Goal: Task Accomplishment & Management: Complete application form

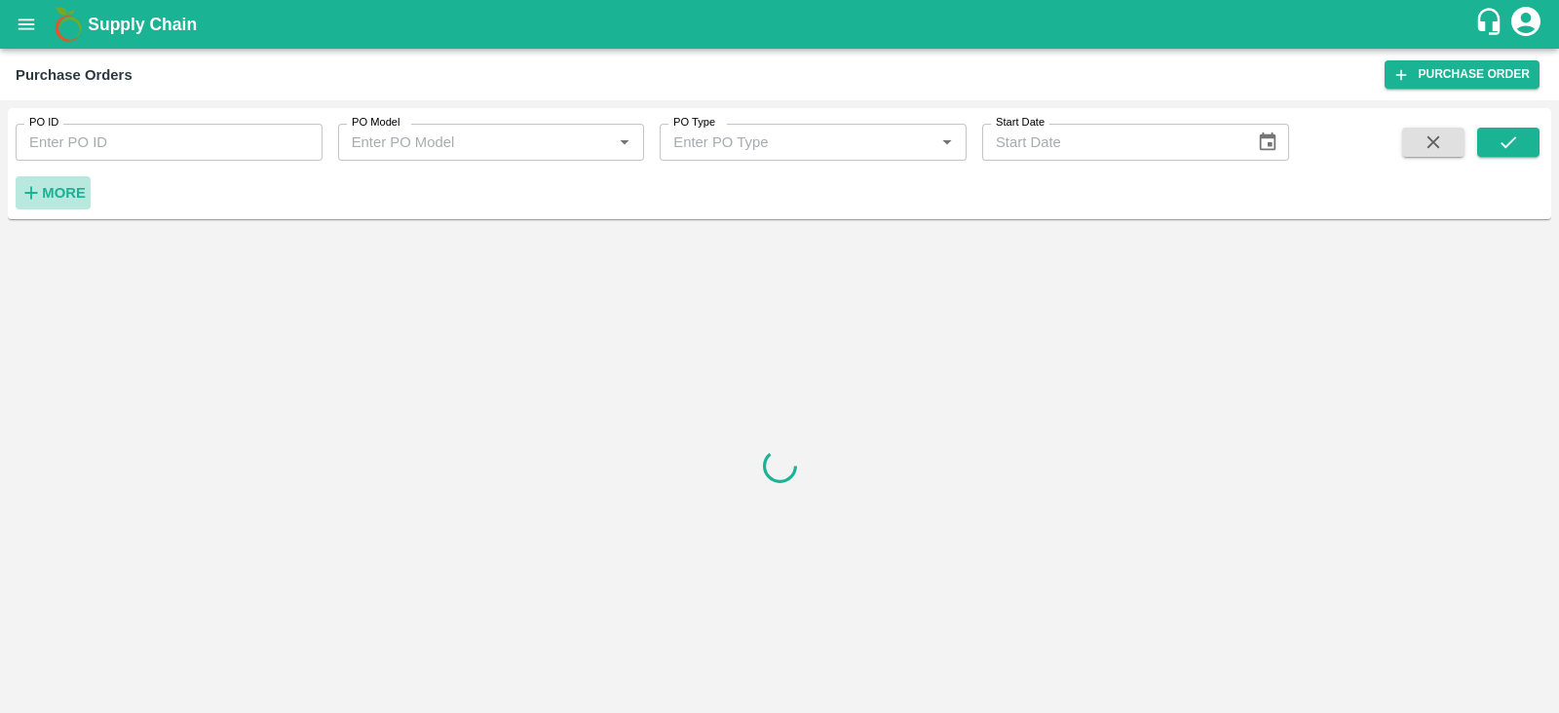
click at [80, 198] on strong "More" at bounding box center [64, 193] width 44 height 16
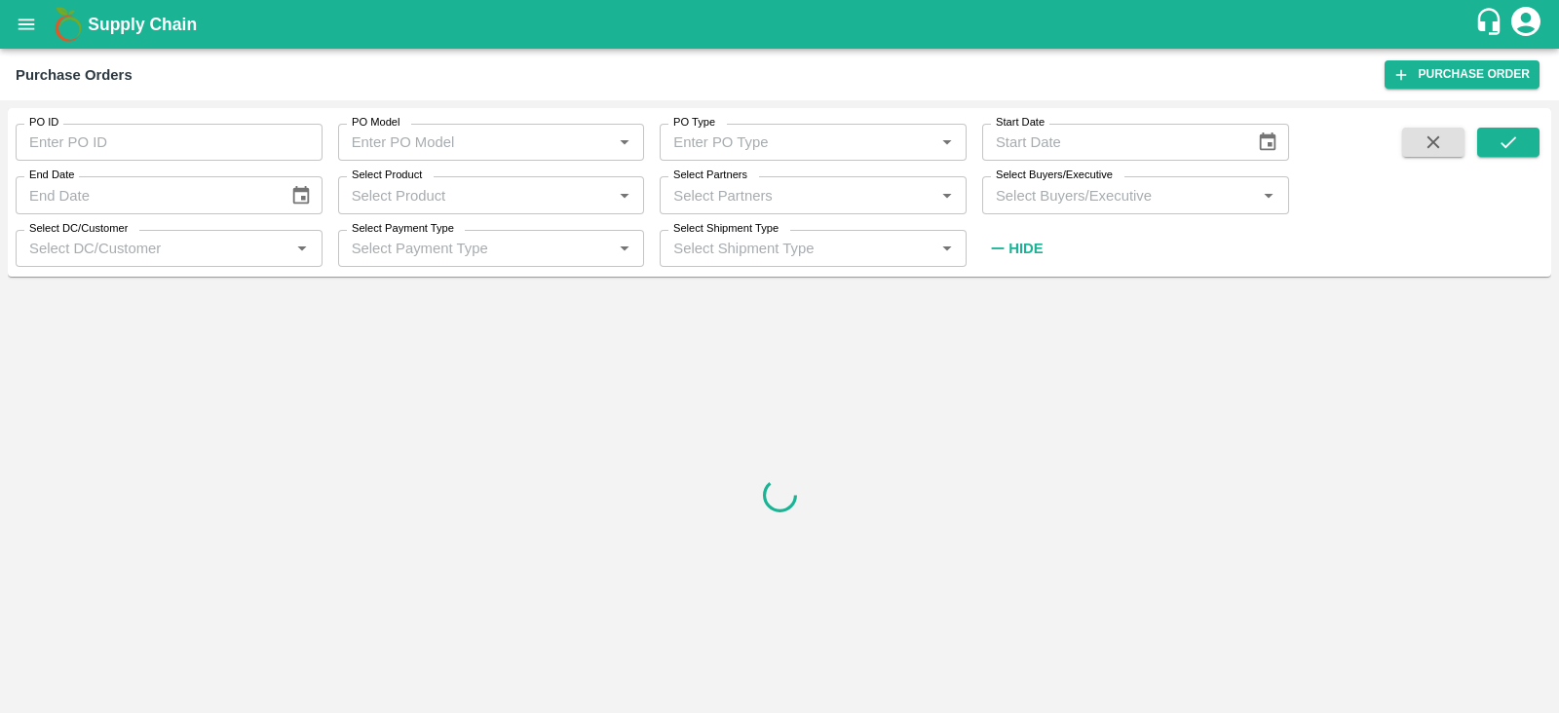
click at [1028, 192] on input "Select Buyers/Executive" at bounding box center [1119, 194] width 263 height 25
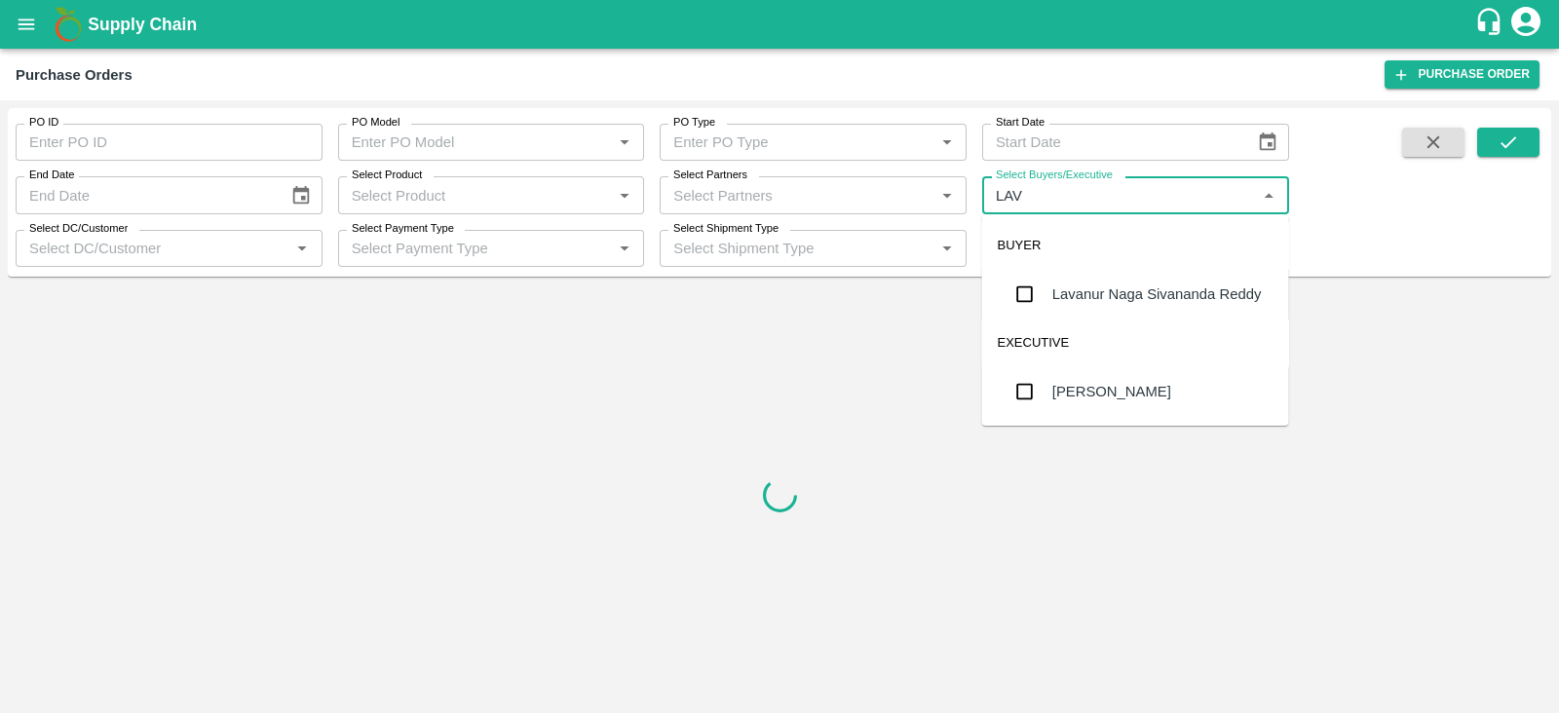
type input "LAVA"
click at [1131, 295] on div "Lavanur Naga Sivananda Reddy" at bounding box center [1158, 294] width 210 height 21
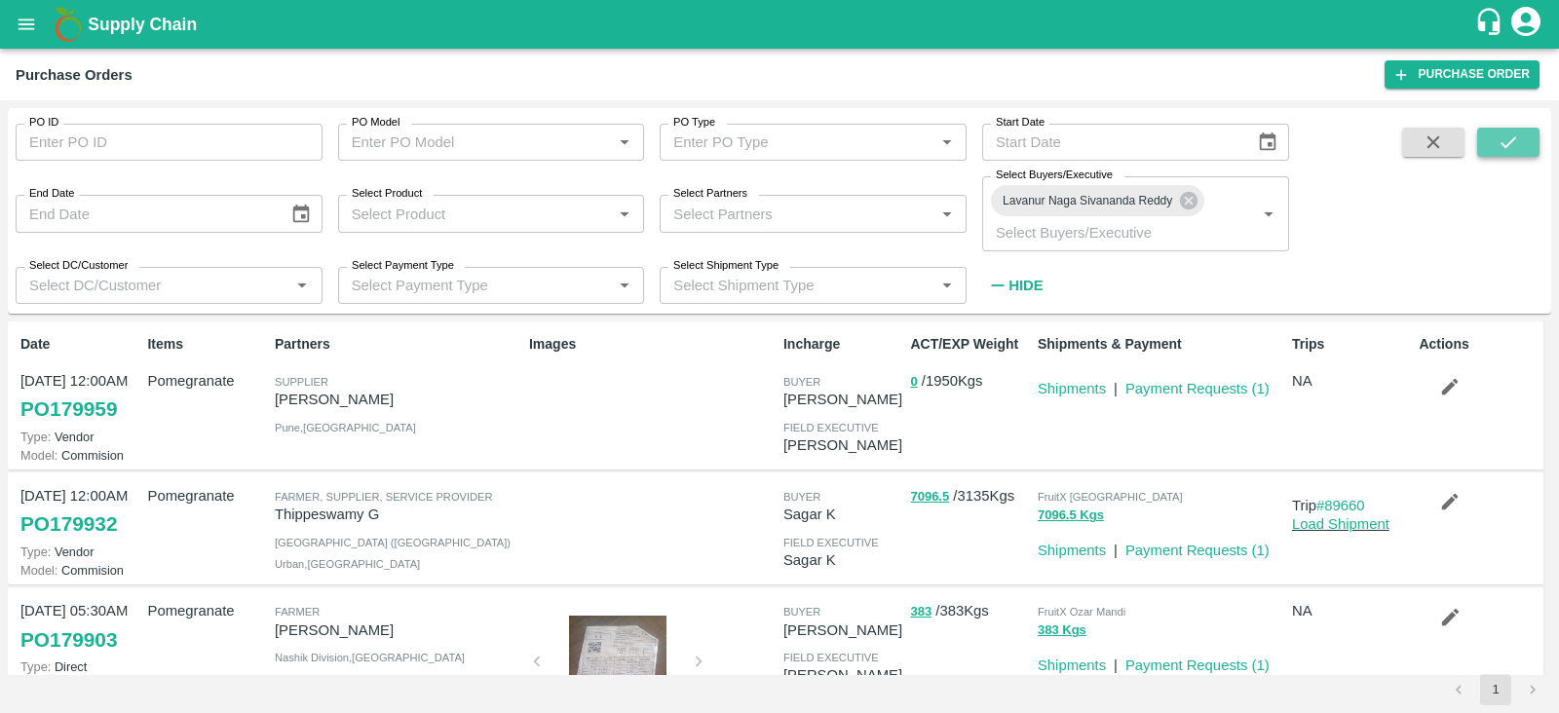
click at [1505, 135] on icon "submit" at bounding box center [1508, 142] width 21 height 21
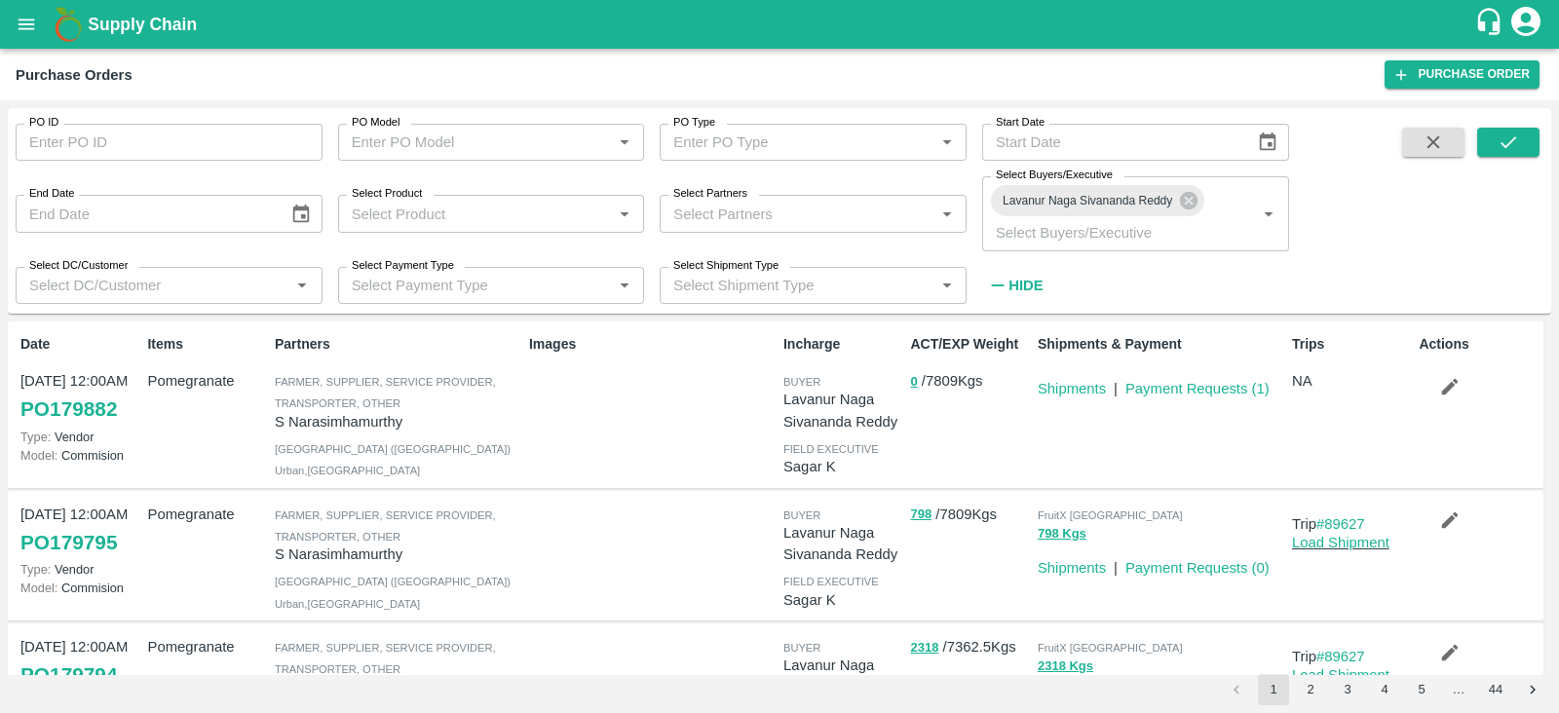
click at [1458, 382] on button "button" at bounding box center [1450, 386] width 62 height 33
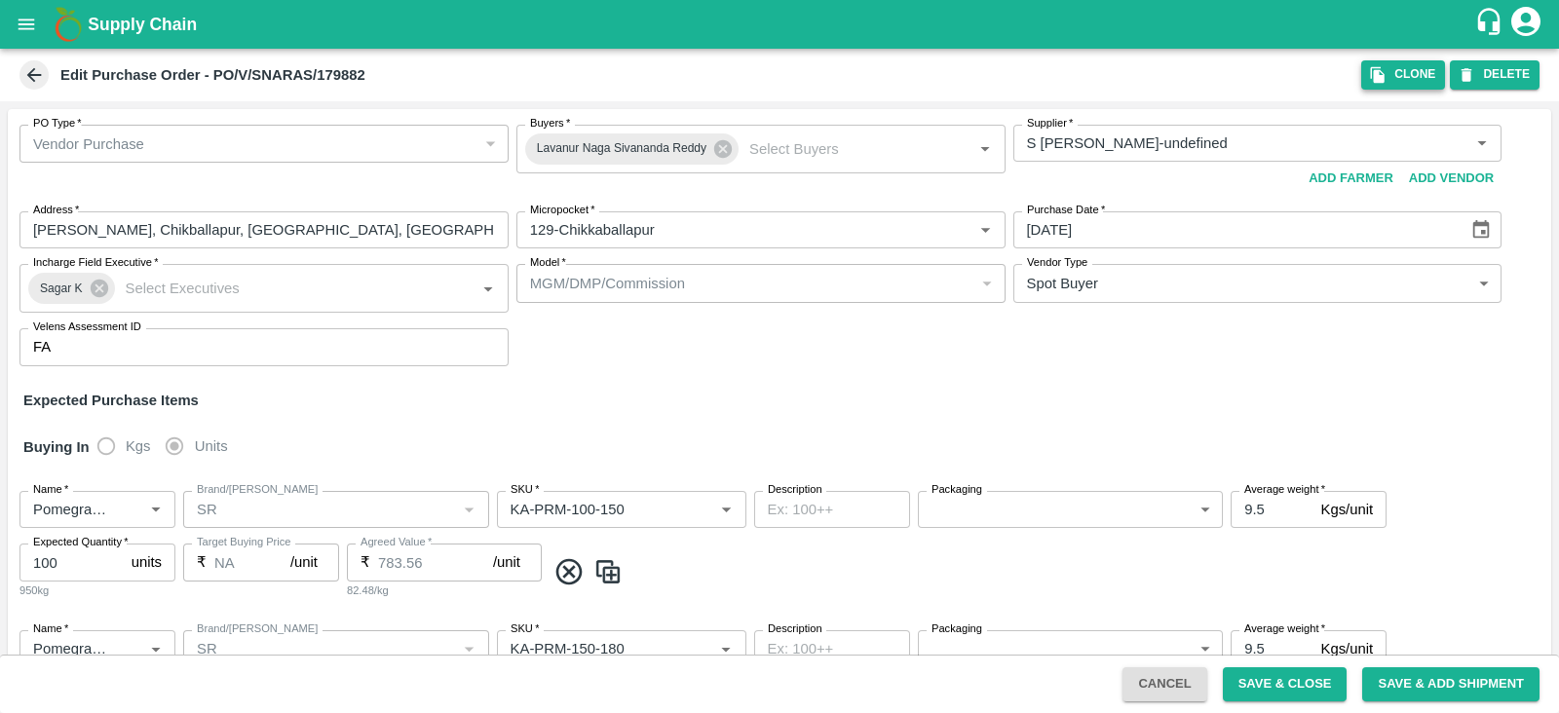
type input "S [PERSON_NAME]-undefined"
type input "129-Chikkaballapur"
type input "Pomegranate"
type input "SR"
type input "KA-PRM-100-150"
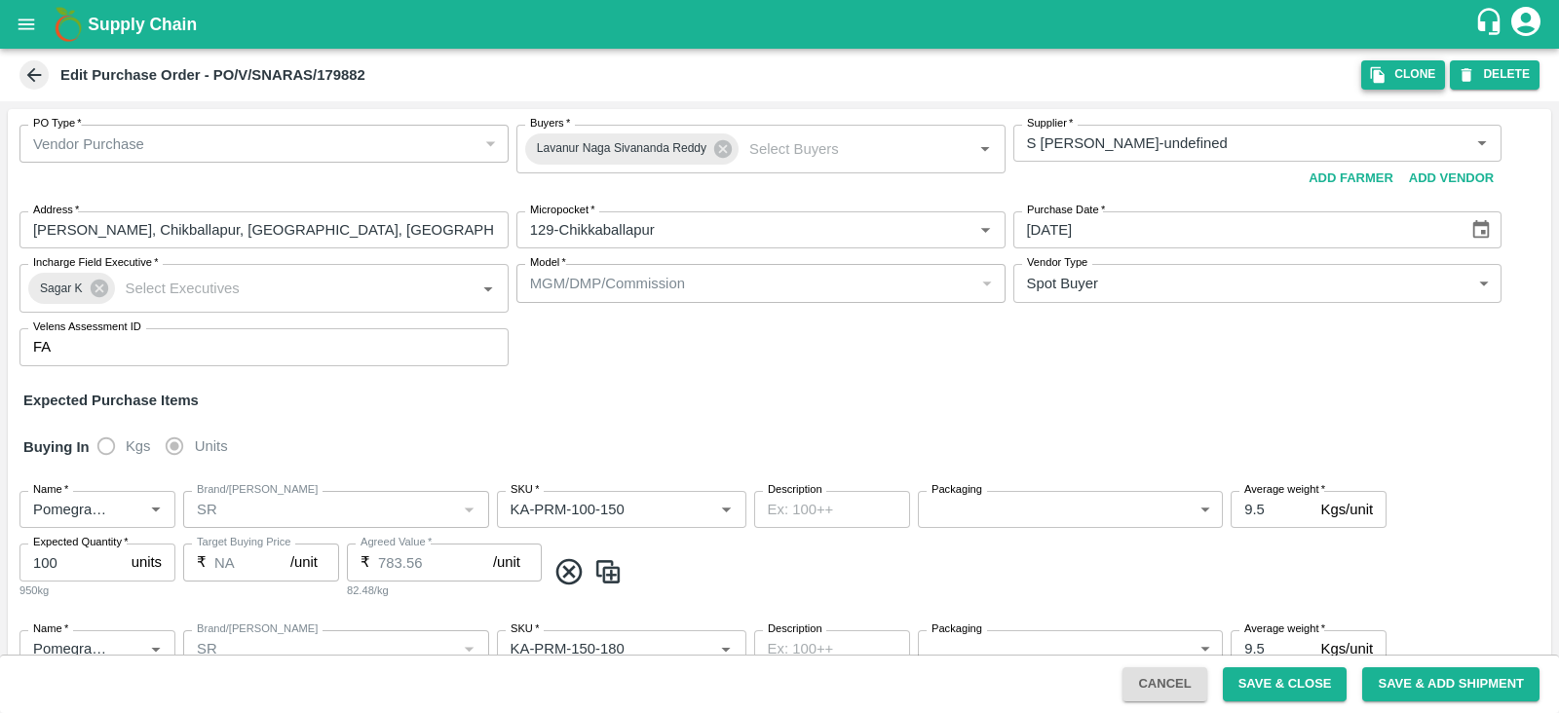
type input "NA"
type input "Pomegranate"
type input "SR"
type input "KA-PRM-150-180"
type input "NA"
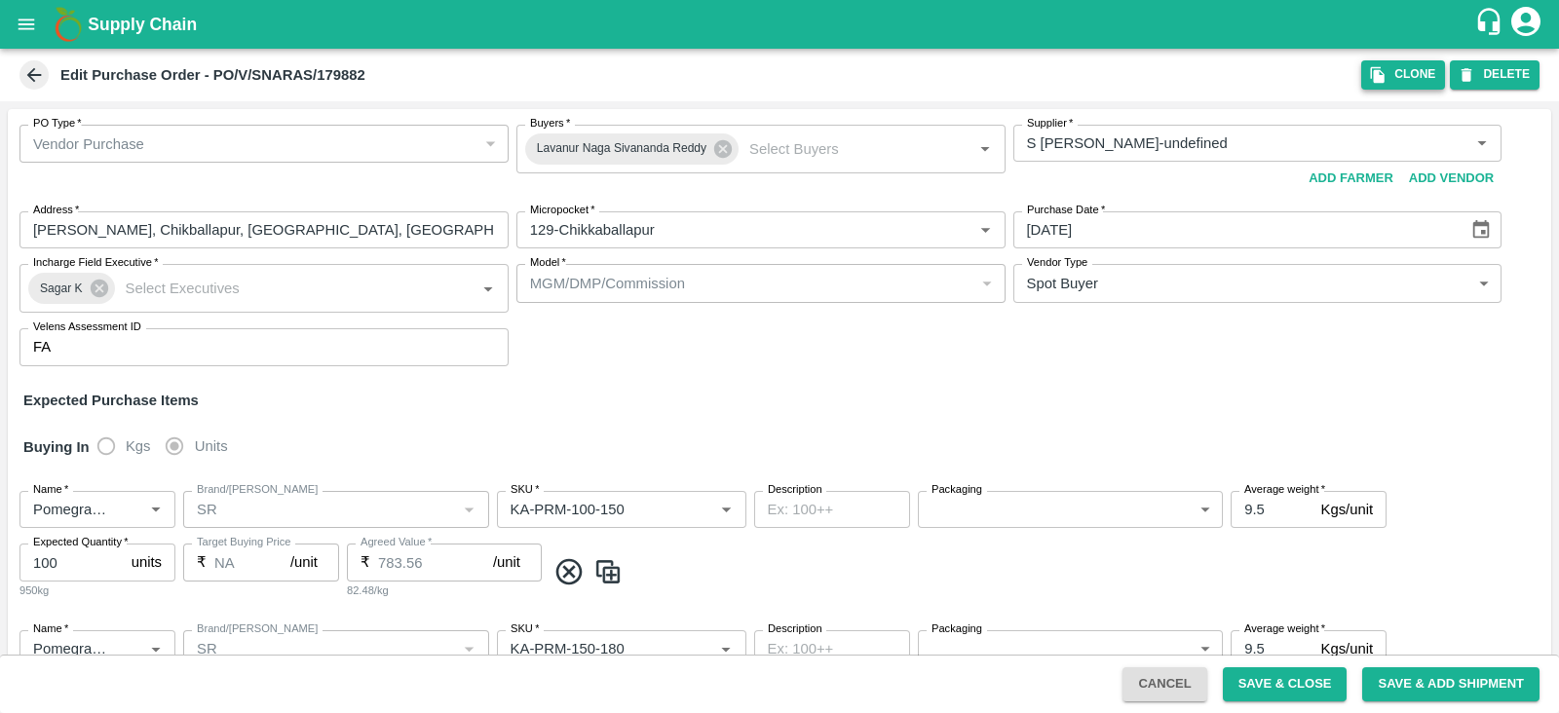
type input "Pomegranate"
type input "SR"
type input "KA-PRM-180-220"
type input "NA"
type input "Pomegranate"
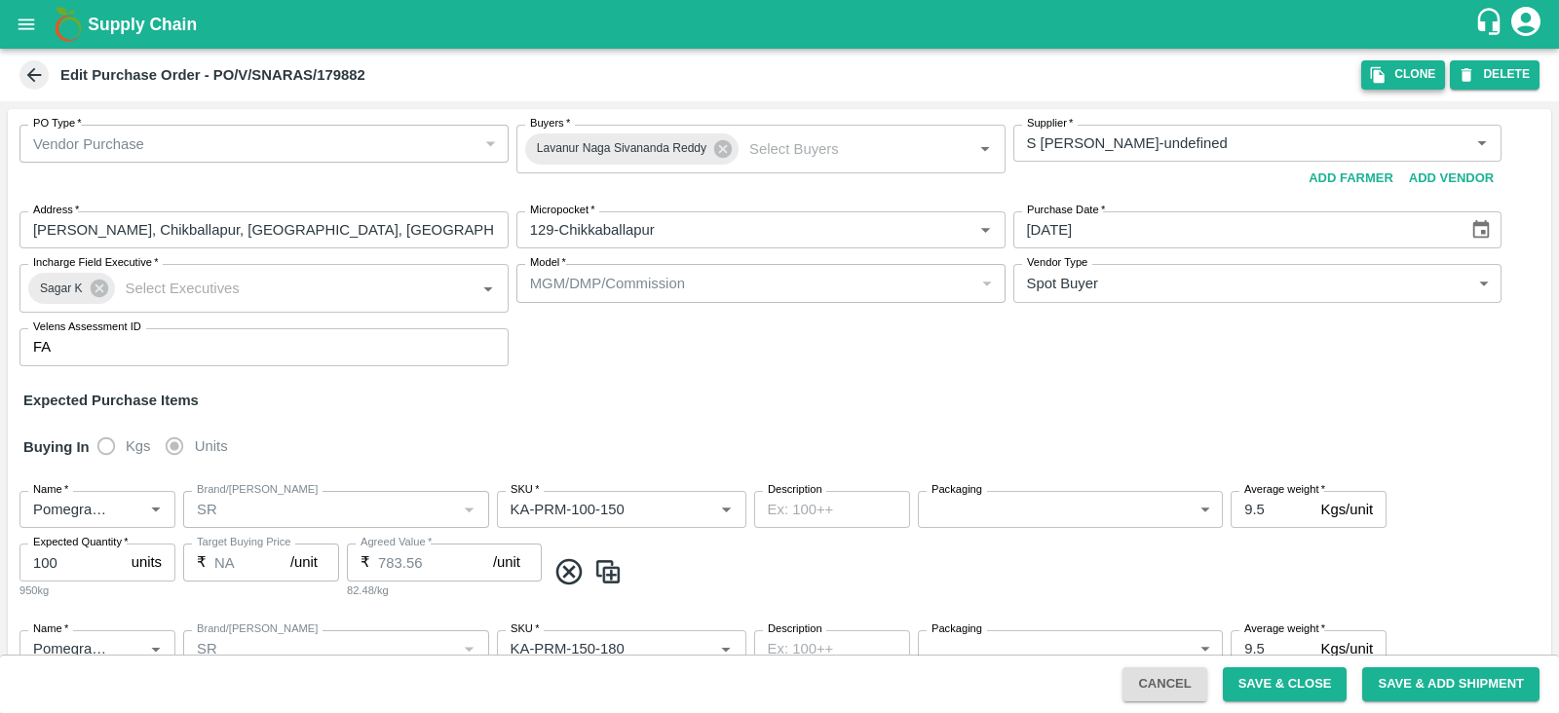
type input "SR"
type input "KA-PRM-220-250"
type input "NA"
type input "Pomegranate"
type input "SR"
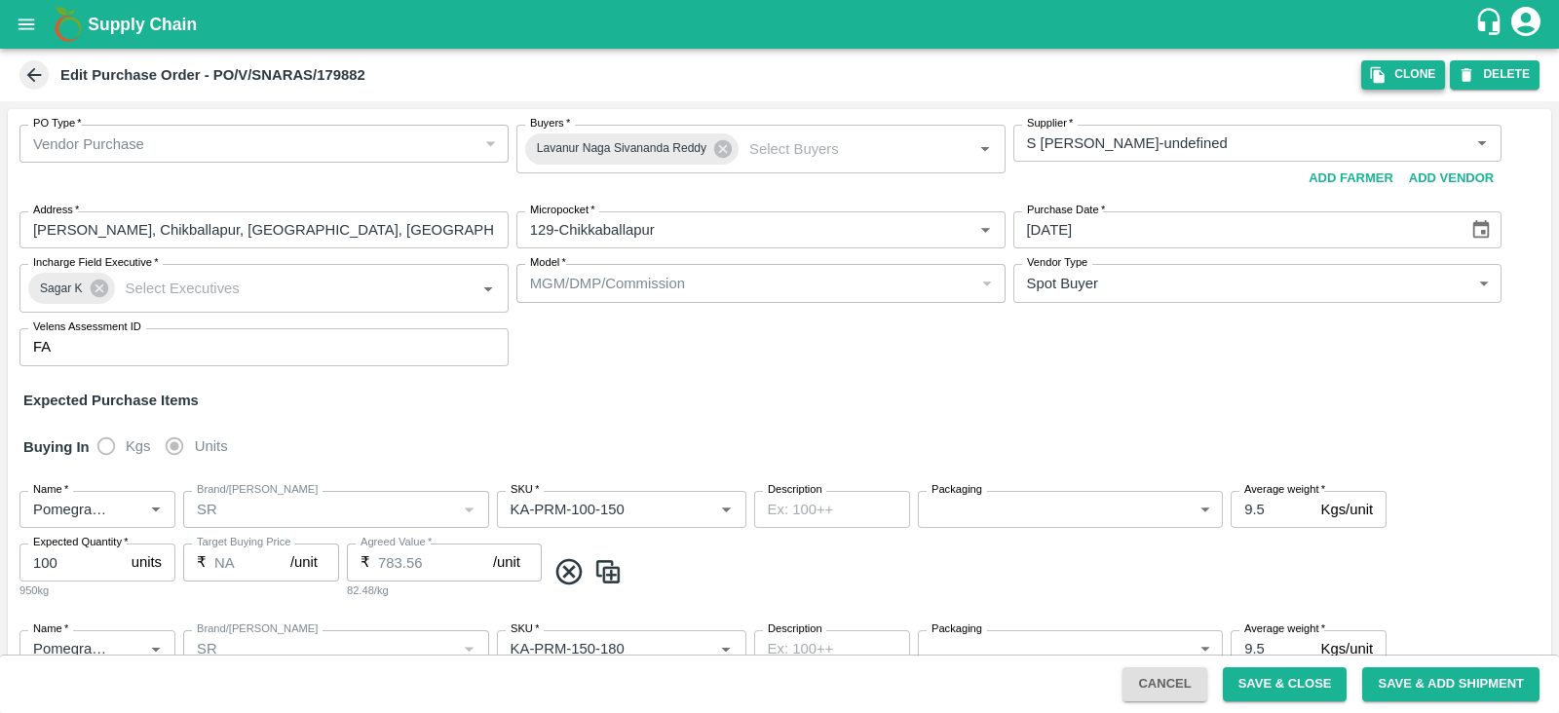
type input "KA-PRM-250-300"
type input "NA"
type input "Pomegranate"
type input "SR"
type input "KA-PRM-300-350"
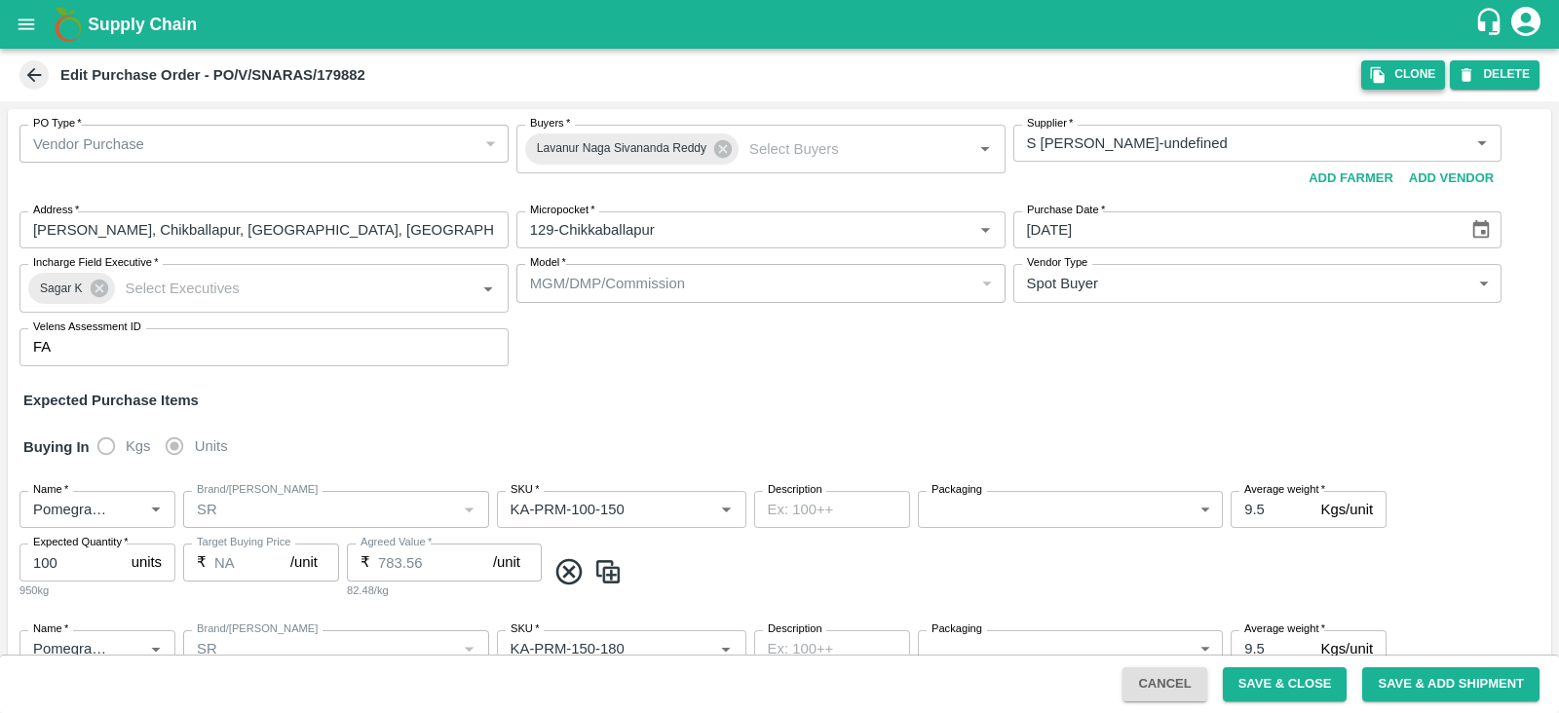
type input "NA"
type input "Pomegranate"
type input "SR"
type input "KA-SUPR-180++"
type input "NA"
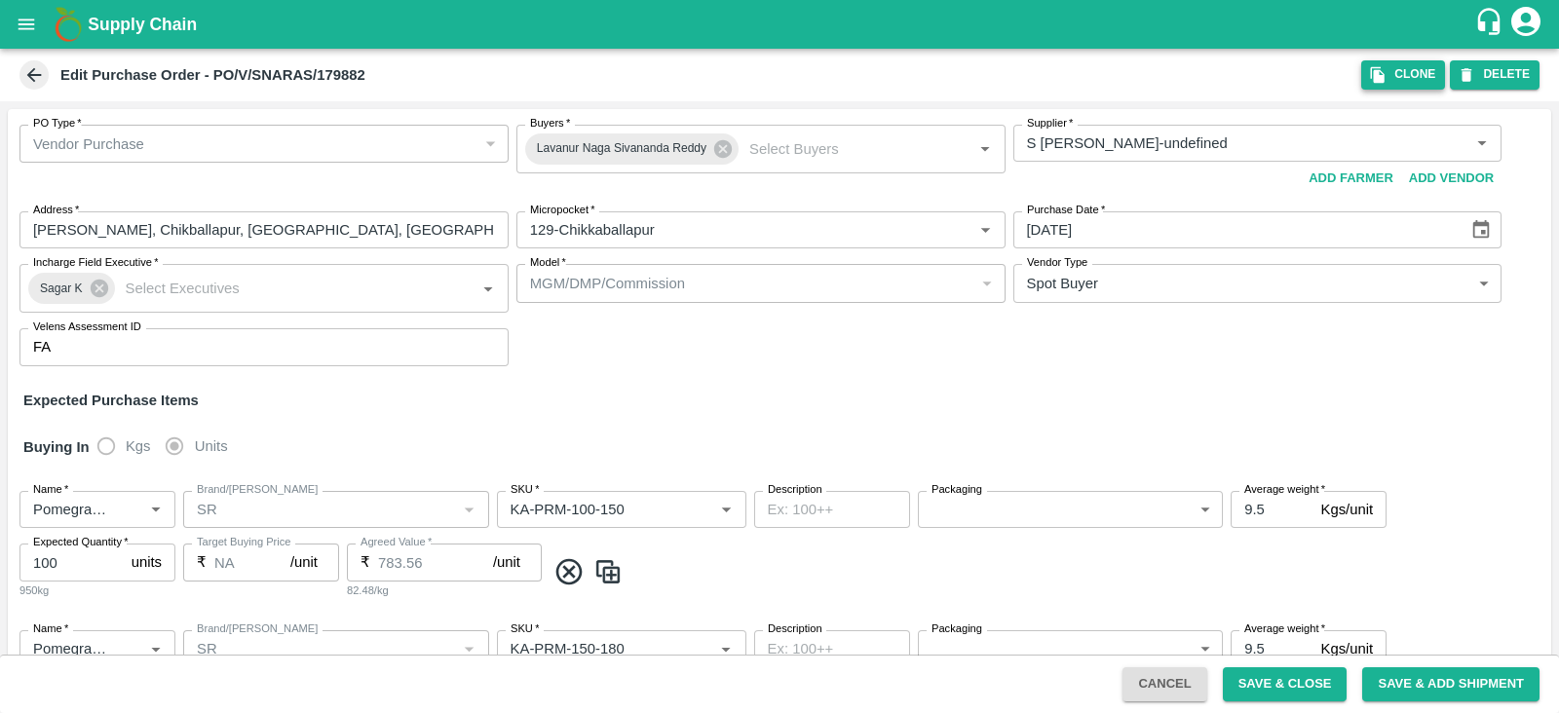
type input "Pomegranate"
type input "SR"
type input "KA-SUPR-100++"
type input "NA"
type input "Pomegranate"
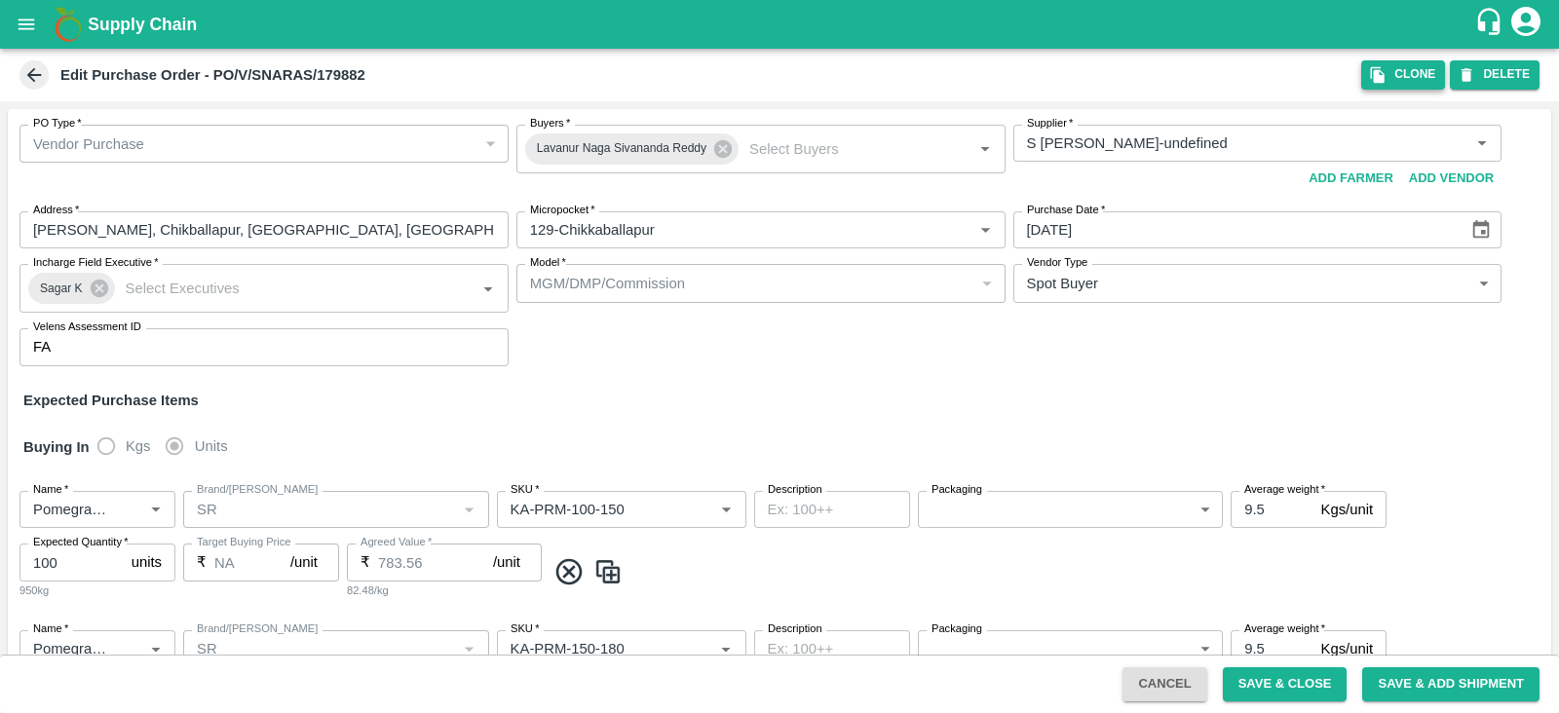
type input "SR"
type input "KA-Loose A"
type input "NA"
type input "Pomegranate"
type input "SR"
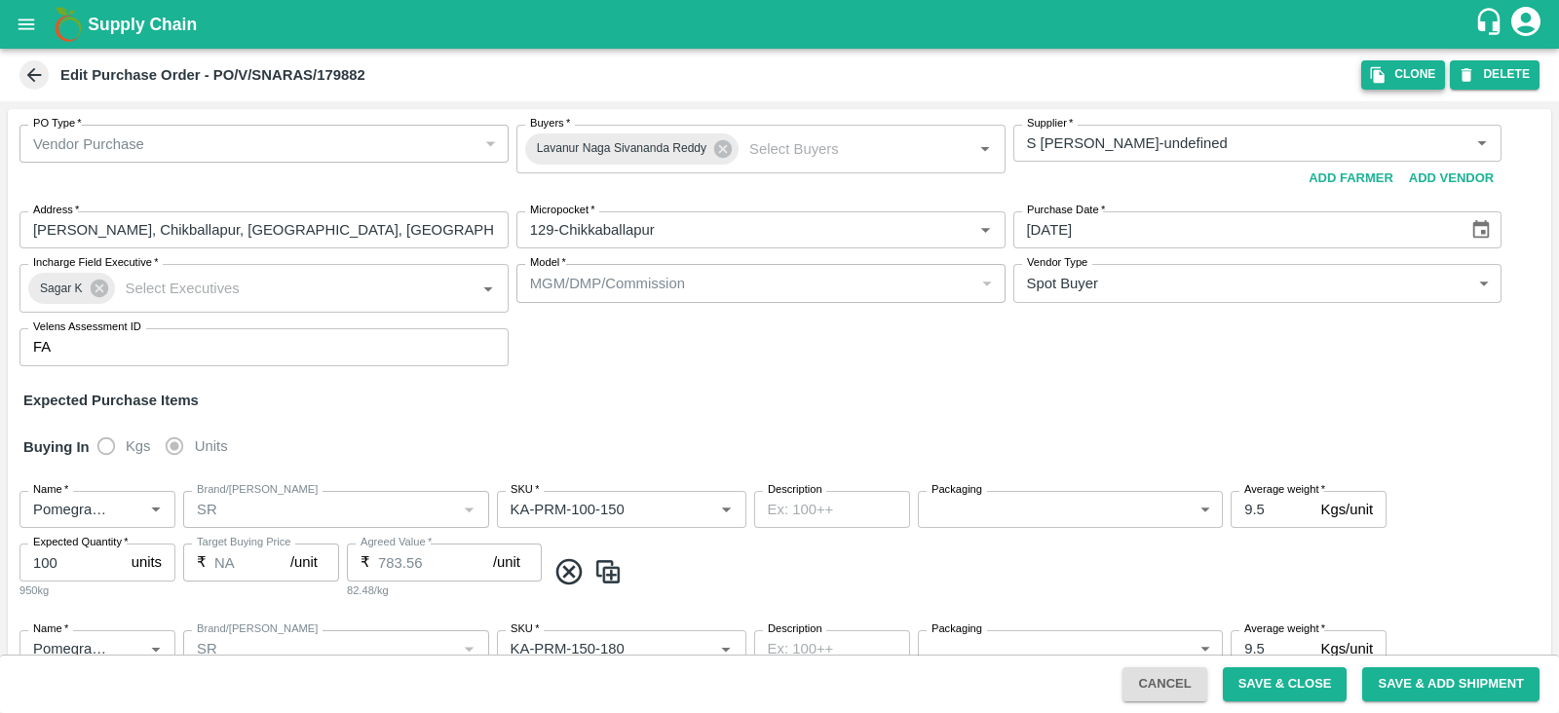
type input "KA-Green"
type input "NA"
type input "Pomegranate"
type input "SR"
type input "KA-Loose B"
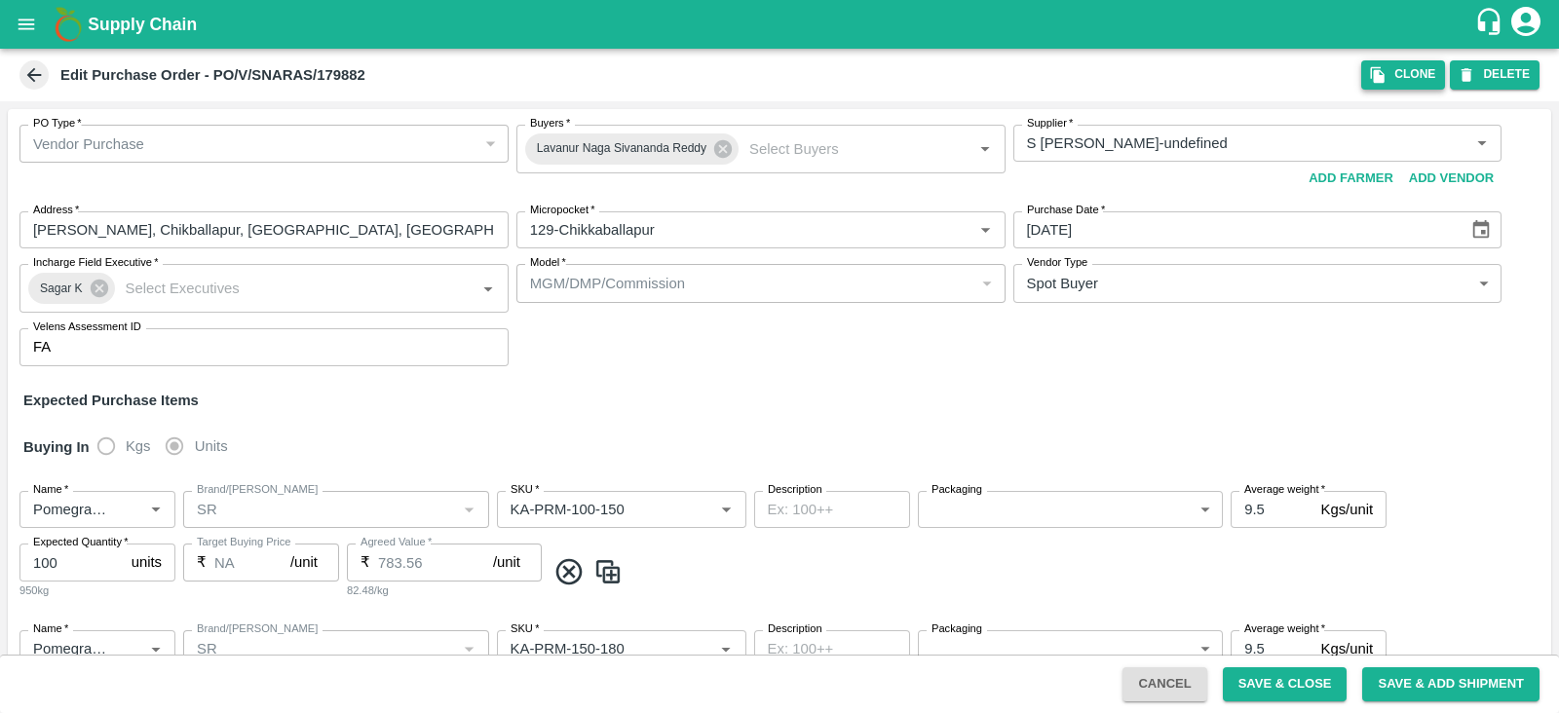
type input "NA"
type input "Pomegranate"
type input "SR"
type input "KA-PRM-350-400"
type input "NA"
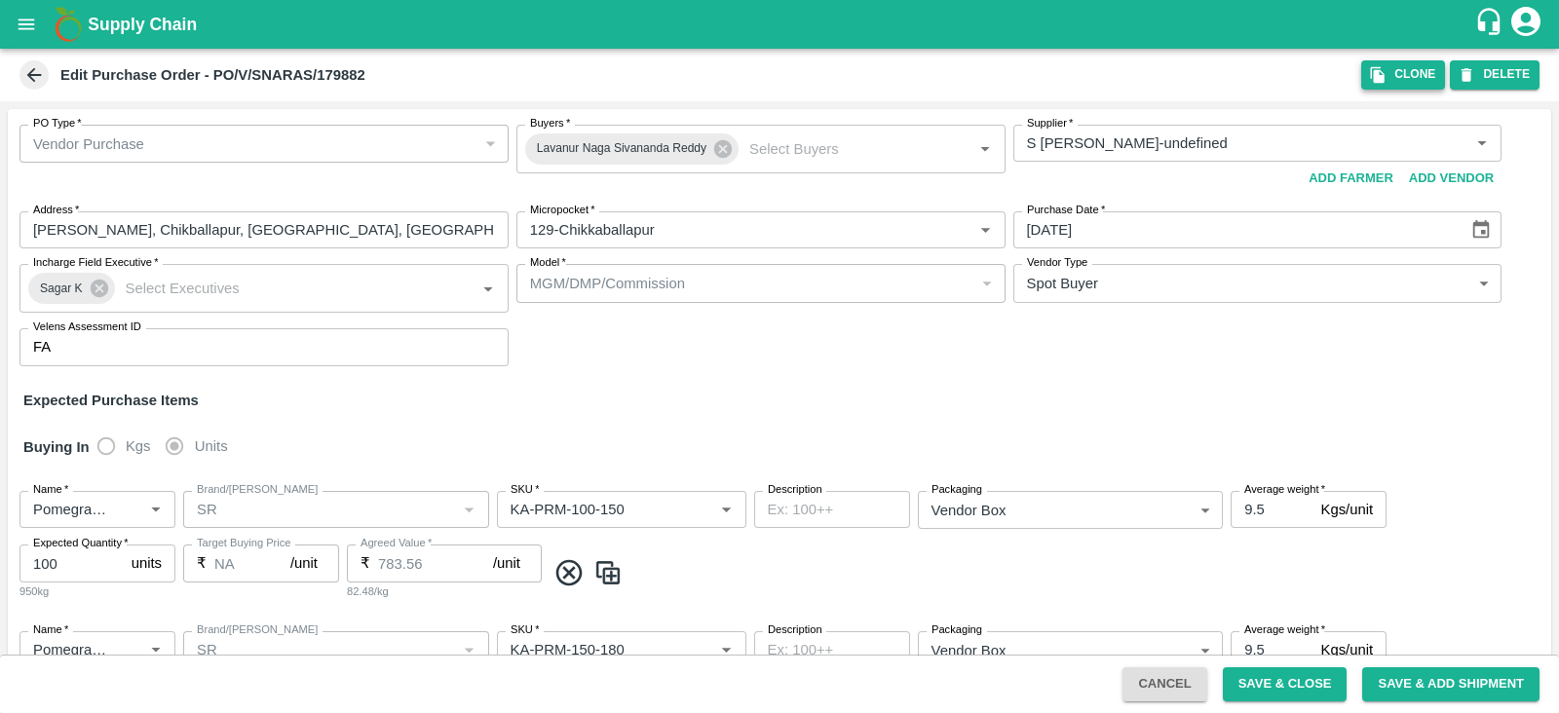
click at [1397, 69] on button "Clone" at bounding box center [1404, 74] width 84 height 28
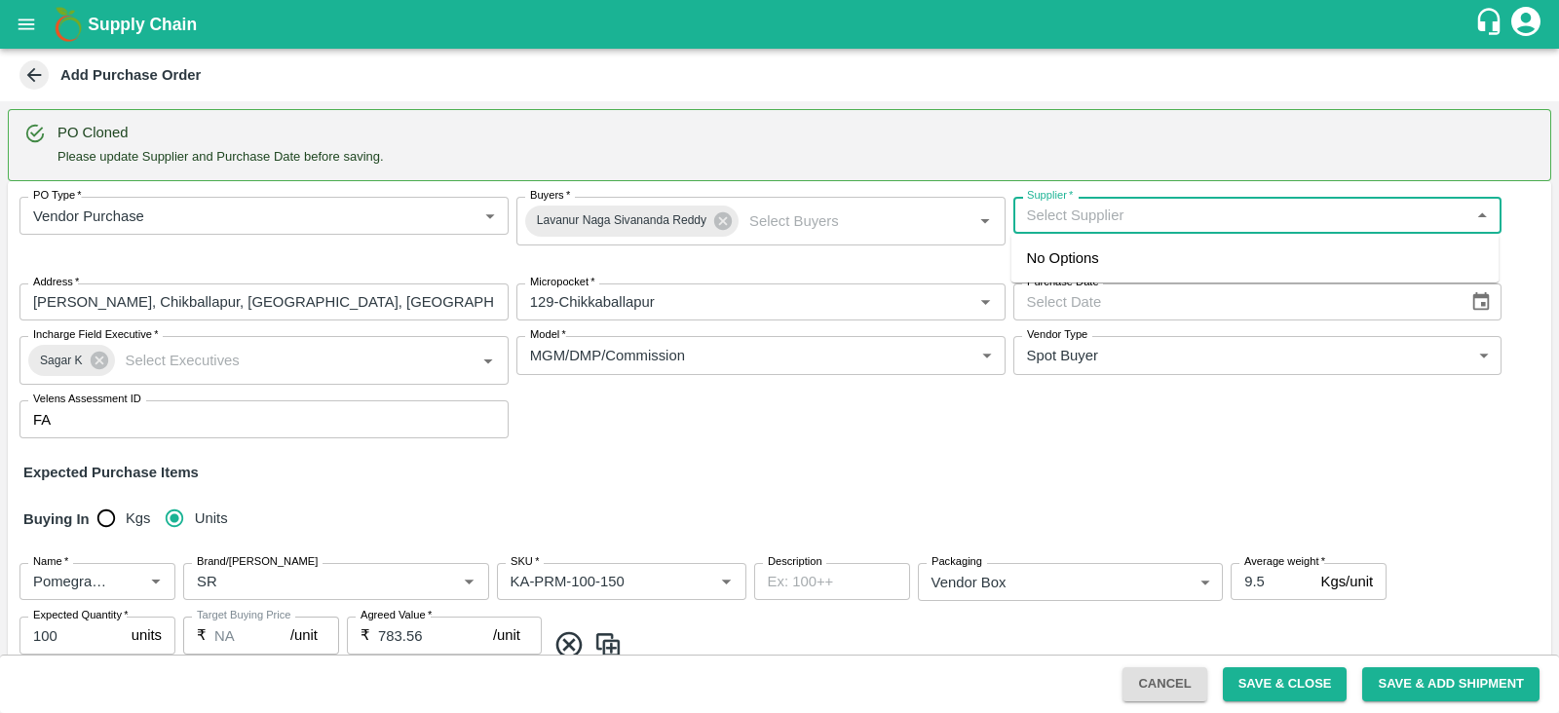
click at [1063, 211] on input "Supplier   *" at bounding box center [1241, 215] width 445 height 25
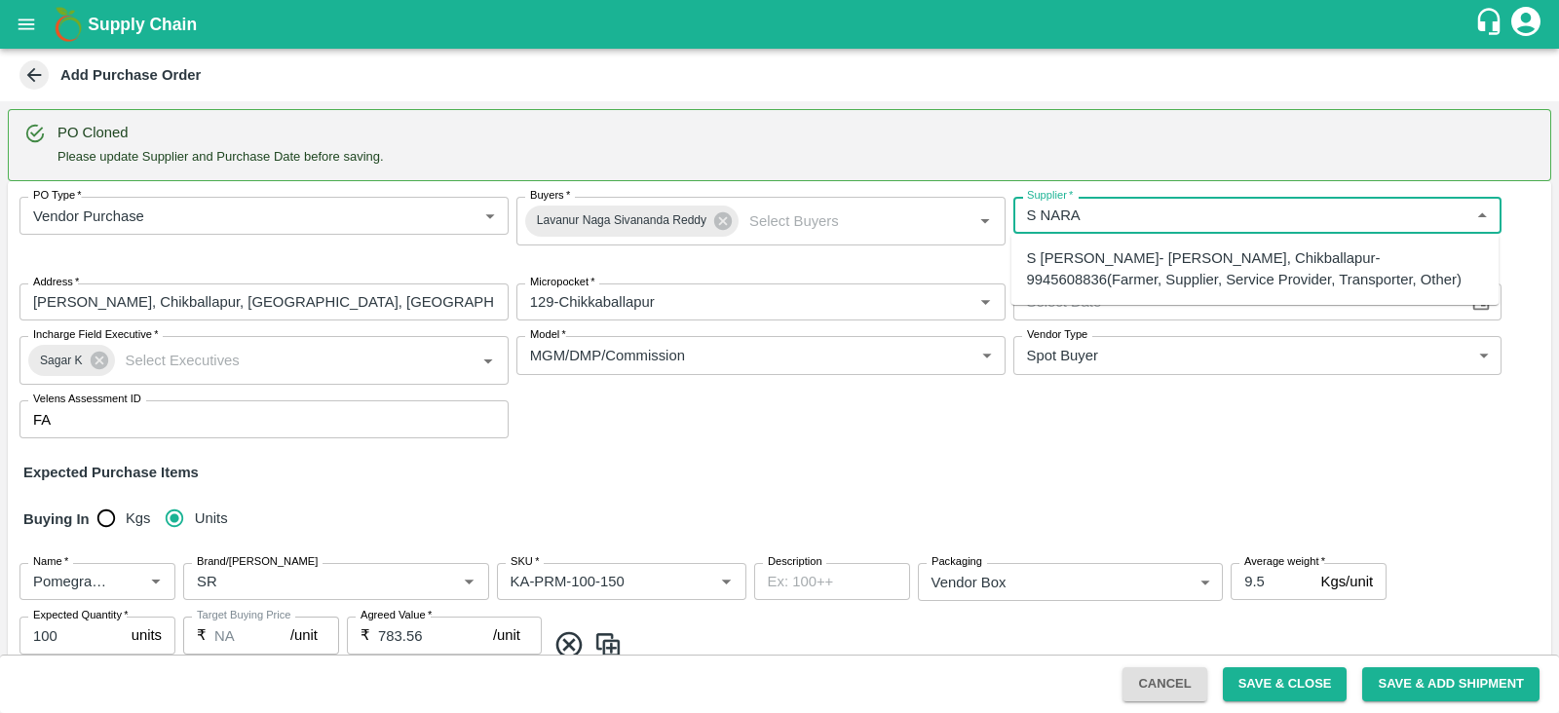
click at [1113, 260] on div "S [PERSON_NAME]- [PERSON_NAME], Chikballapur-9945608836(Farmer, Supplier, Servi…" at bounding box center [1255, 270] width 457 height 44
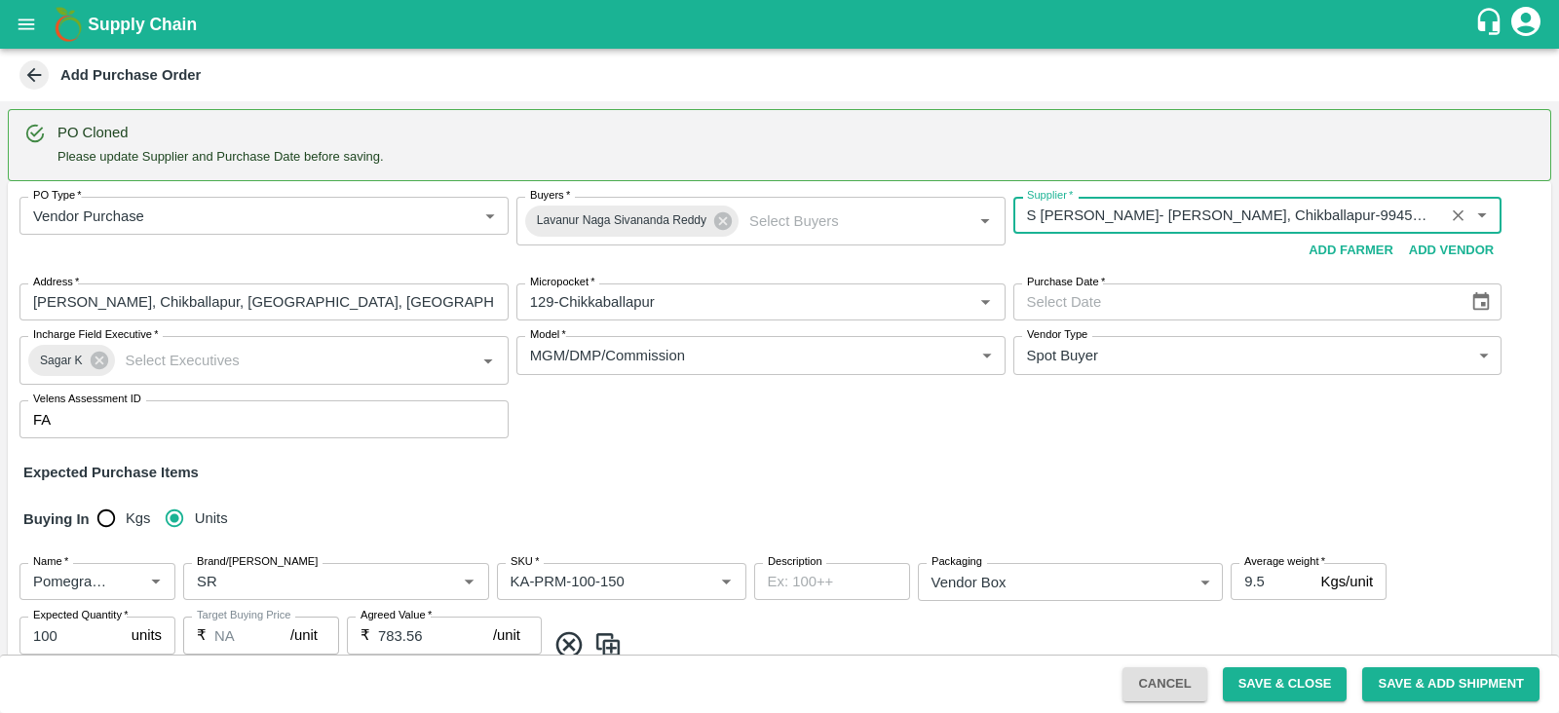
type input "S [PERSON_NAME]- [PERSON_NAME], Chikballapur-9945608836(Farmer, Supplier, Servi…"
click at [1480, 307] on icon "Choose date" at bounding box center [1481, 301] width 21 height 21
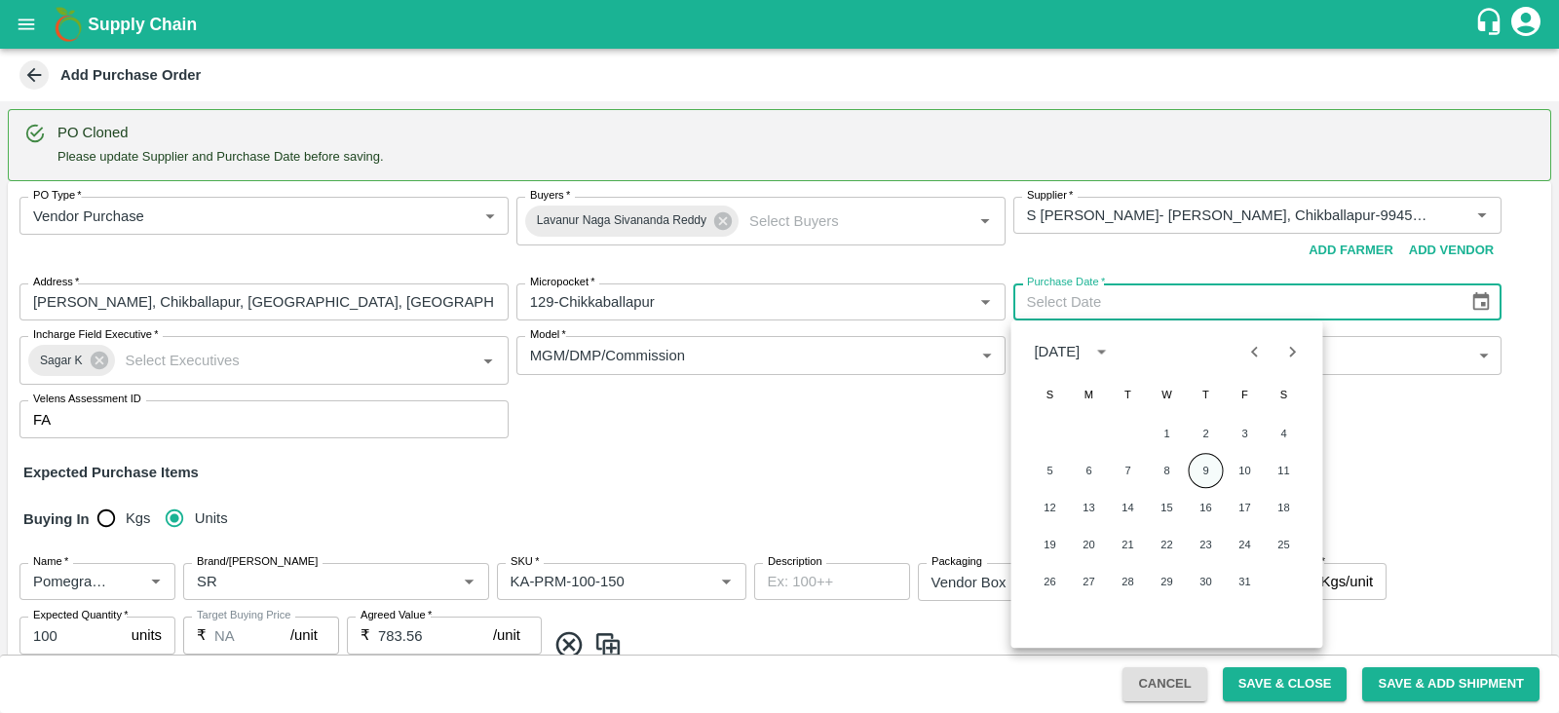
click at [1201, 475] on button "9" at bounding box center [1206, 470] width 35 height 35
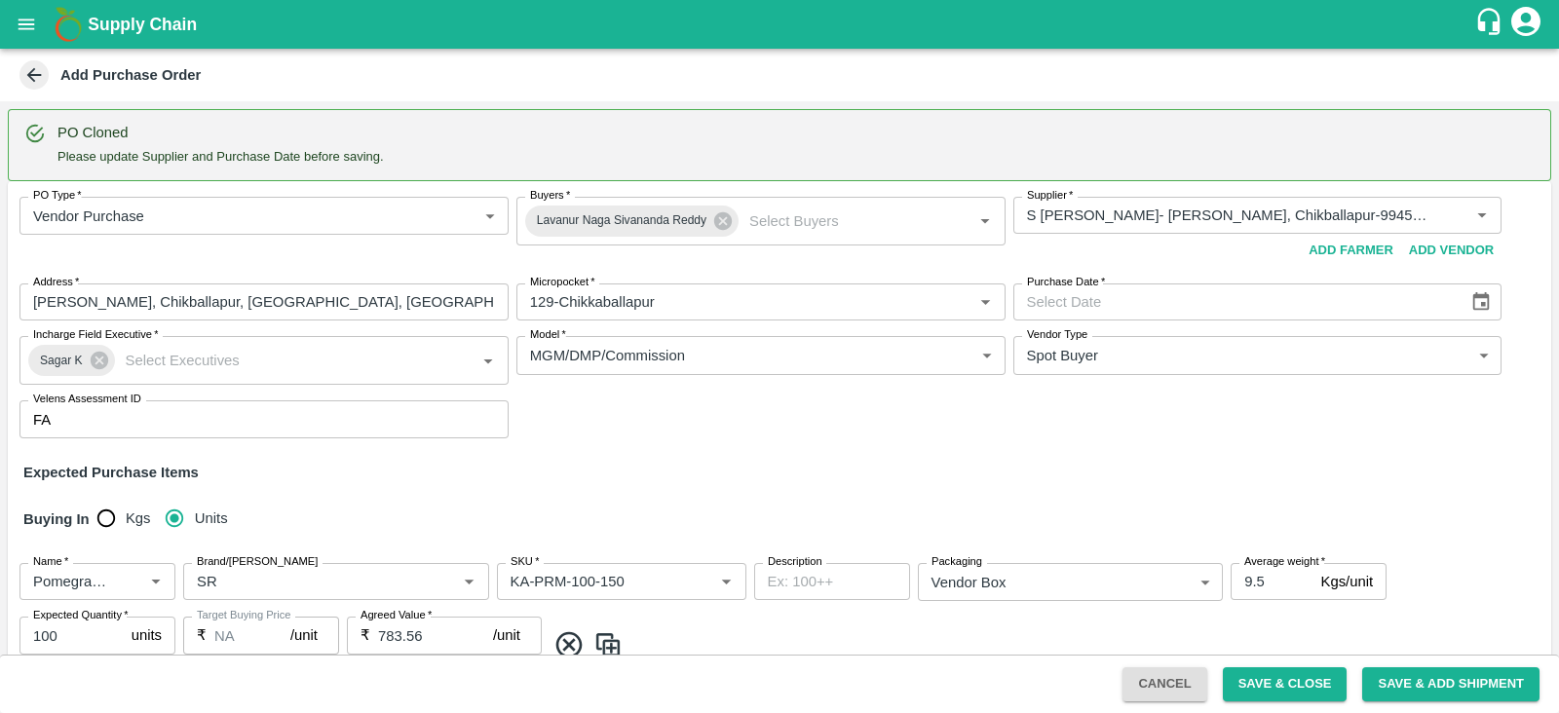
type input "[DATE]"
click at [921, 481] on div "Expected Purchase Items" at bounding box center [779, 472] width 1513 height 21
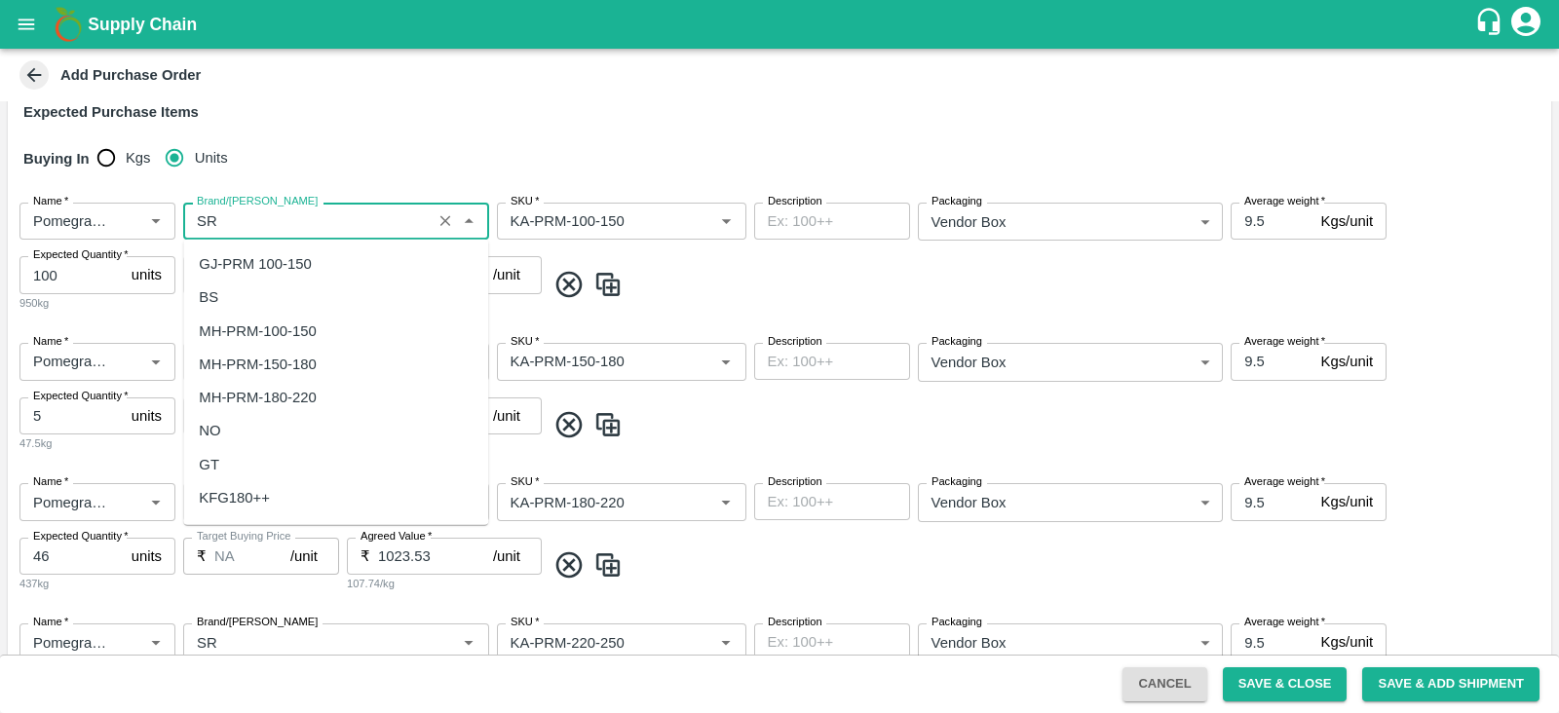
click at [247, 224] on input "Brand/[PERSON_NAME]" at bounding box center [307, 221] width 237 height 25
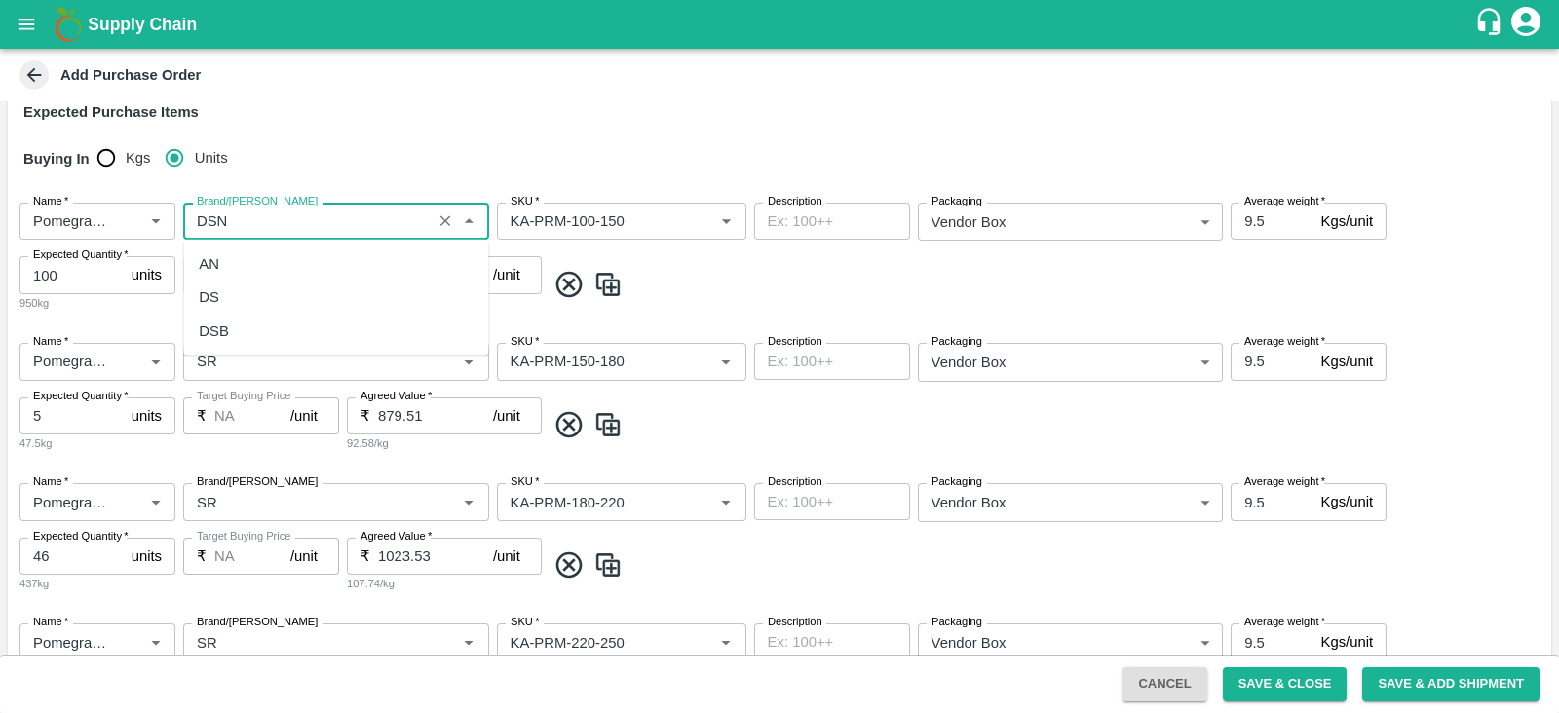
scroll to position [0, 0]
click at [320, 304] on div "DSN" at bounding box center [335, 297] width 305 height 33
type input "DSN"
click at [263, 368] on input "Brand/[PERSON_NAME]" at bounding box center [307, 361] width 237 height 25
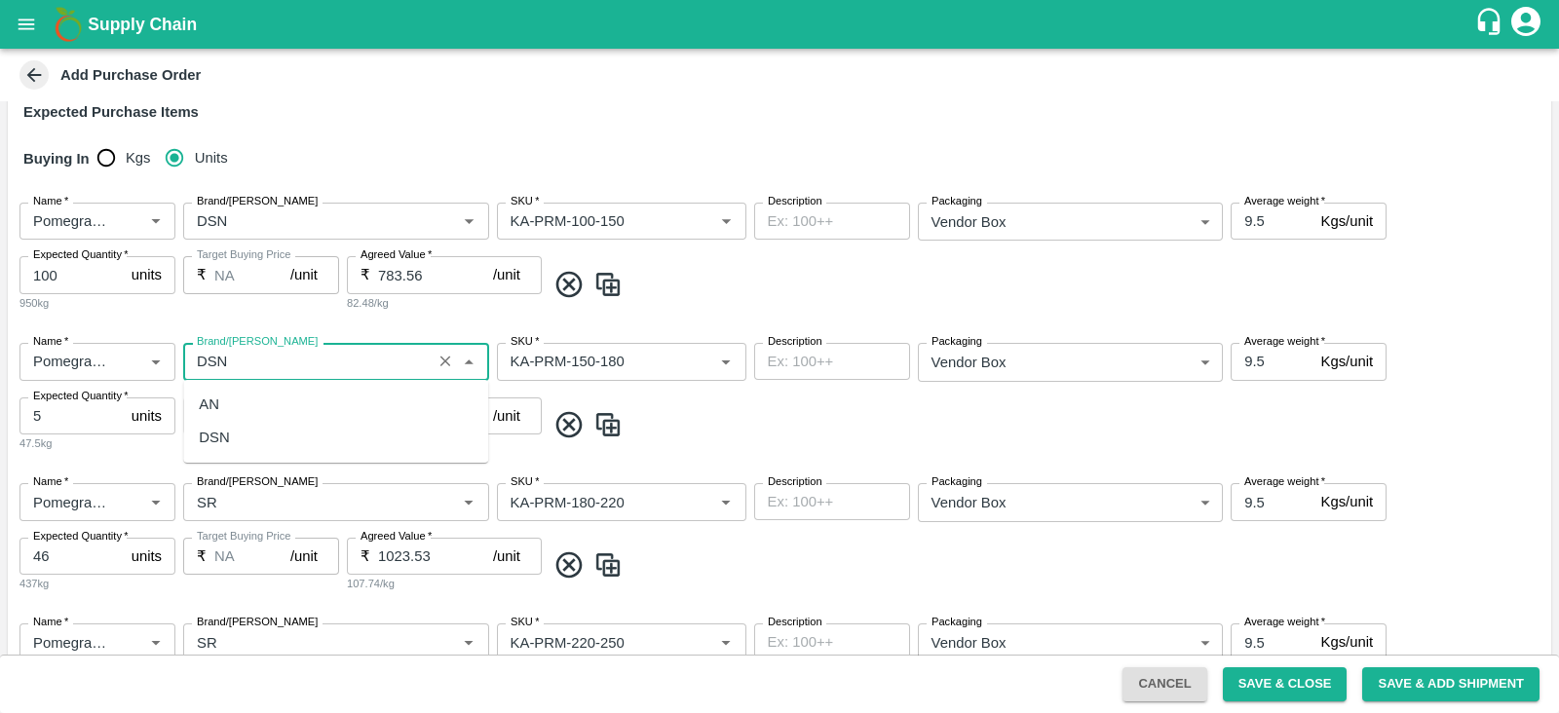
click at [267, 439] on div "DSN" at bounding box center [335, 437] width 305 height 33
type input "DSN"
click at [257, 499] on input "Brand/[PERSON_NAME]" at bounding box center [307, 501] width 237 height 25
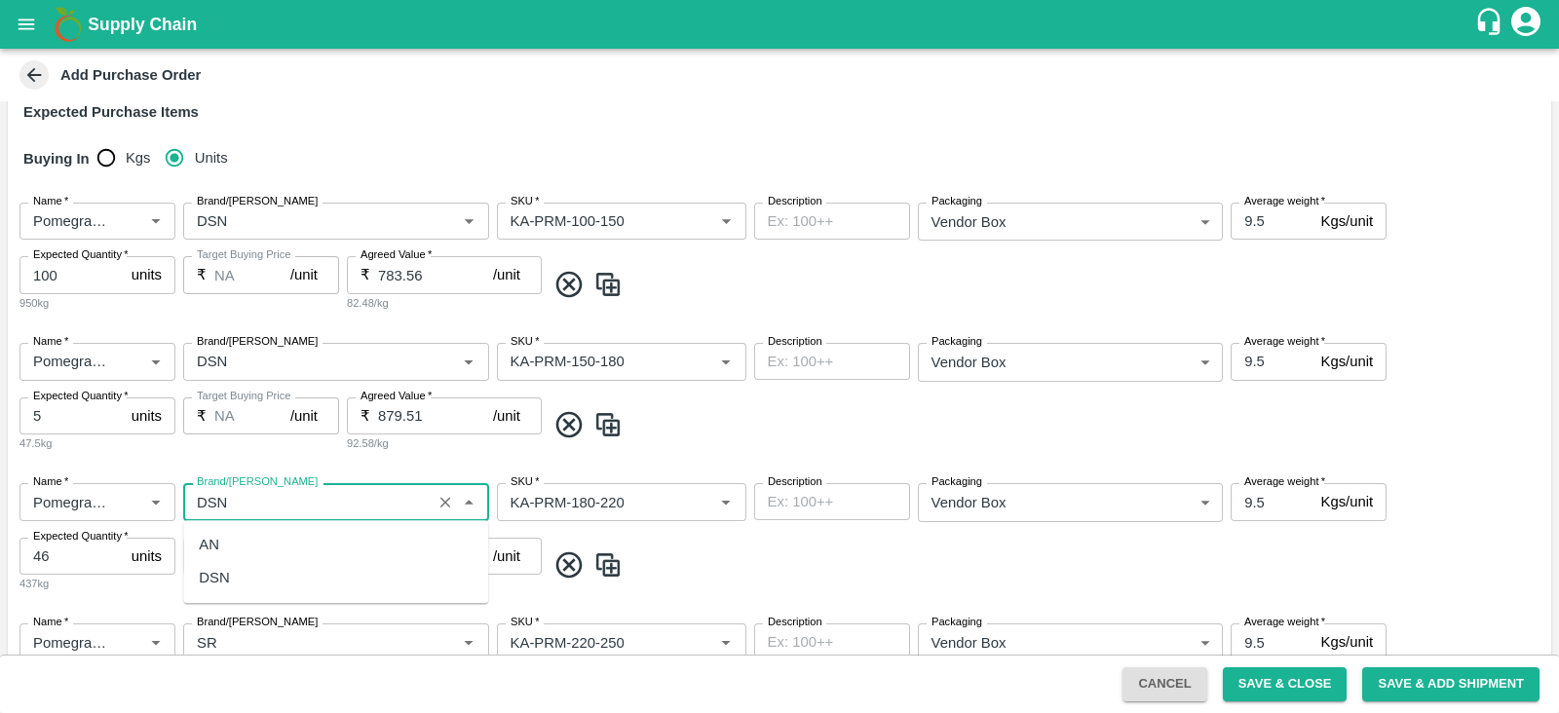
click at [255, 583] on div "DSN" at bounding box center [335, 577] width 305 height 33
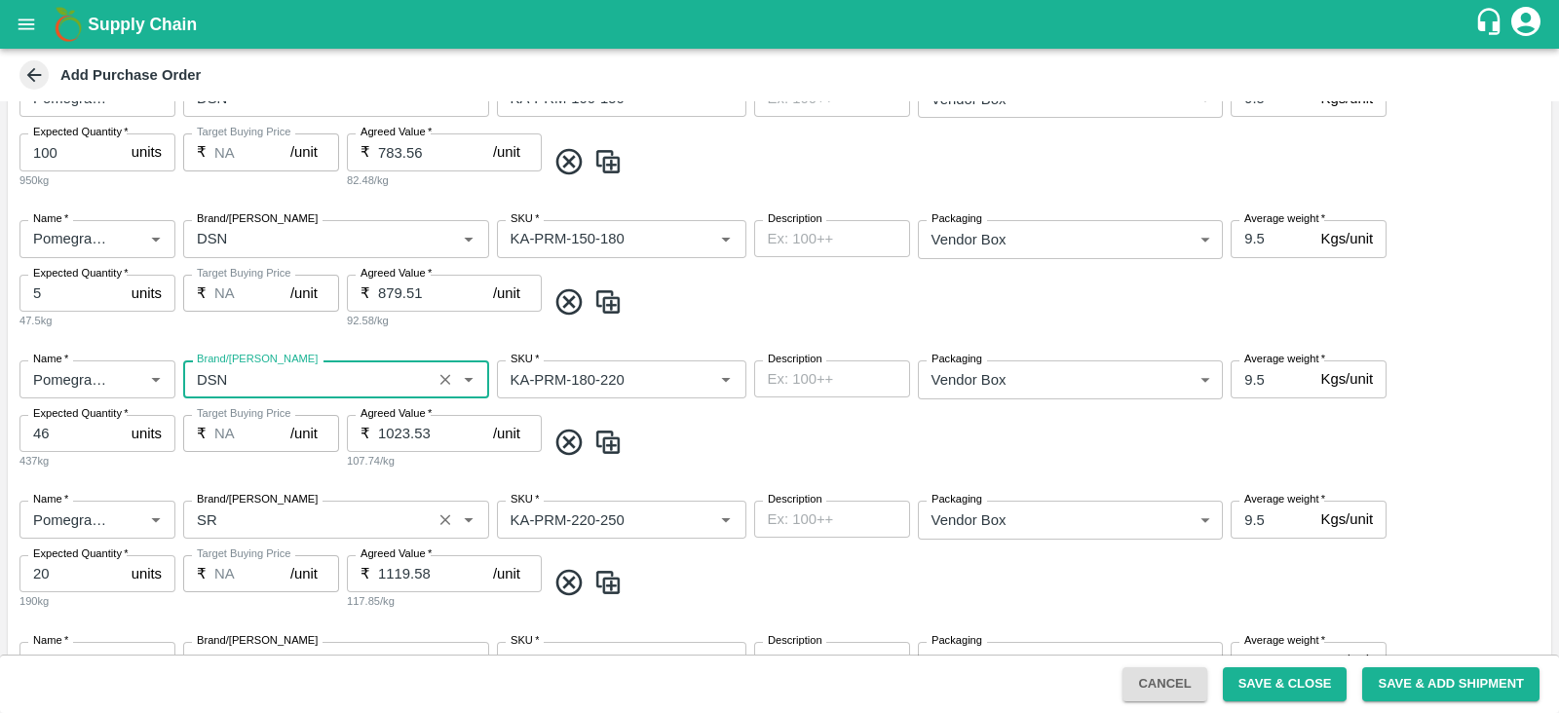
type input "DSN"
click at [244, 526] on input "Brand/[PERSON_NAME]" at bounding box center [307, 519] width 237 height 25
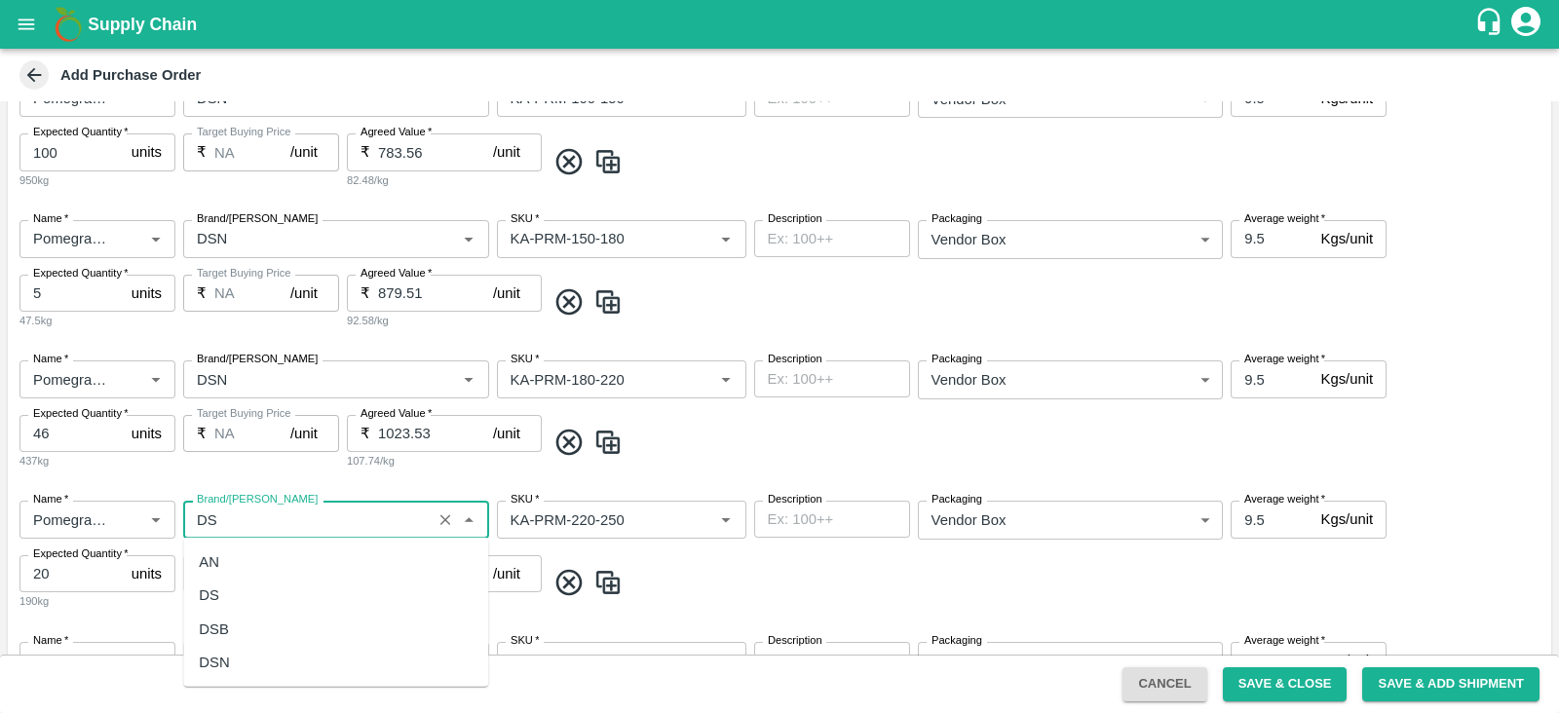
scroll to position [0, 0]
click at [251, 592] on div "DSN" at bounding box center [335, 595] width 305 height 33
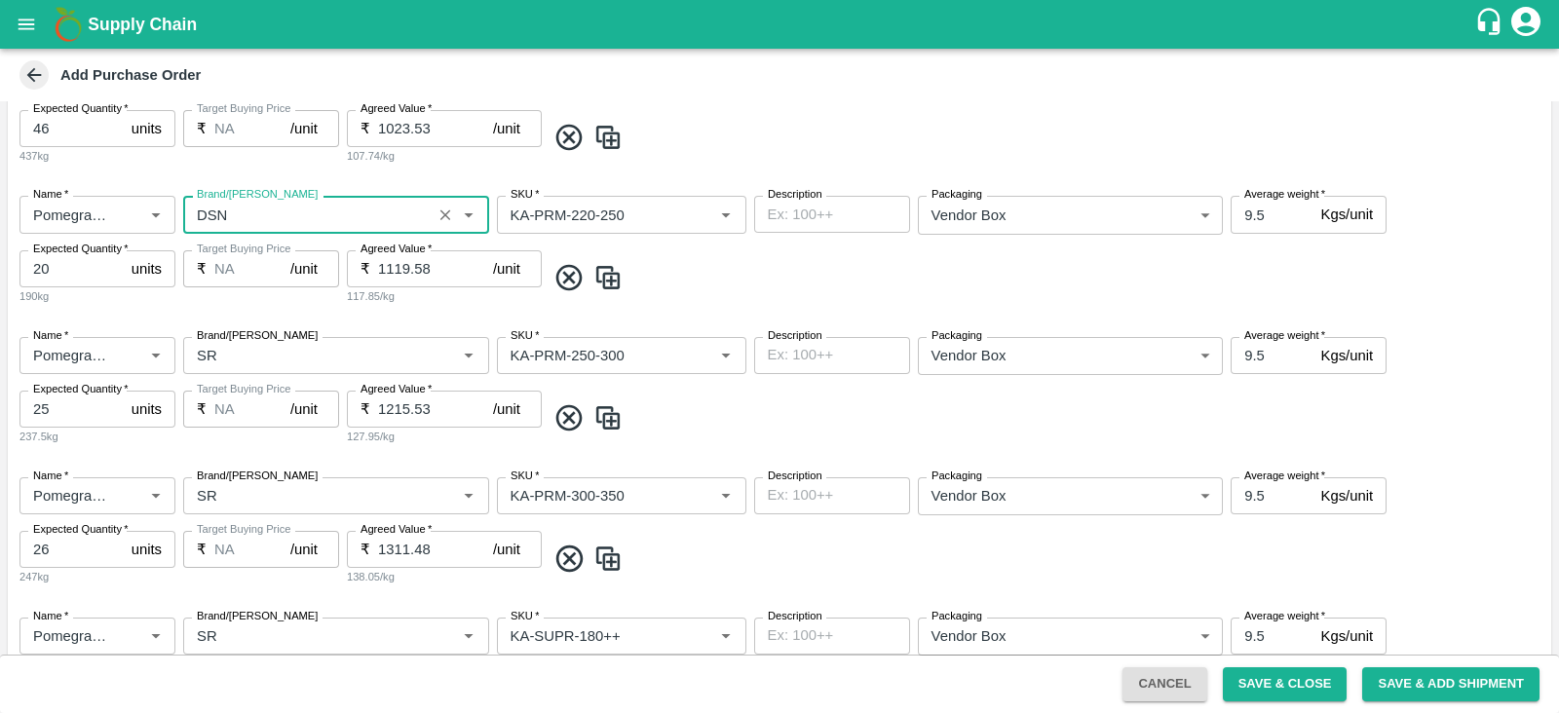
scroll to position [813, 0]
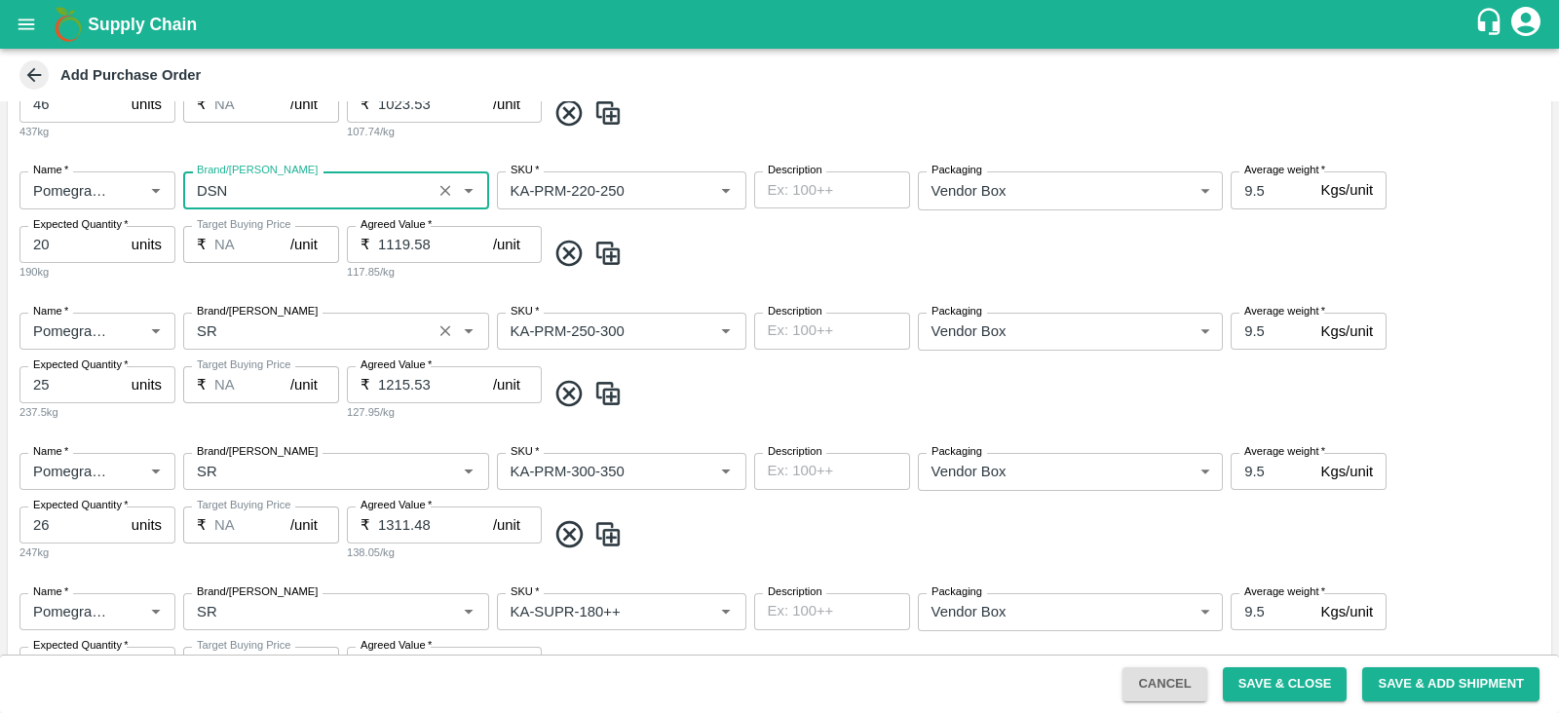
type input "DSN"
click at [258, 323] on input "Brand/[PERSON_NAME]" at bounding box center [307, 331] width 237 height 25
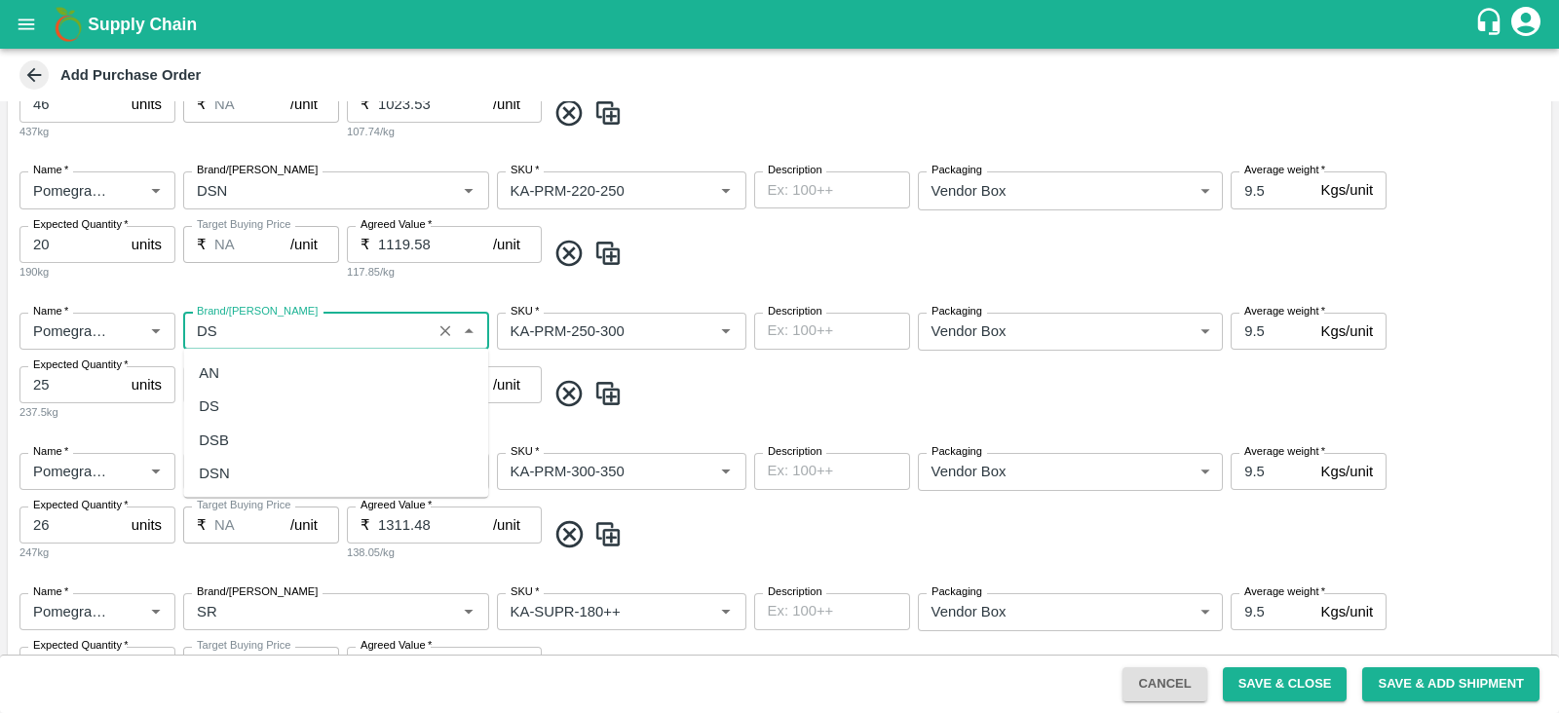
scroll to position [0, 0]
click at [254, 406] on div "DSN" at bounding box center [335, 406] width 305 height 33
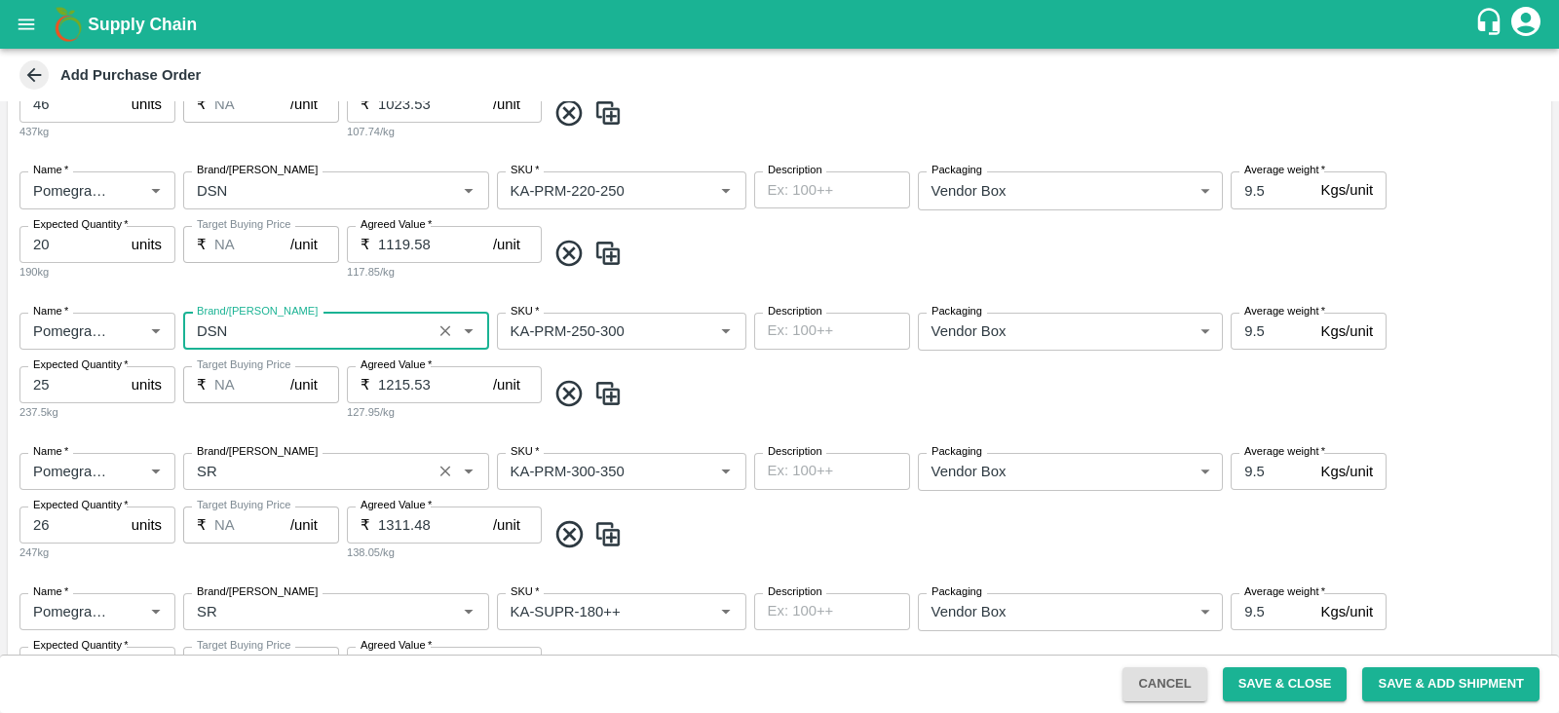
type input "DSN"
click at [232, 463] on input "Brand/[PERSON_NAME]" at bounding box center [307, 471] width 237 height 25
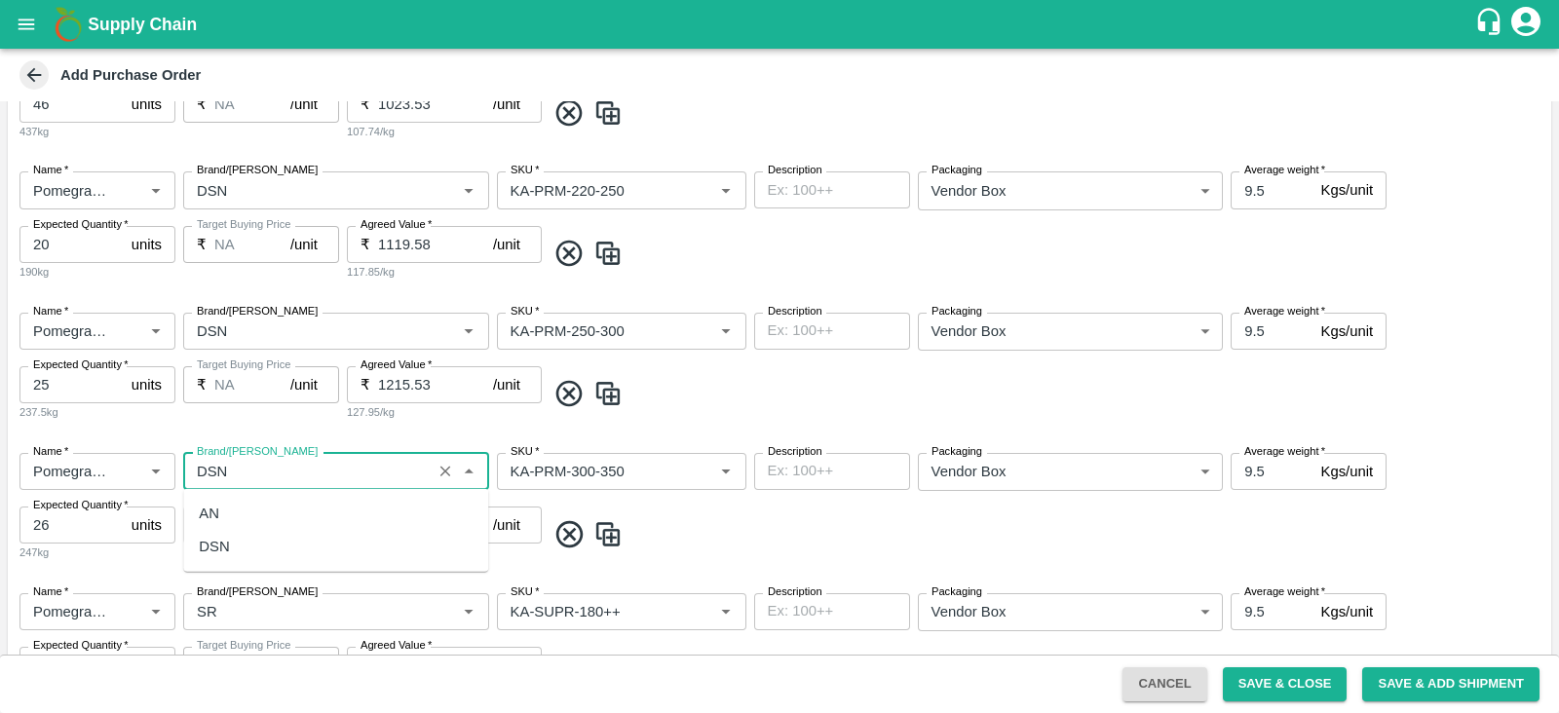
click at [263, 537] on div "DSN" at bounding box center [335, 546] width 305 height 33
click at [269, 548] on div "DSN" at bounding box center [335, 546] width 305 height 33
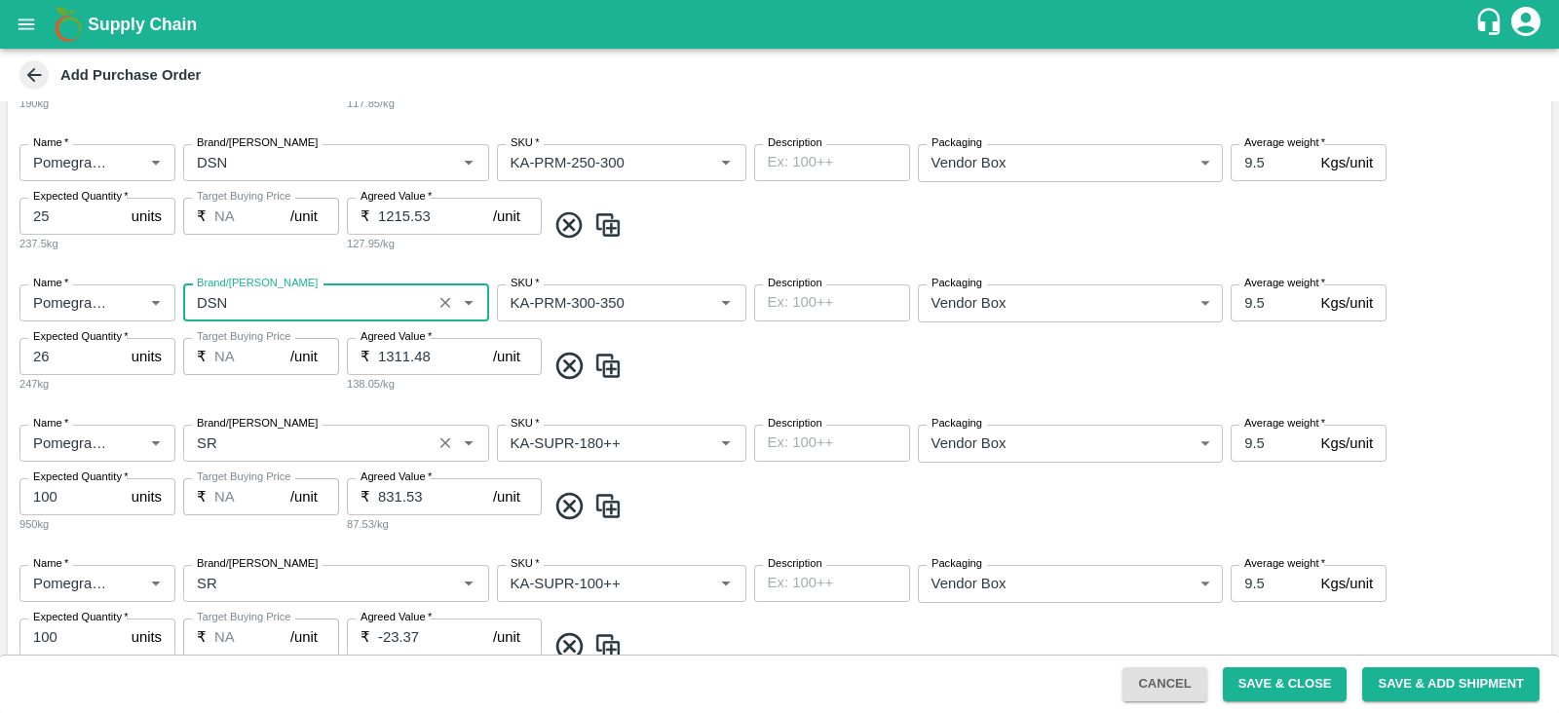
type input "DSN"
click at [256, 441] on input "Brand/[PERSON_NAME]" at bounding box center [307, 443] width 237 height 25
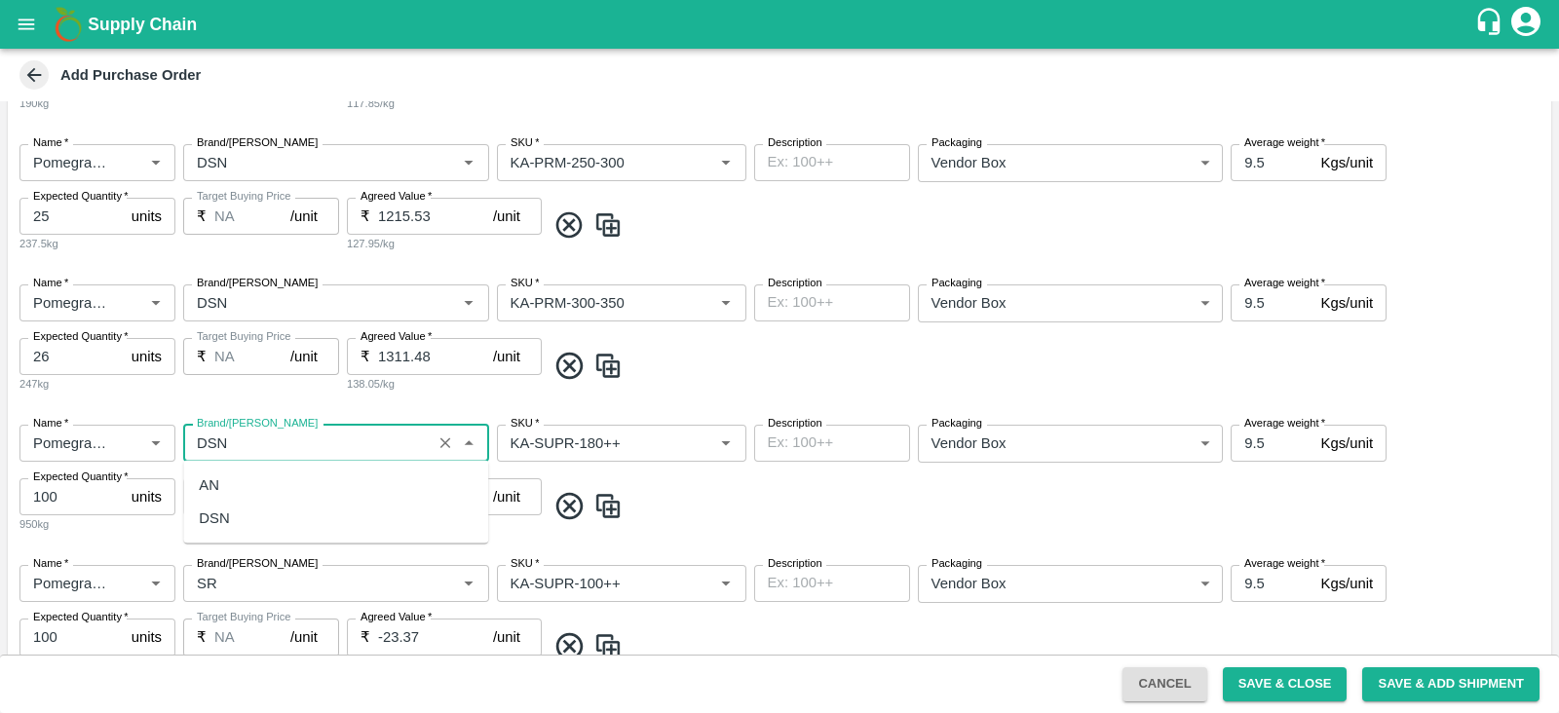
scroll to position [0, 0]
click at [264, 512] on div "DSN" at bounding box center [335, 518] width 305 height 33
type input "DSN"
click at [285, 587] on input "Brand/[PERSON_NAME]" at bounding box center [307, 583] width 237 height 25
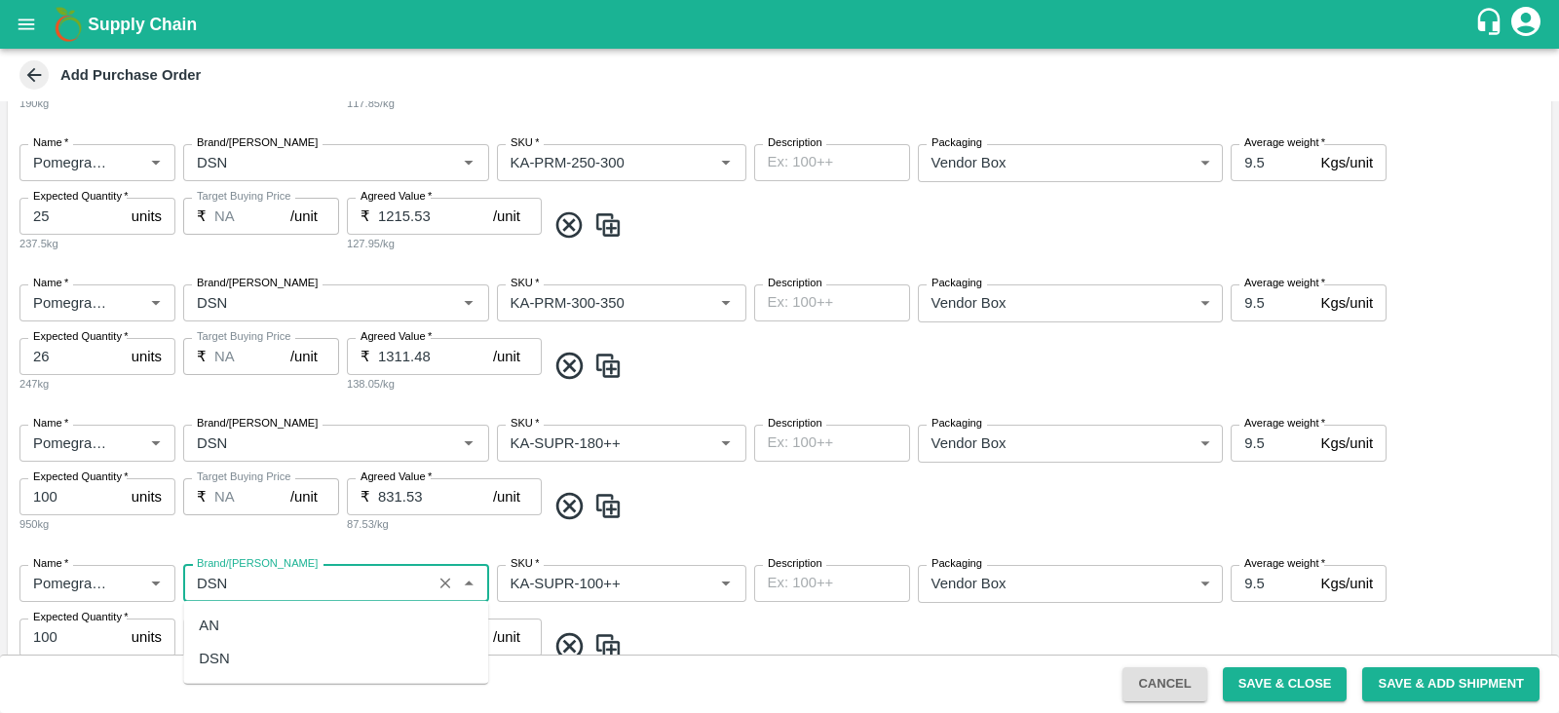
click at [273, 679] on ul "AN DSN" at bounding box center [335, 642] width 305 height 83
click at [274, 655] on div "DSN" at bounding box center [335, 658] width 305 height 33
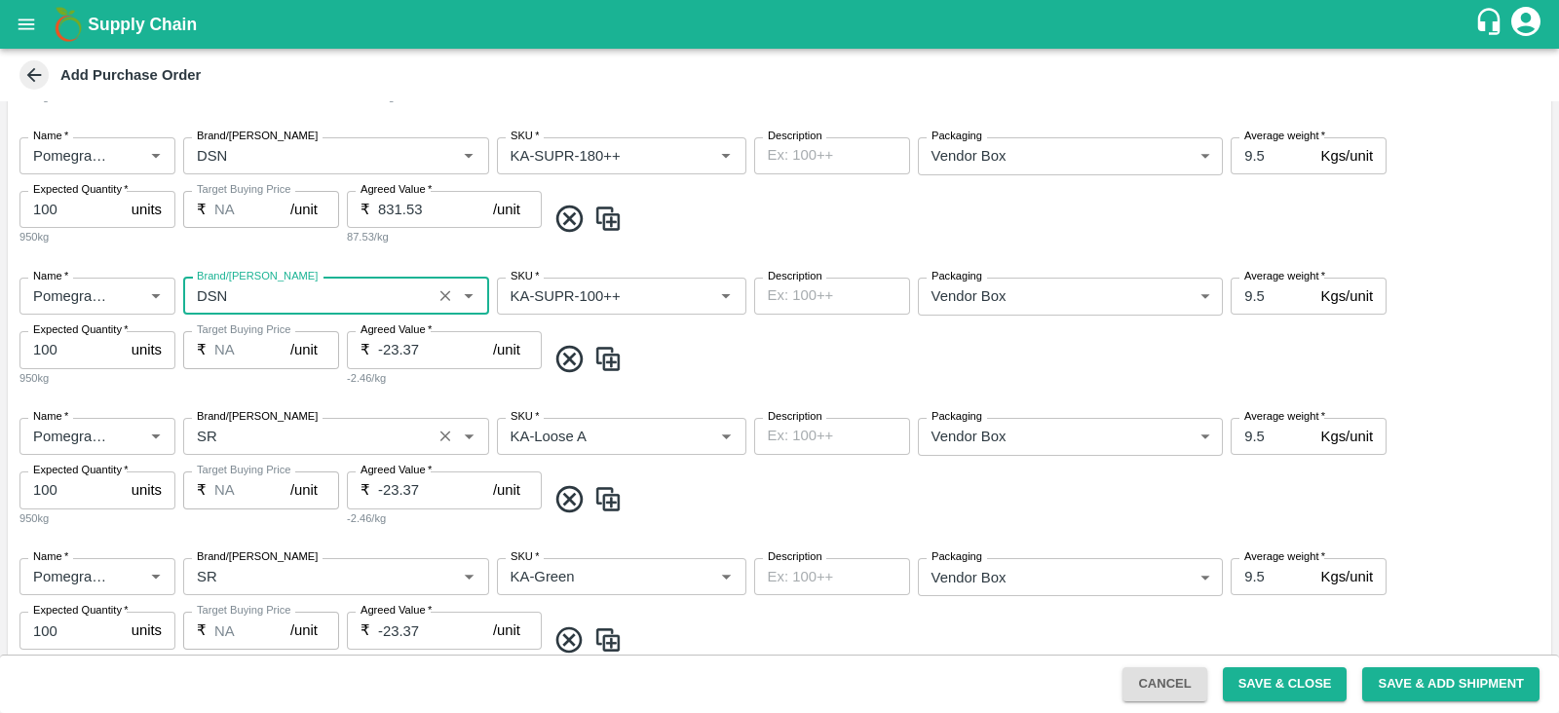
type input "DSN"
click at [307, 445] on input "Brand/[PERSON_NAME]" at bounding box center [307, 436] width 237 height 25
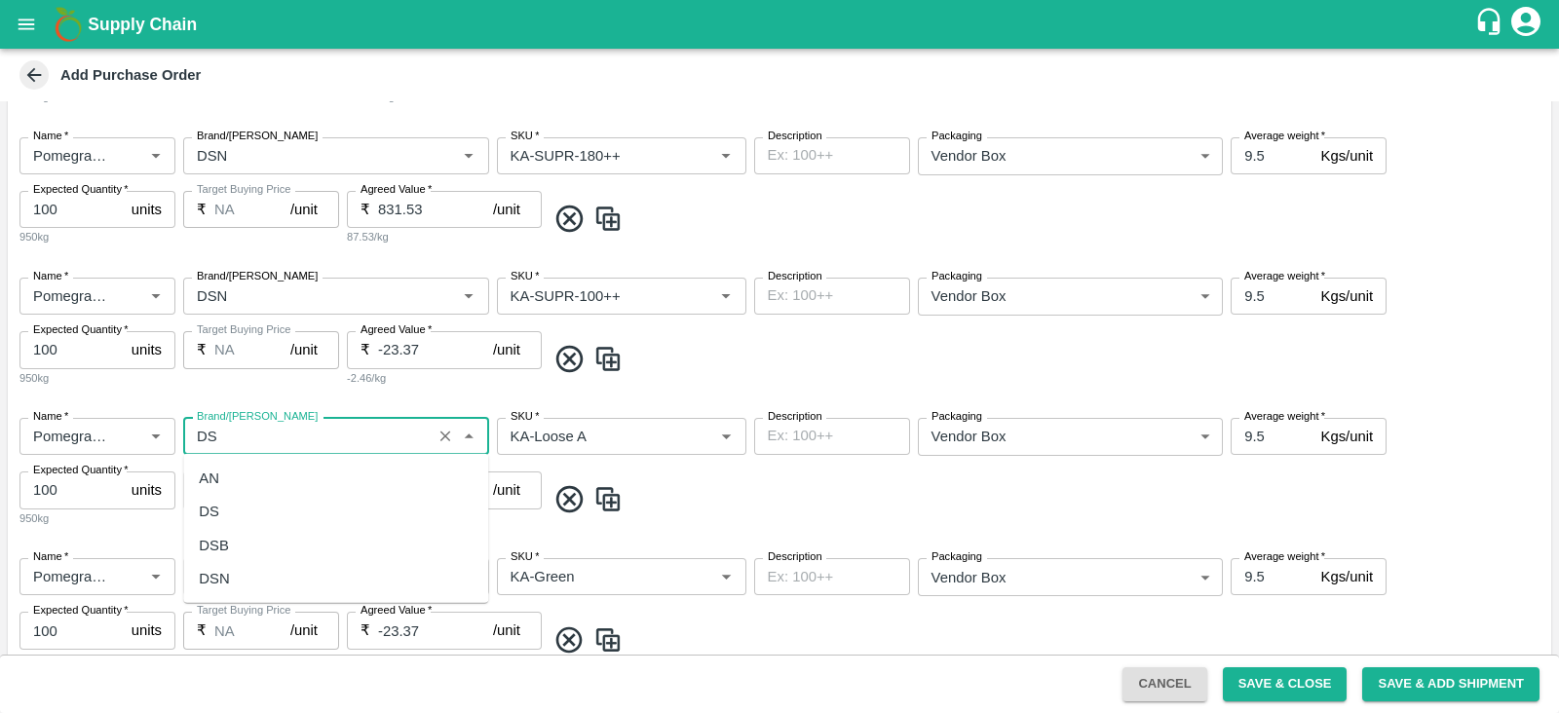
scroll to position [0, 0]
click at [286, 505] on div "DSN" at bounding box center [335, 511] width 305 height 33
type input "DSN"
click at [273, 569] on input "Brand/[PERSON_NAME]" at bounding box center [307, 576] width 237 height 25
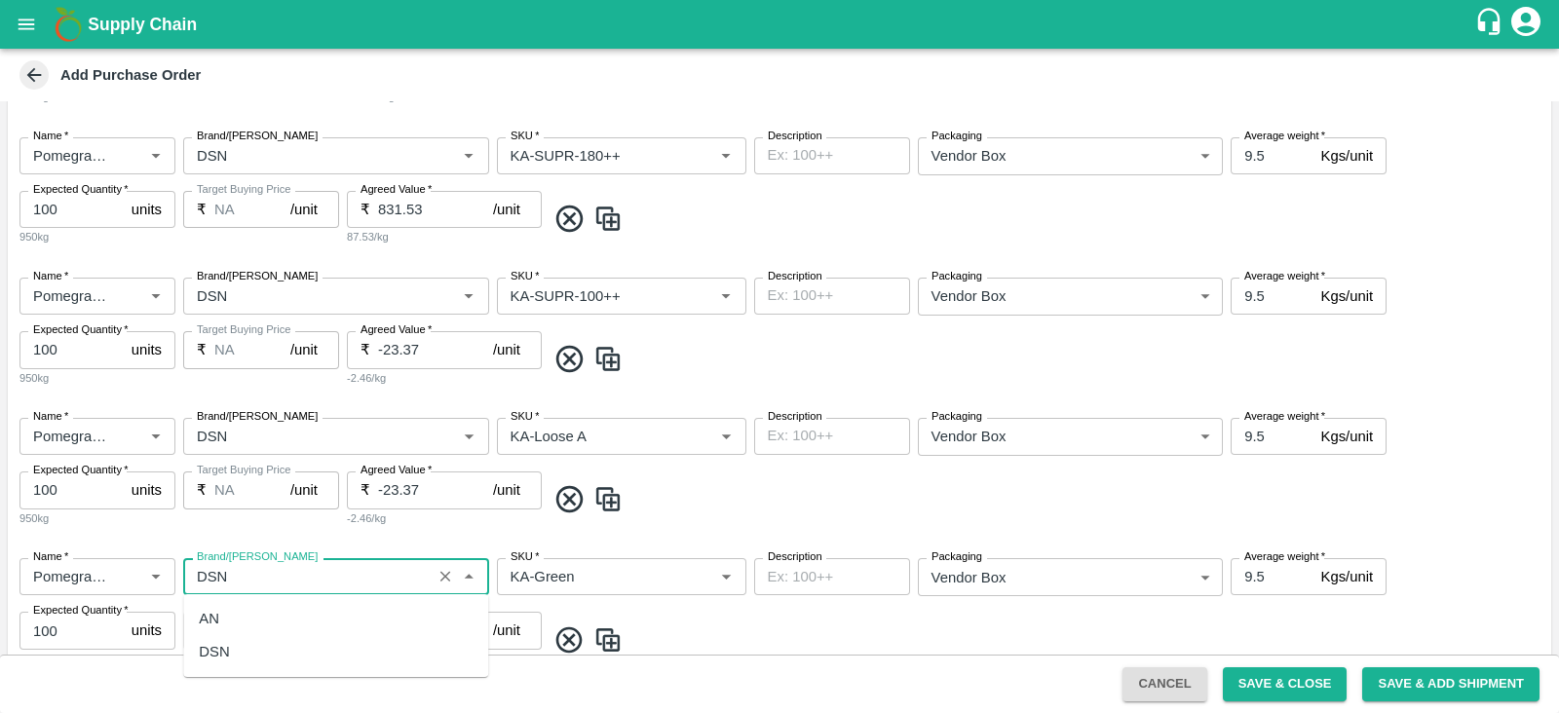
click at [248, 652] on div "DSN" at bounding box center [335, 651] width 305 height 33
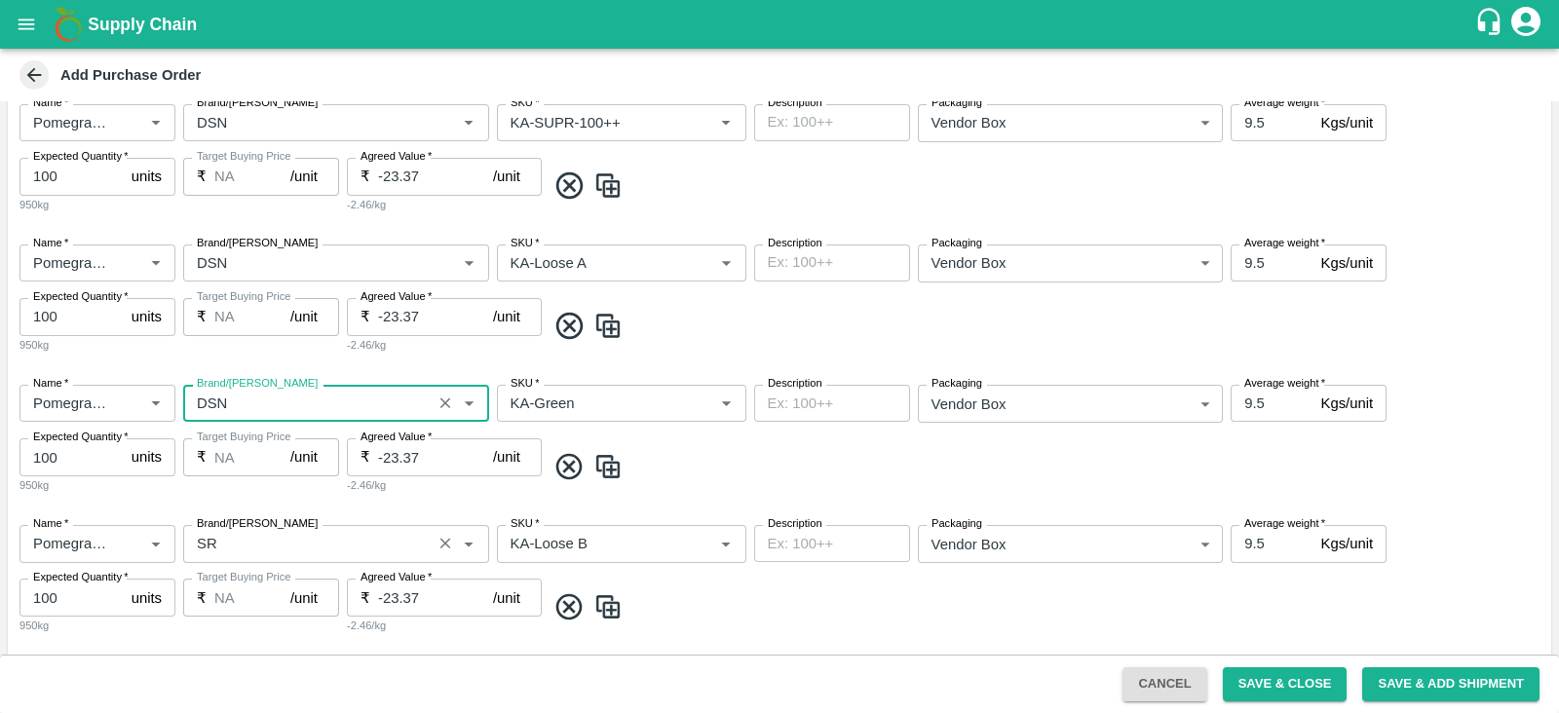
type input "DSN"
click at [375, 537] on input "Brand/[PERSON_NAME]" at bounding box center [307, 543] width 237 height 25
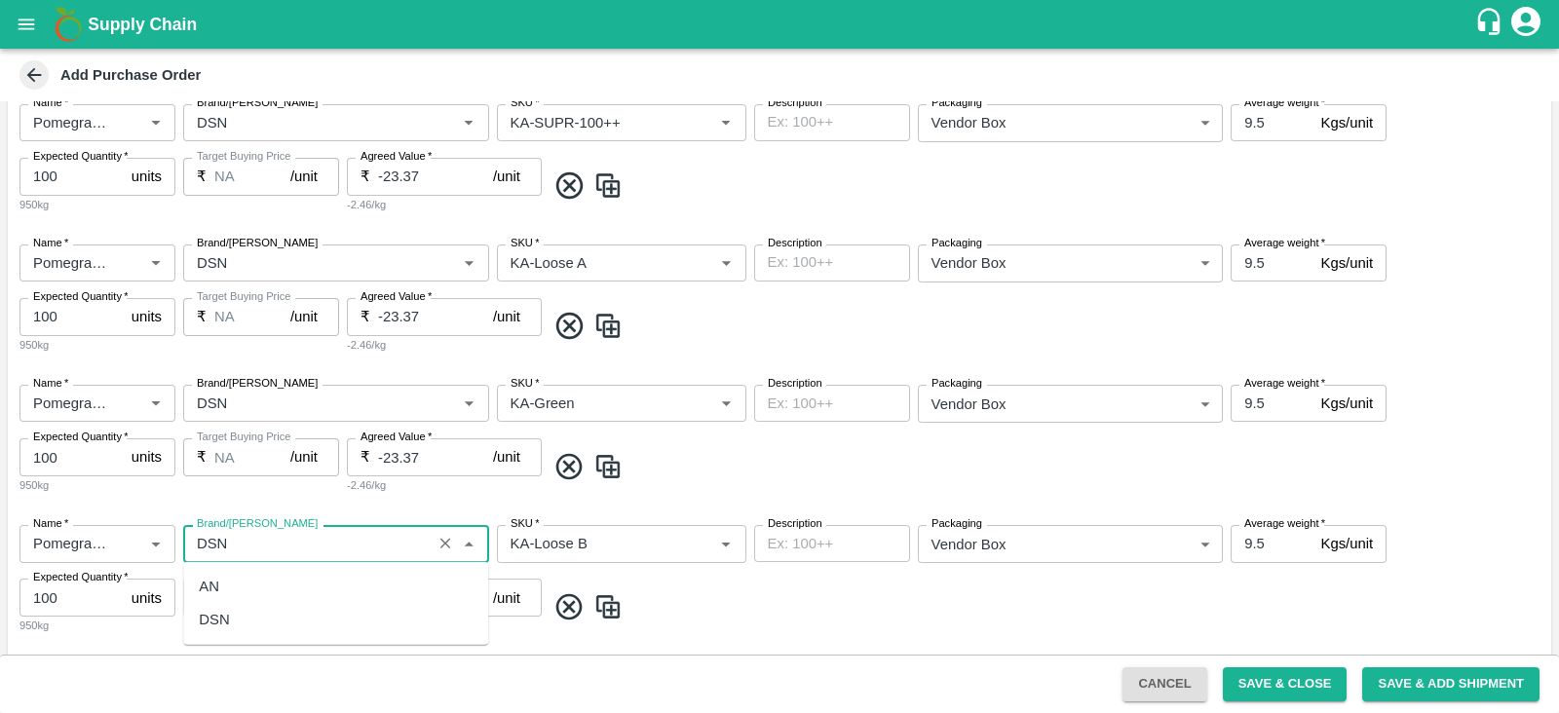
scroll to position [0, 0]
click at [343, 616] on div "DSN" at bounding box center [335, 619] width 305 height 33
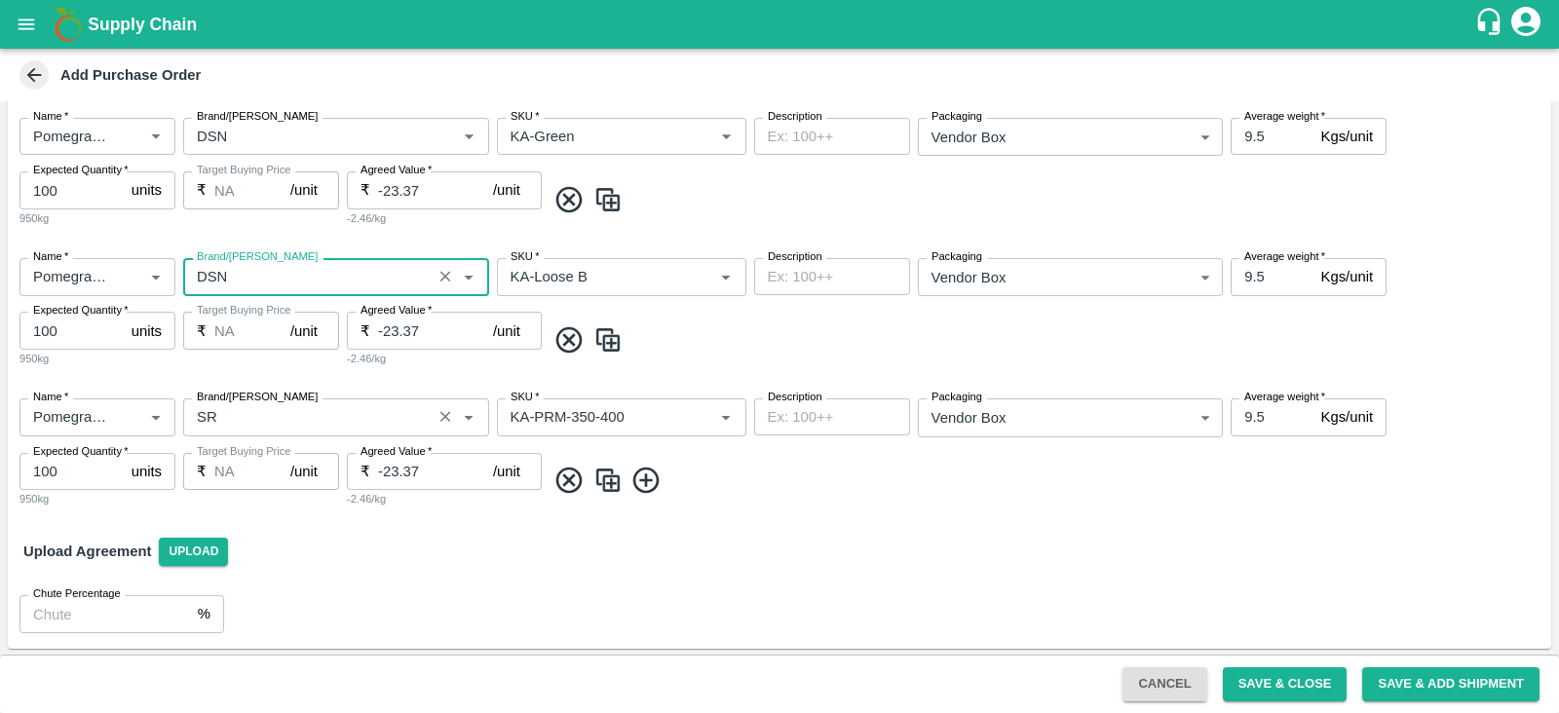
type input "DSN"
click at [239, 405] on input "Brand/[PERSON_NAME]" at bounding box center [307, 416] width 237 height 25
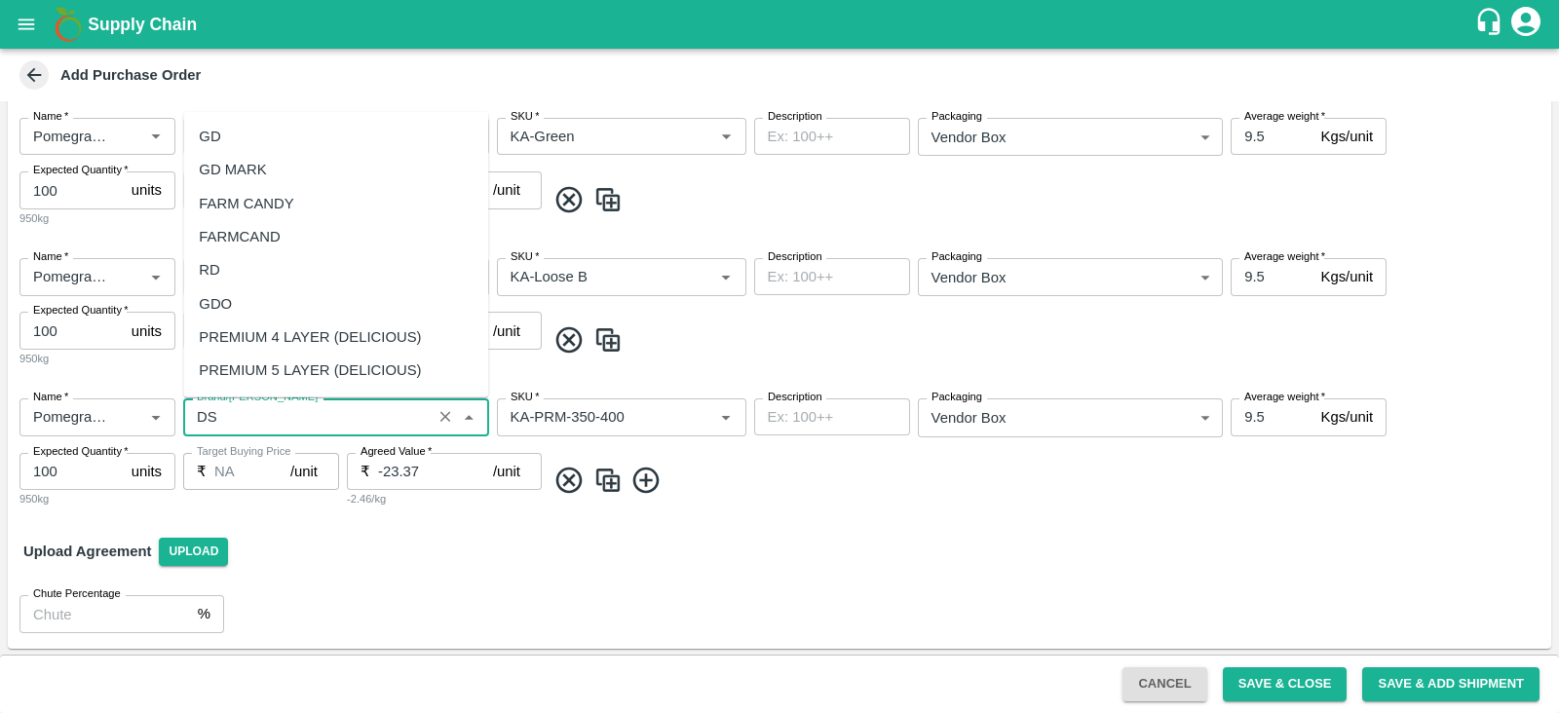
scroll to position [0, 0]
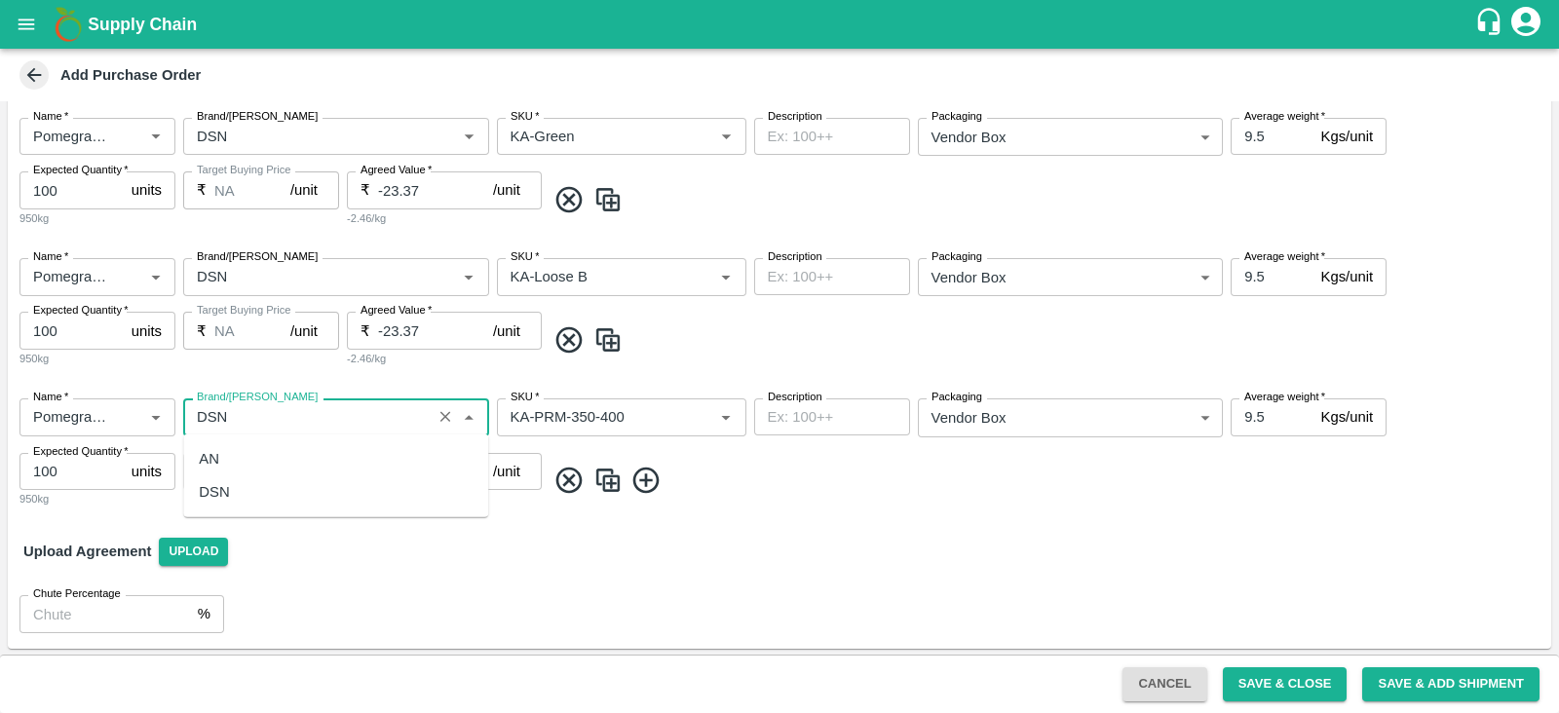
click at [242, 483] on div "DSN" at bounding box center [335, 492] width 305 height 33
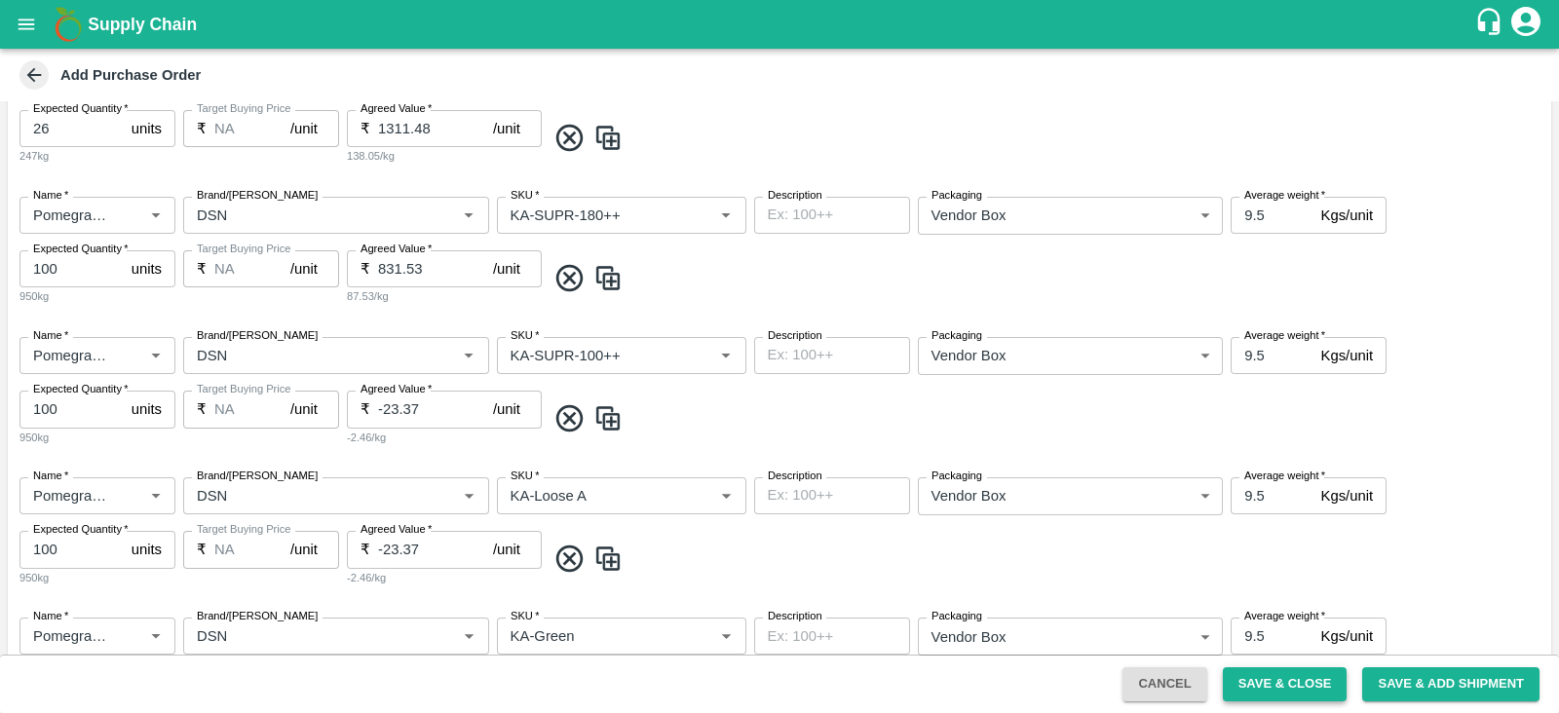
scroll to position [1243, 0]
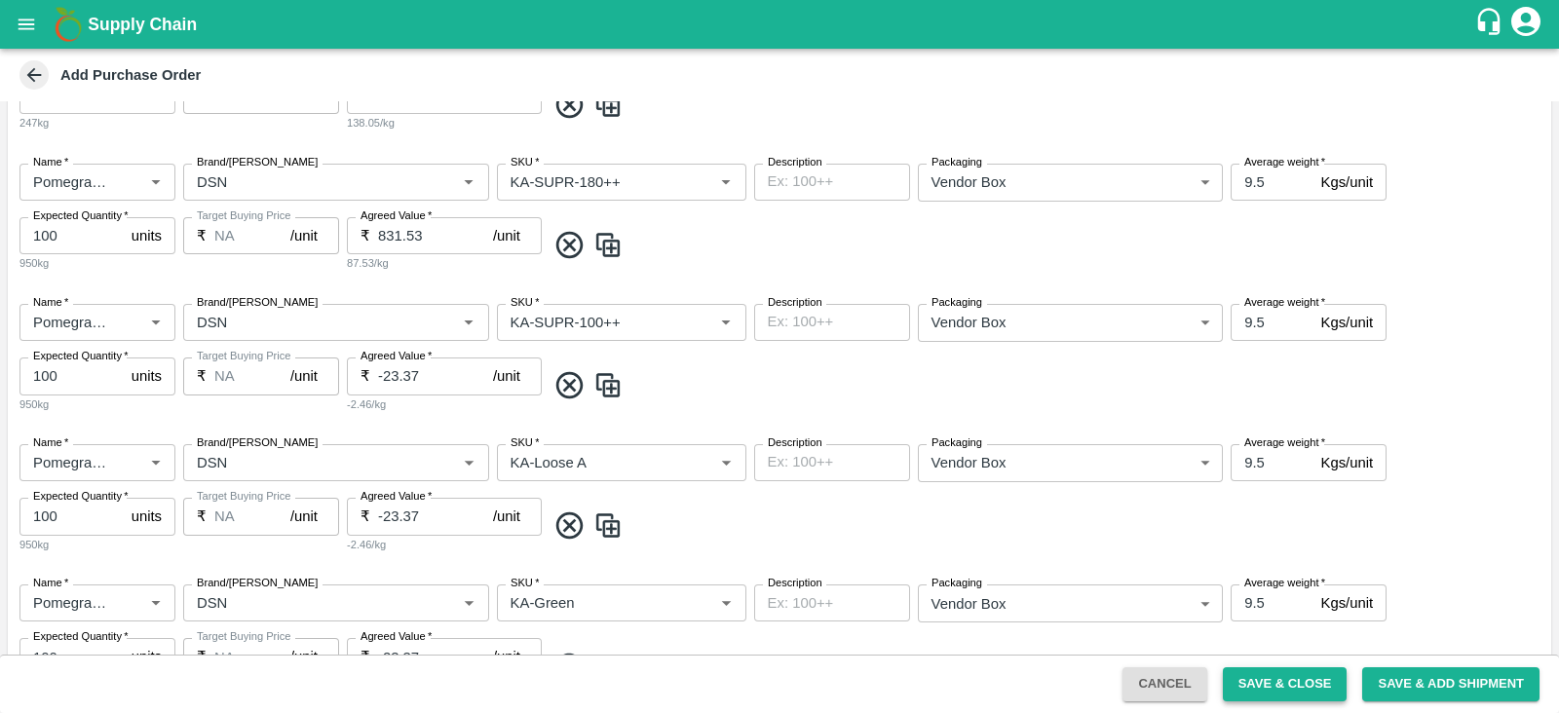
type input "DSN"
click at [1253, 688] on button "Save & Close" at bounding box center [1285, 685] width 125 height 34
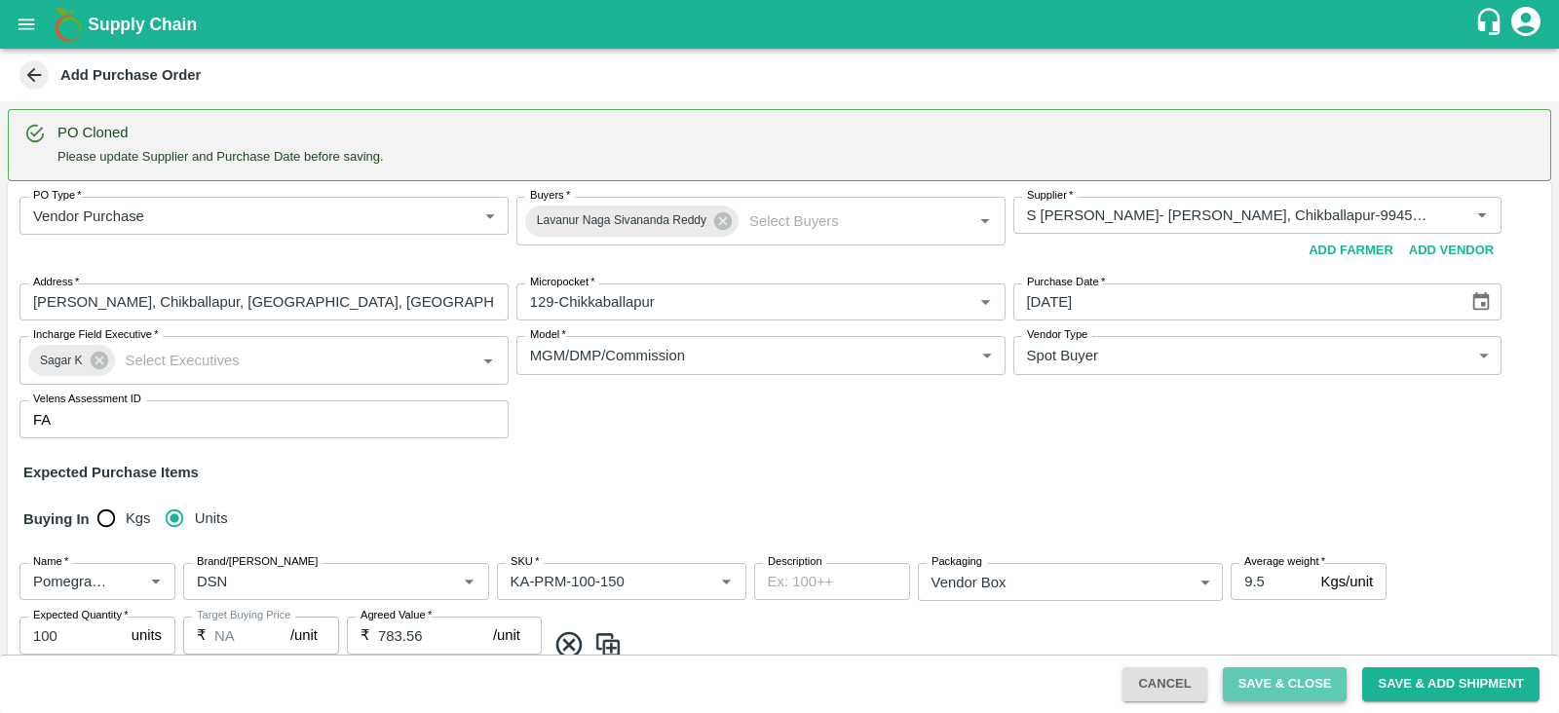
click at [1284, 686] on button "Save & Close" at bounding box center [1285, 685] width 125 height 34
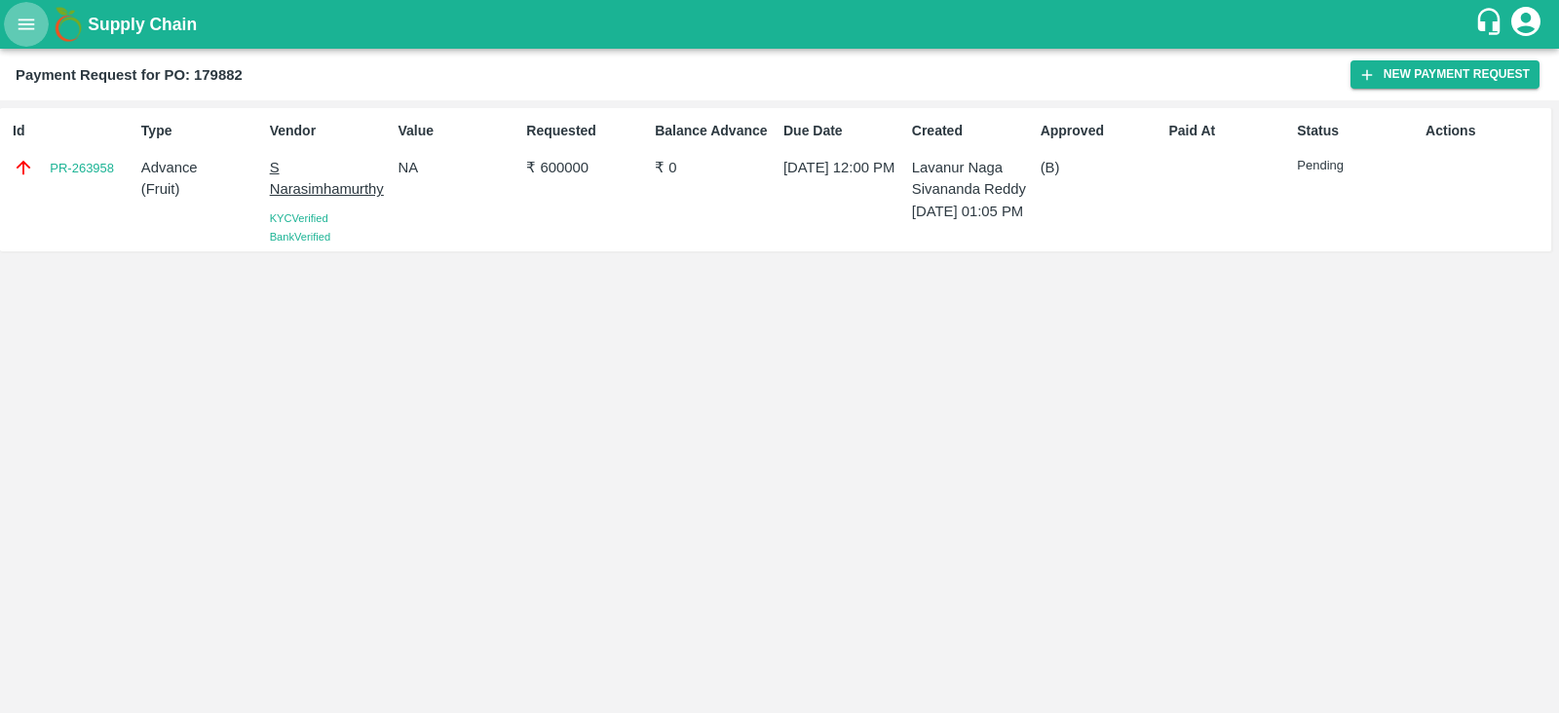
drag, startPoint x: 0, startPoint y: 0, endPoint x: 43, endPoint y: 15, distance: 45.3
click at [43, 15] on button "open drawer" at bounding box center [26, 24] width 45 height 45
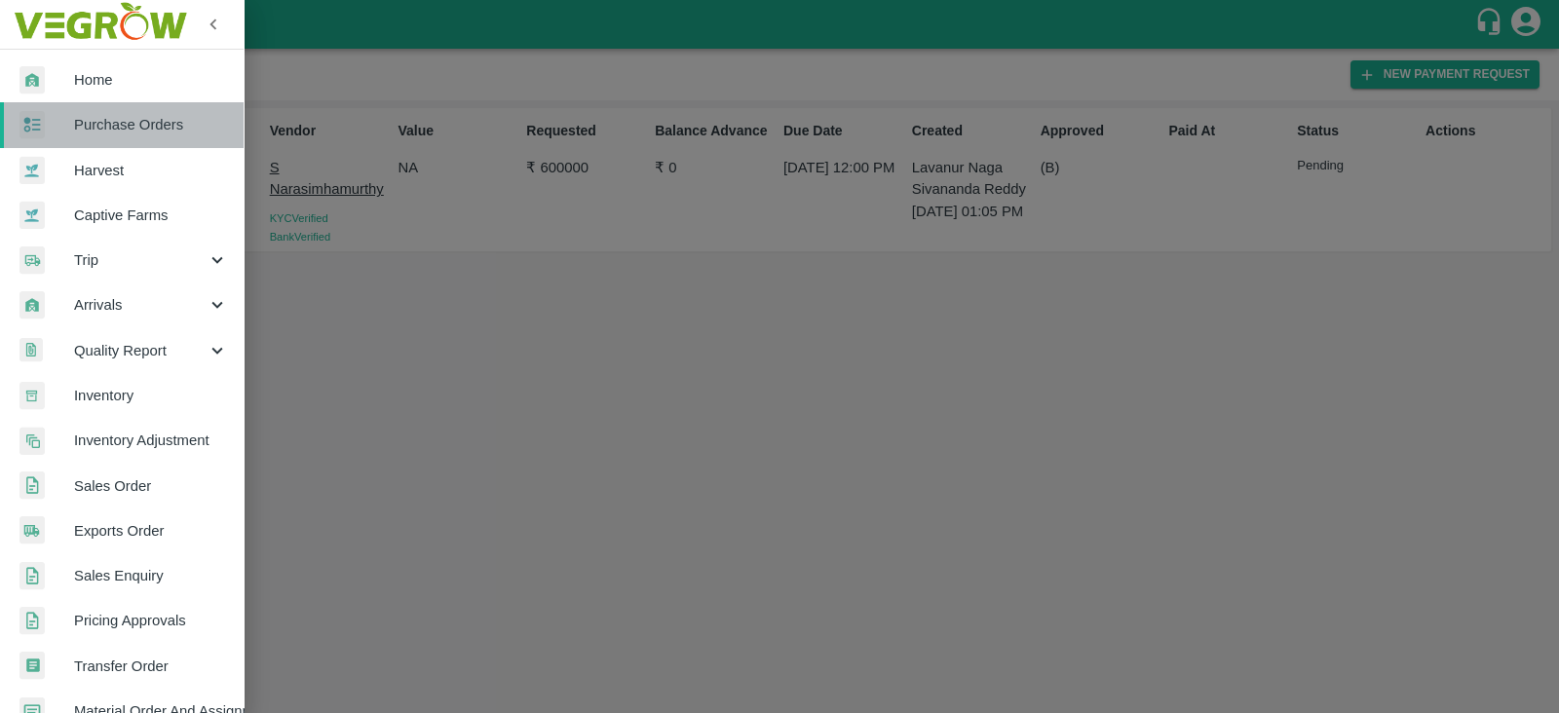
click at [135, 135] on link "Purchase Orders" at bounding box center [122, 124] width 244 height 45
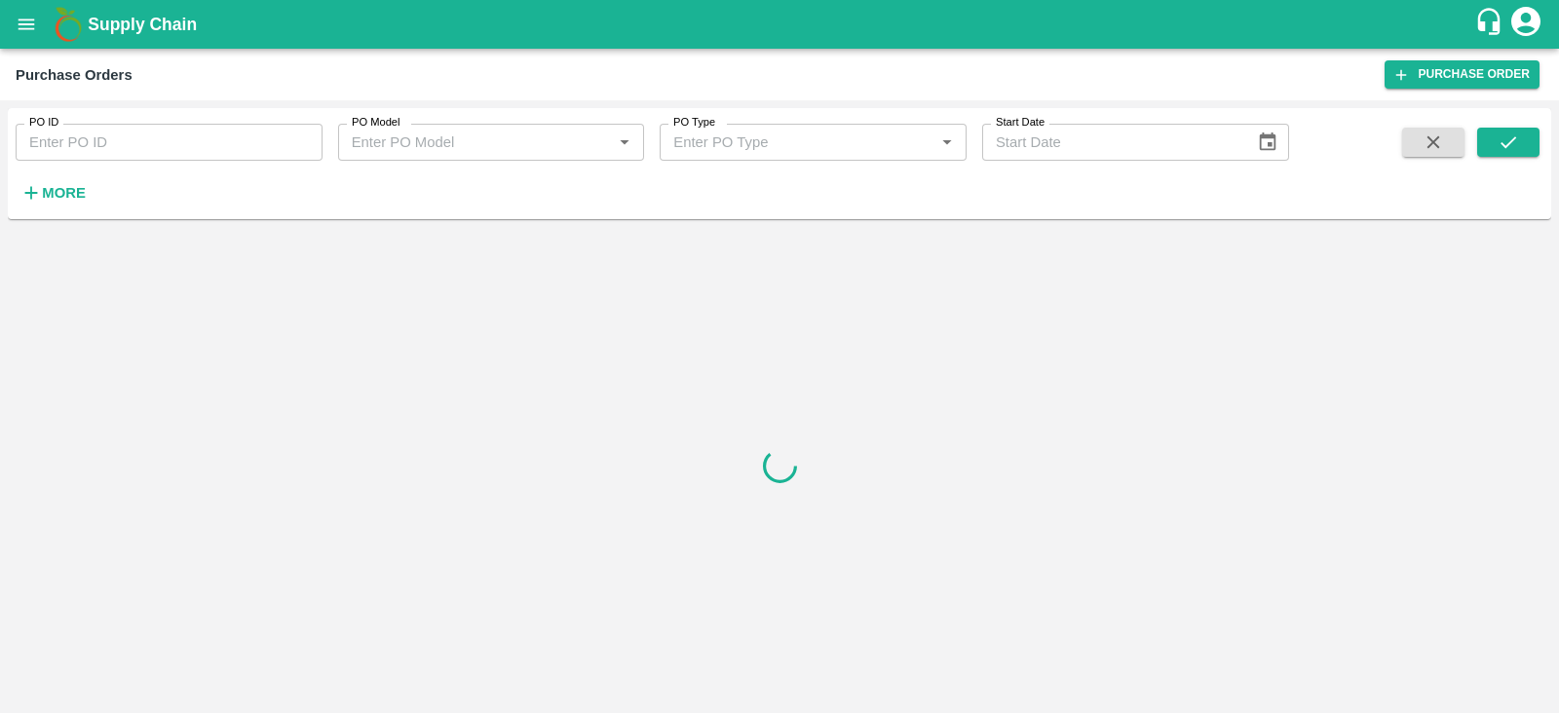
click at [78, 187] on strong "More" at bounding box center [64, 193] width 44 height 16
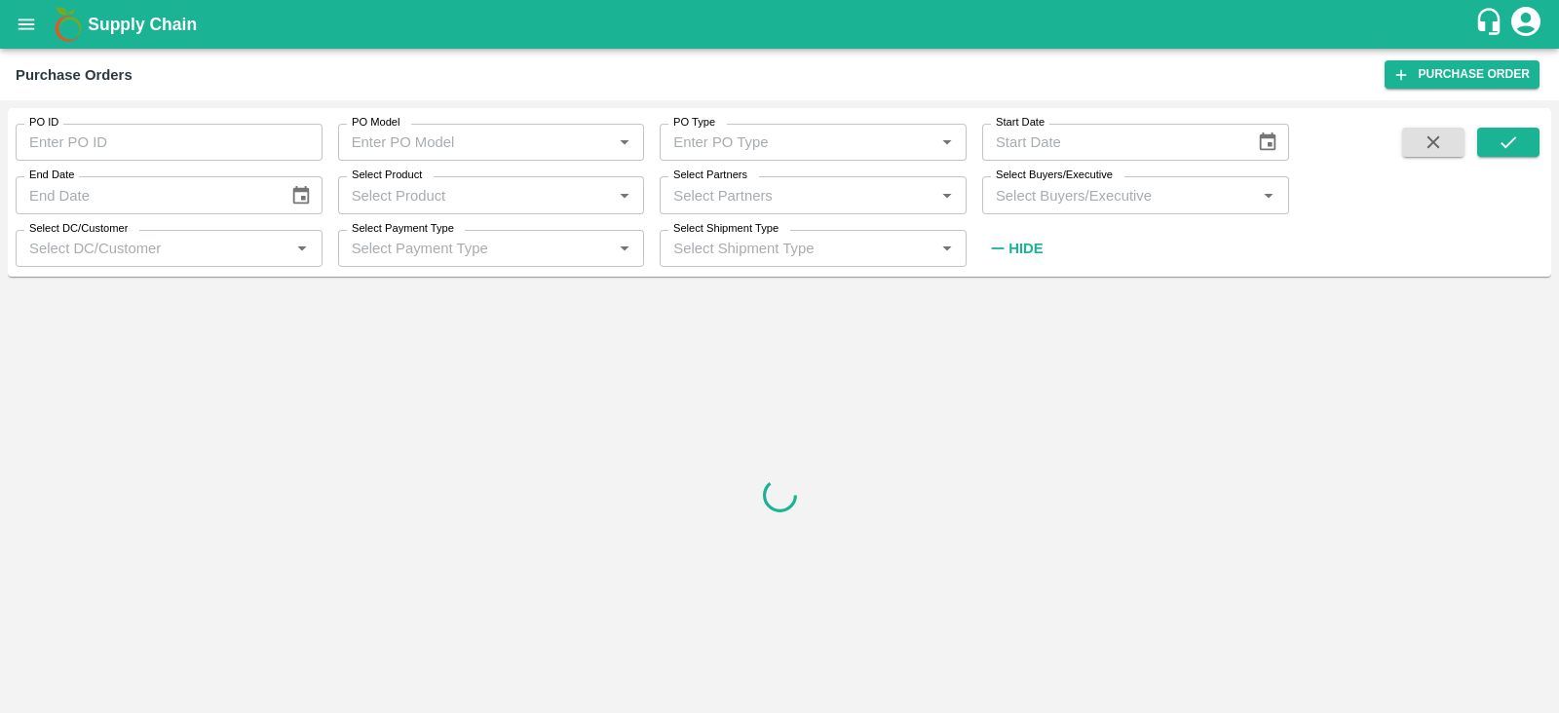
click at [1077, 196] on input "Select Buyers/Executive" at bounding box center [1119, 194] width 263 height 25
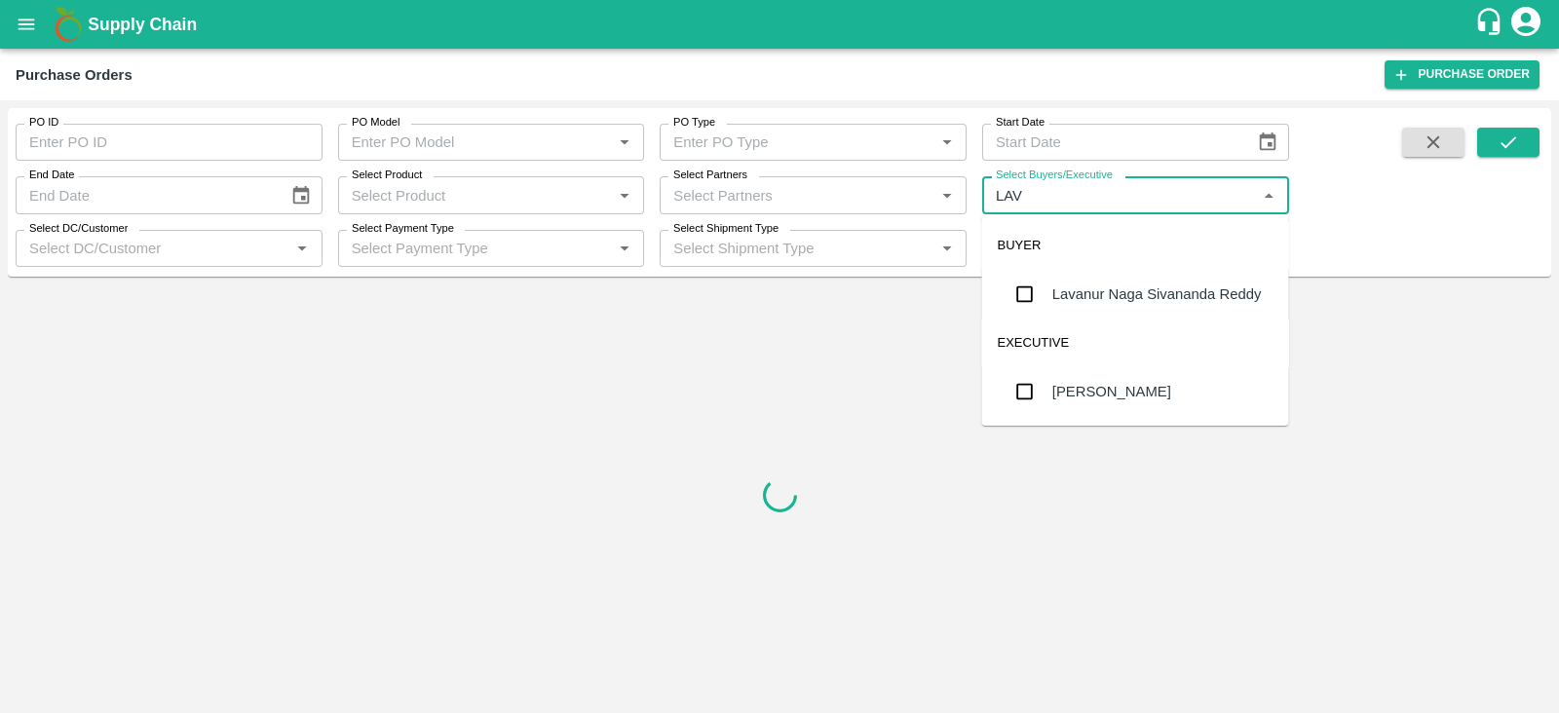
type input "LAVA"
click at [1098, 280] on div "Lavanur Naga Sivananda Reddy" at bounding box center [1135, 294] width 307 height 51
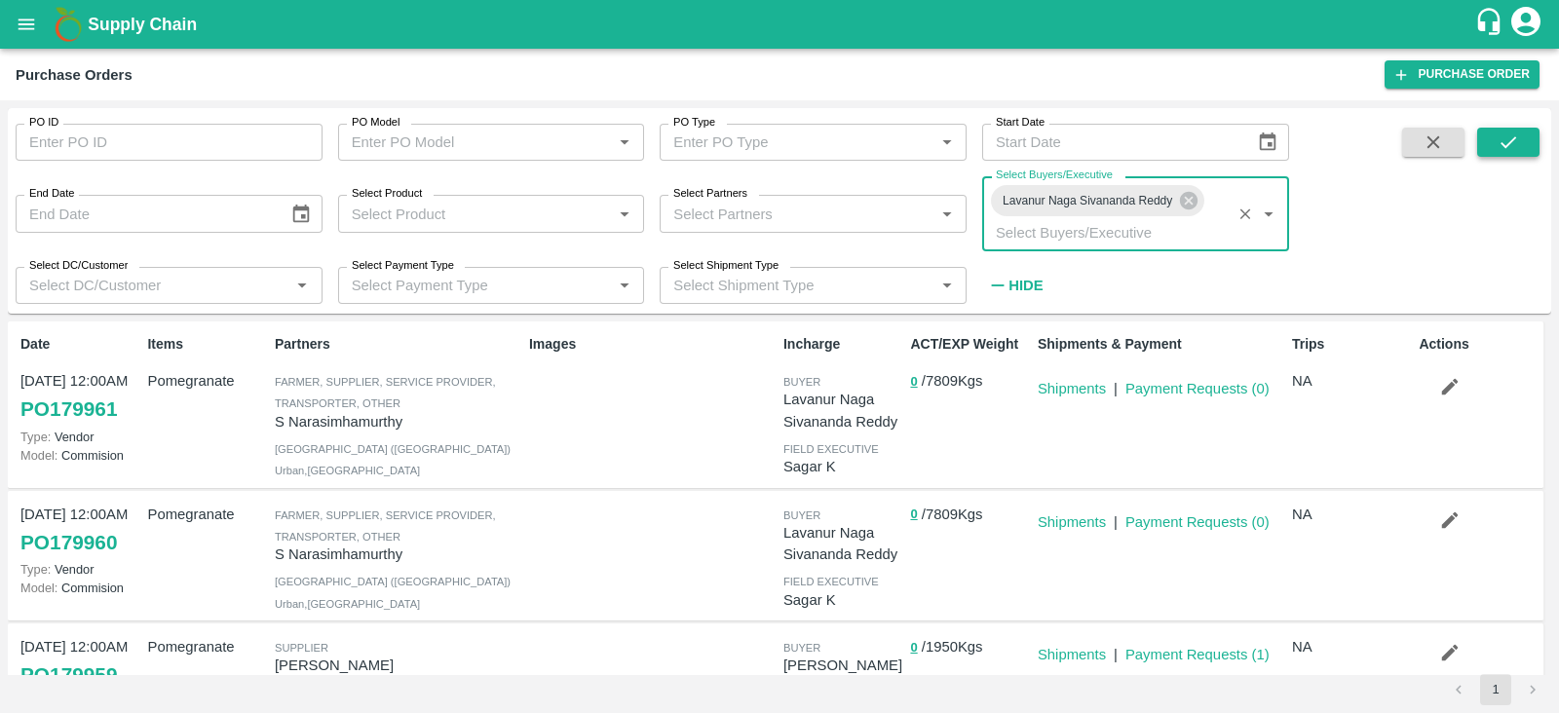
click at [1491, 147] on button "submit" at bounding box center [1509, 142] width 62 height 29
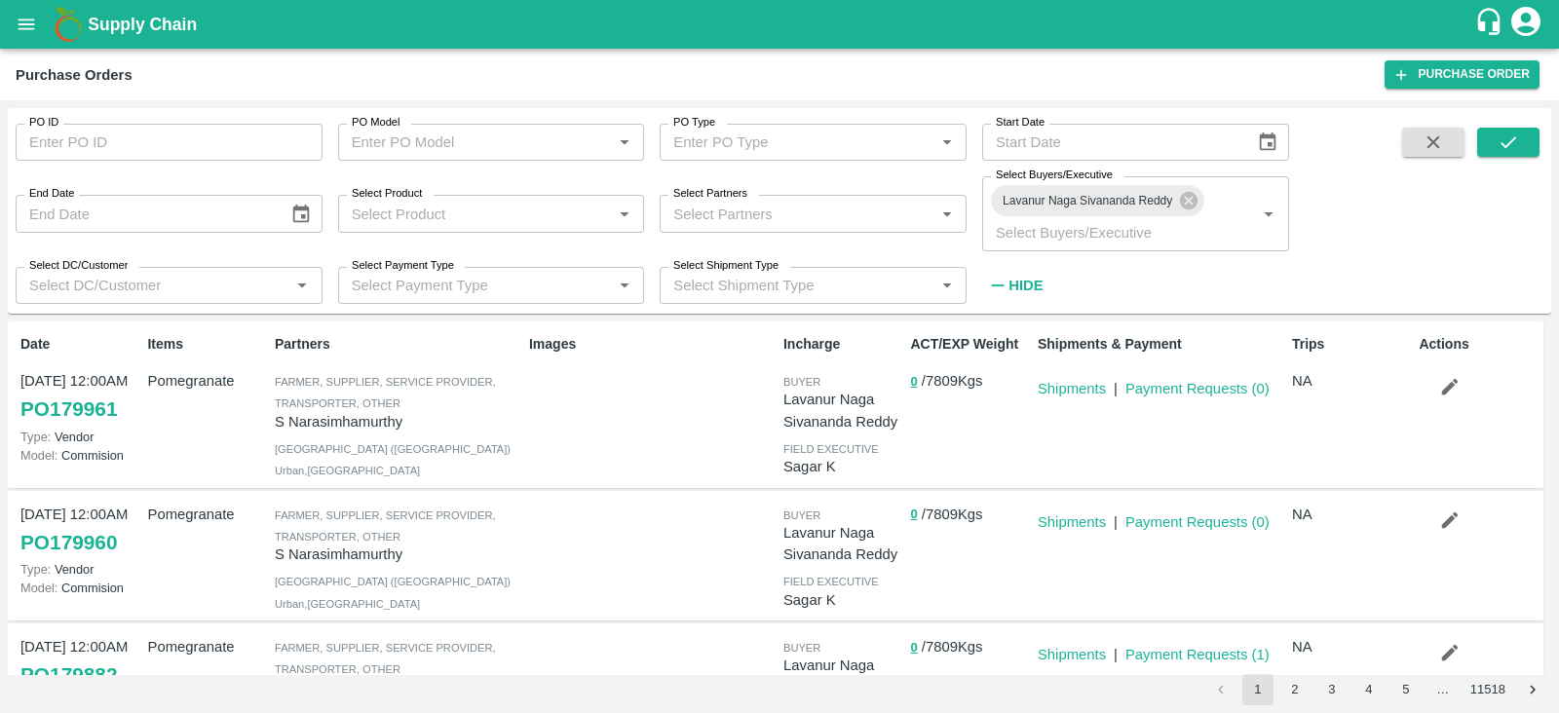
click at [1448, 392] on icon "button" at bounding box center [1450, 386] width 21 height 21
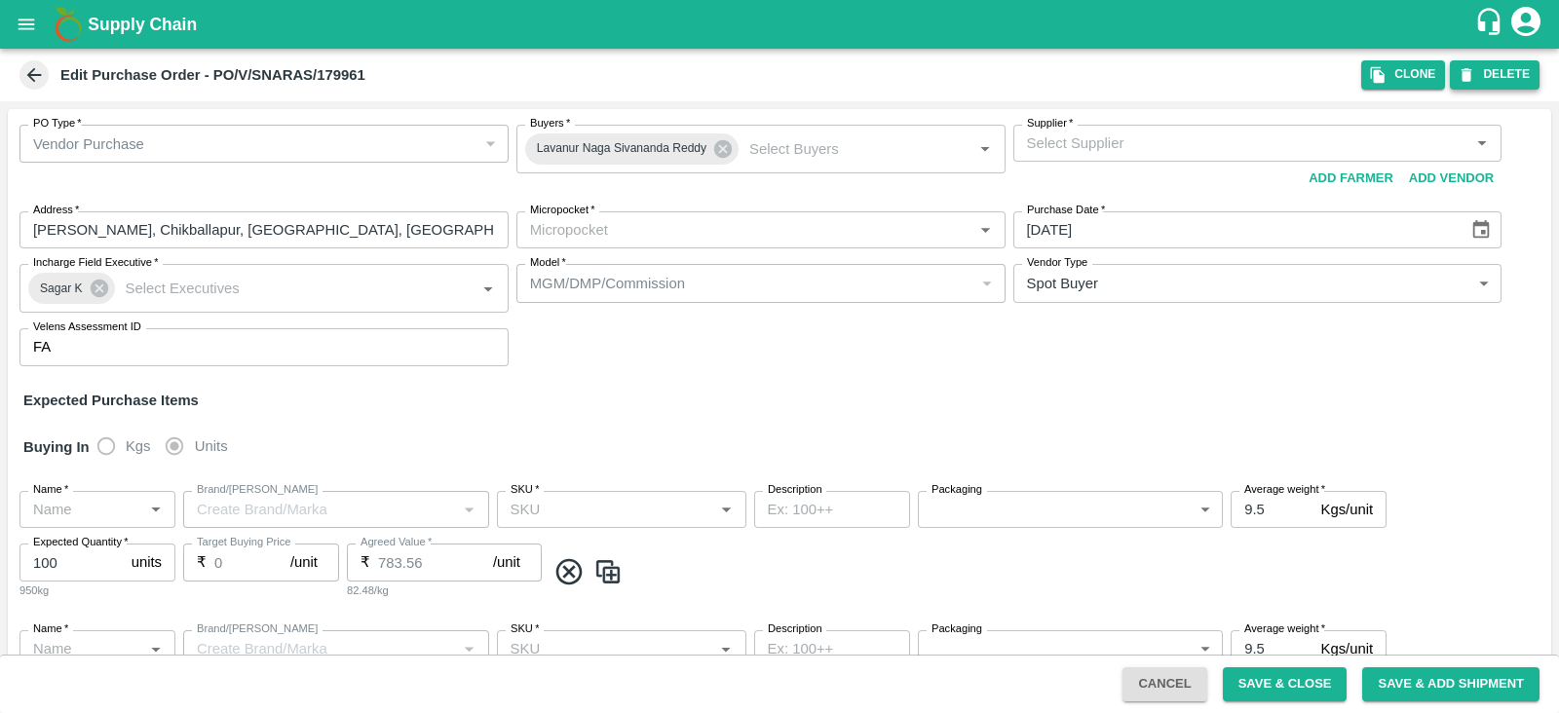
click at [1497, 88] on button "DELETE" at bounding box center [1495, 74] width 90 height 28
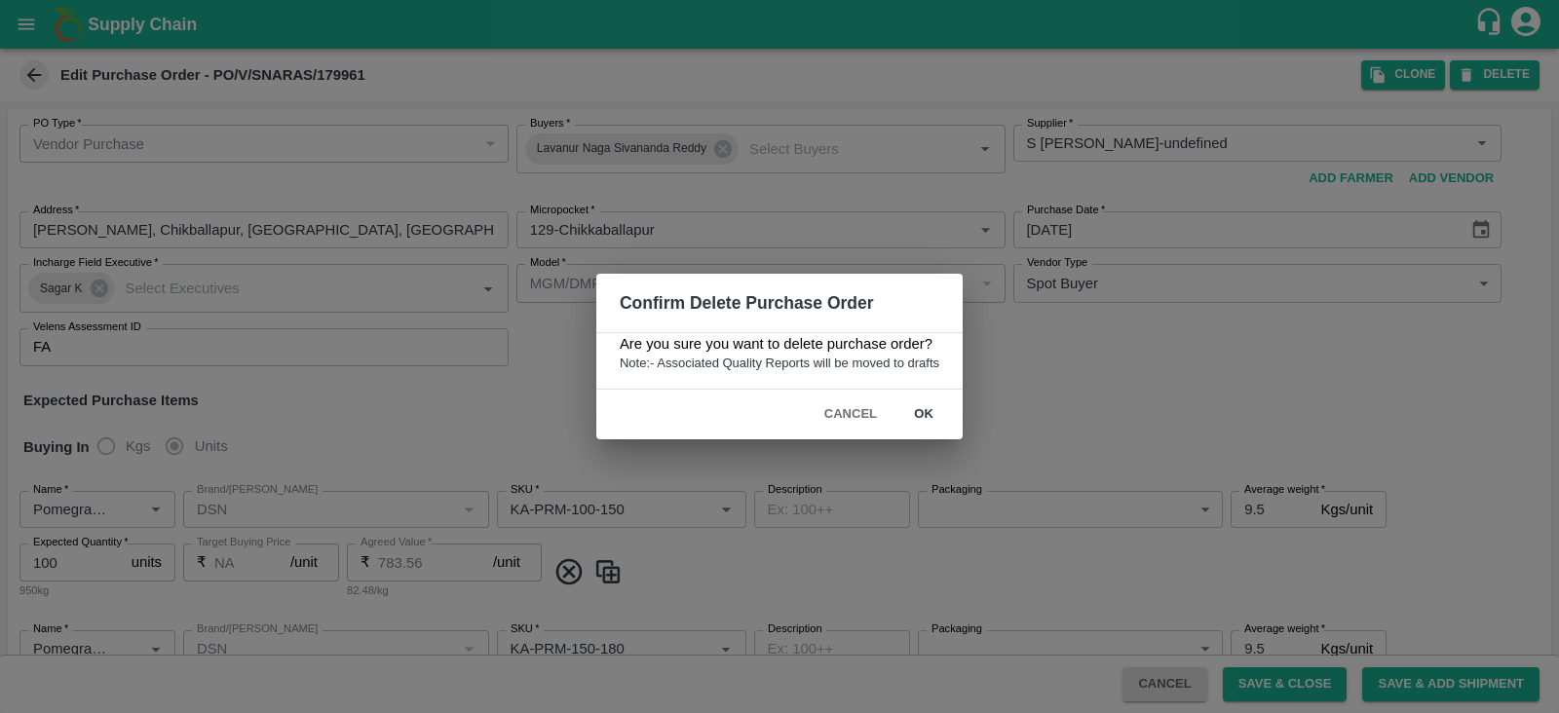
type input "S [PERSON_NAME]-undefined"
type input "129-Chikkaballapur"
type input "Pomegranate"
type input "DSN"
type input "KA-PRM-100-150"
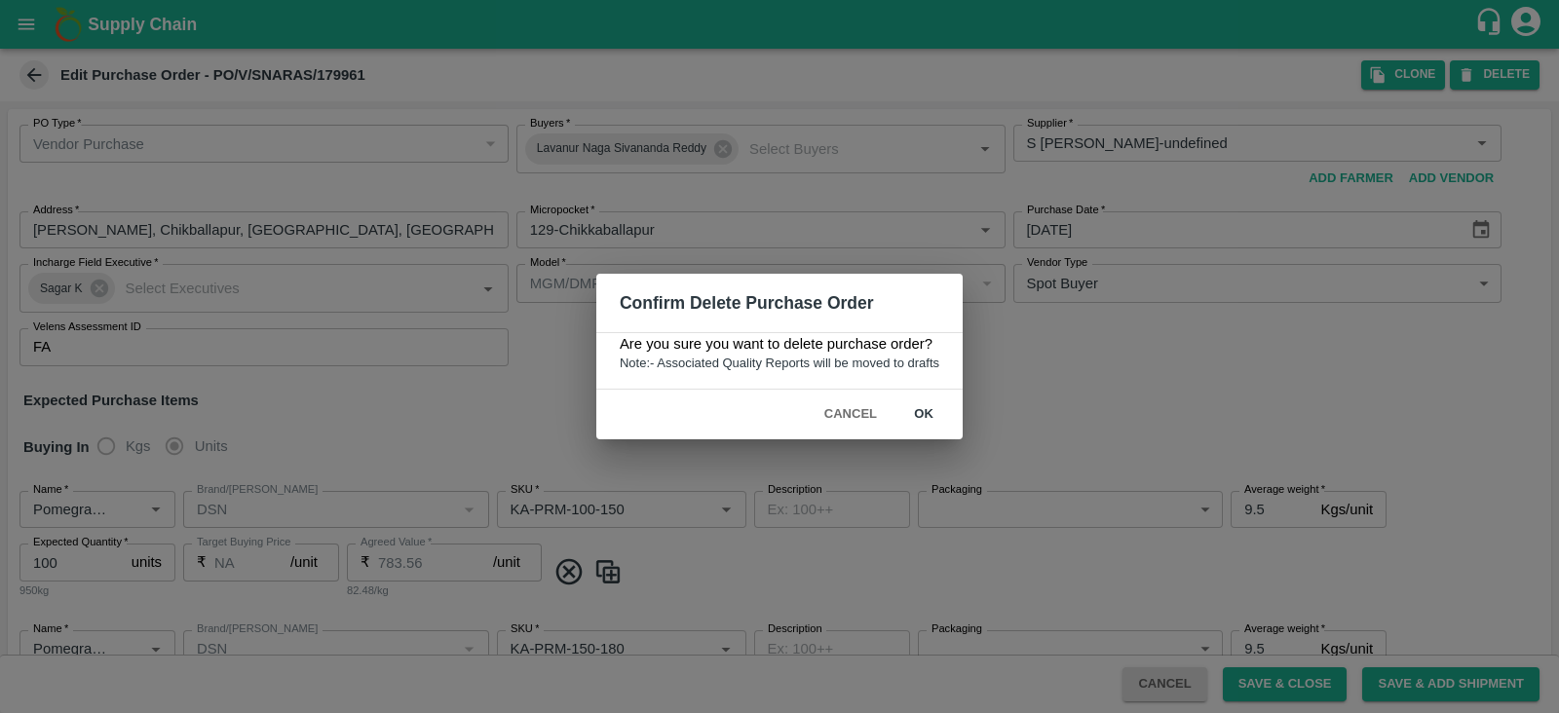
type input "NA"
type input "Pomegranate"
type input "DSN"
type input "KA-PRM-150-180"
type input "NA"
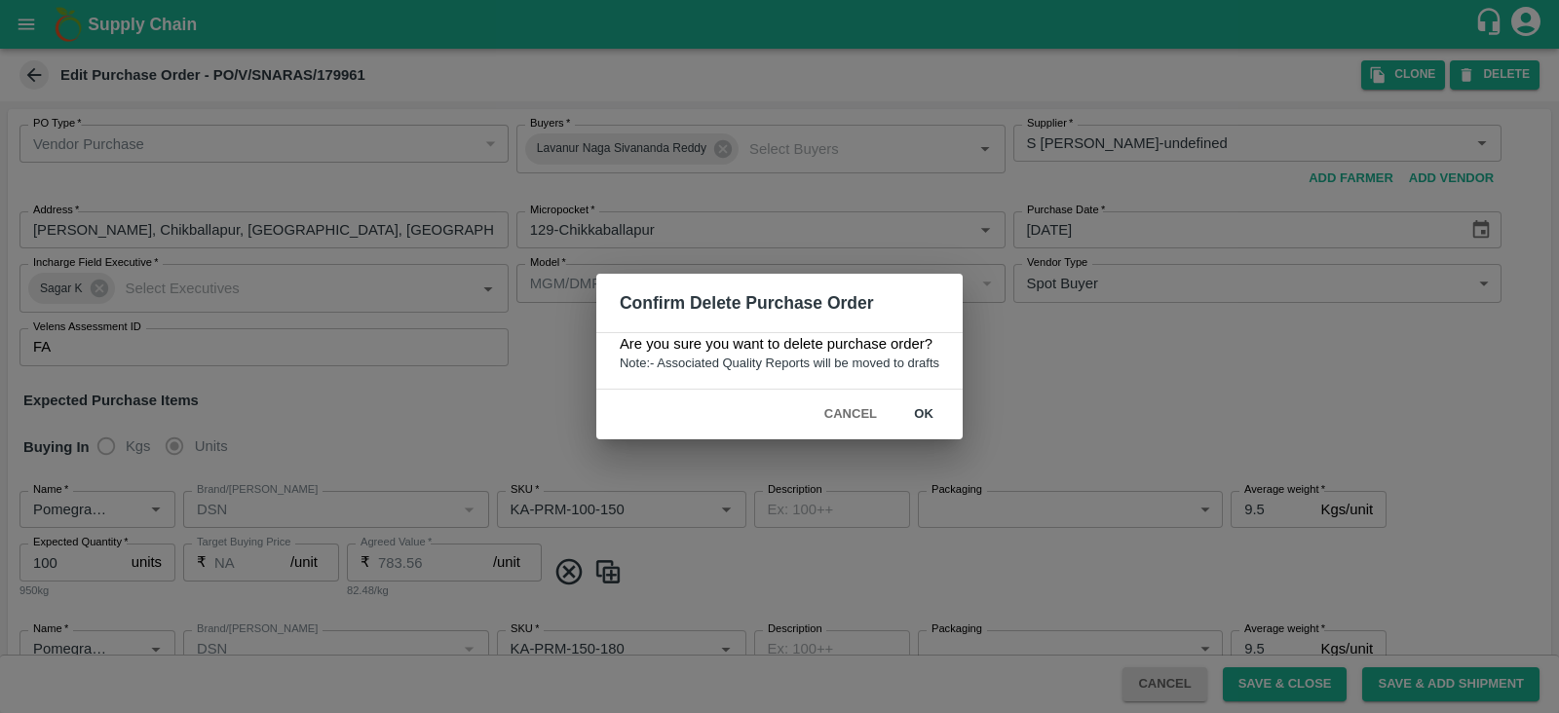
type input "Pomegranate"
type input "DSN"
type input "KA-PRM-180-220"
type input "NA"
type input "Pomegranate"
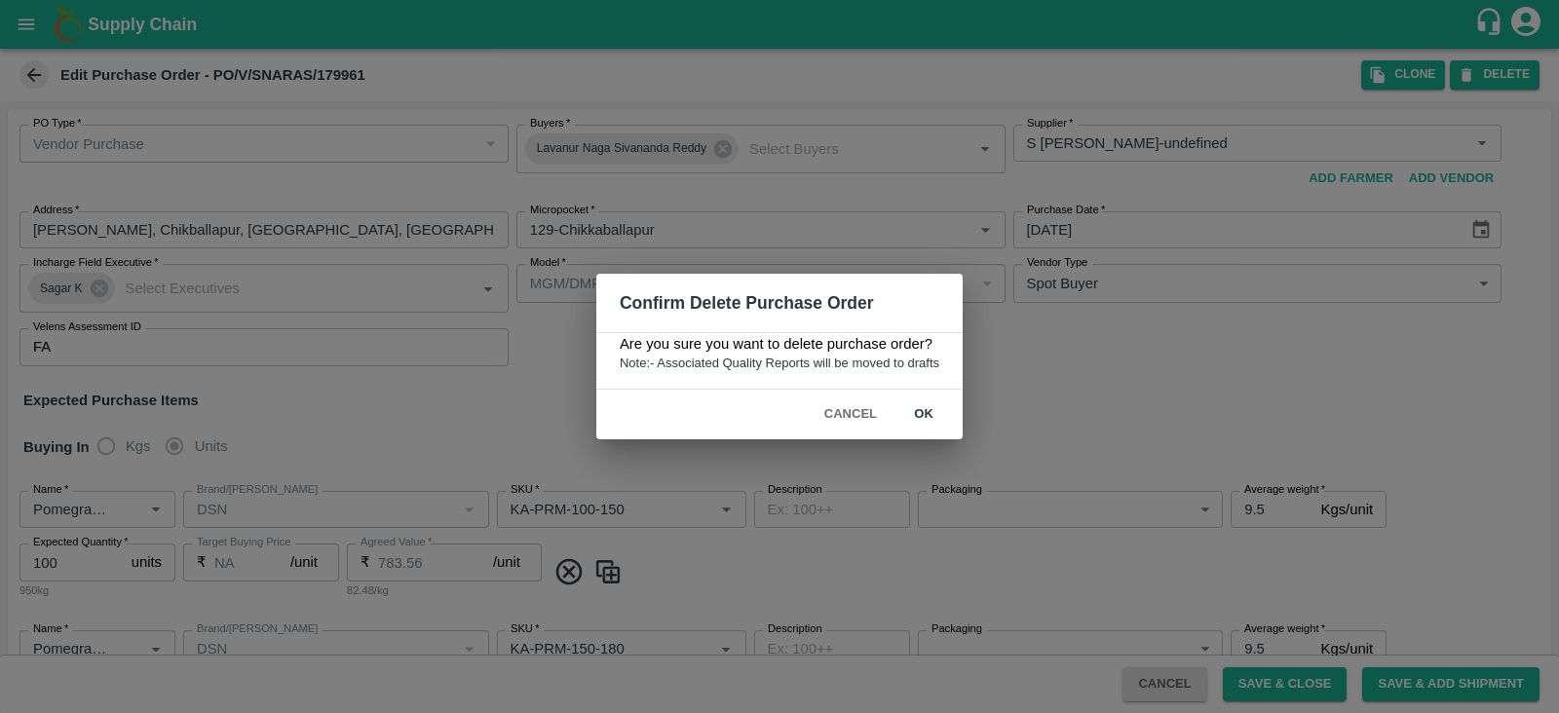
type input "DSN"
type input "KA-PRM-220-250"
type input "NA"
type input "Pomegranate"
type input "DSN"
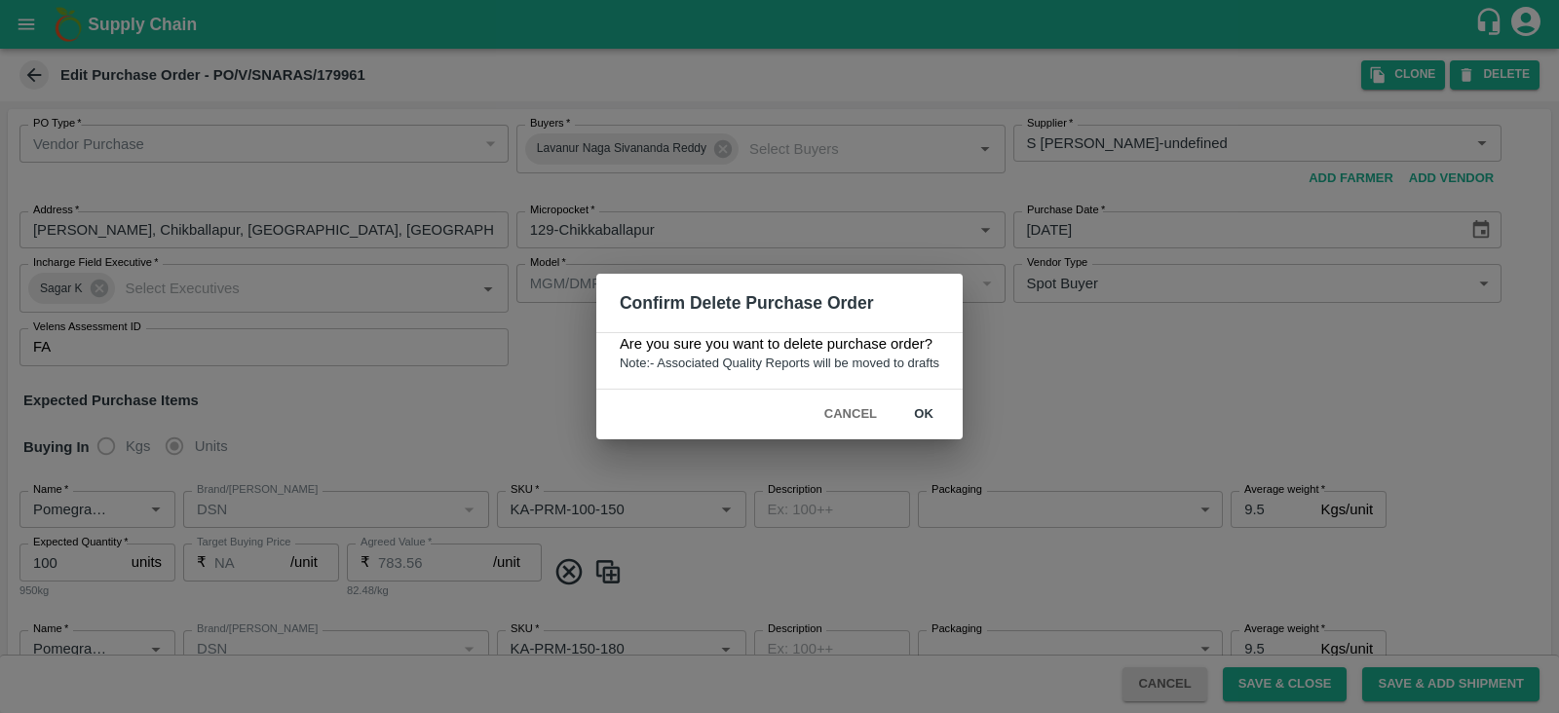
type input "KA-PRM-250-300"
type input "NA"
type input "Pomegranate"
type input "DSN"
type input "KA-PRM-300-350"
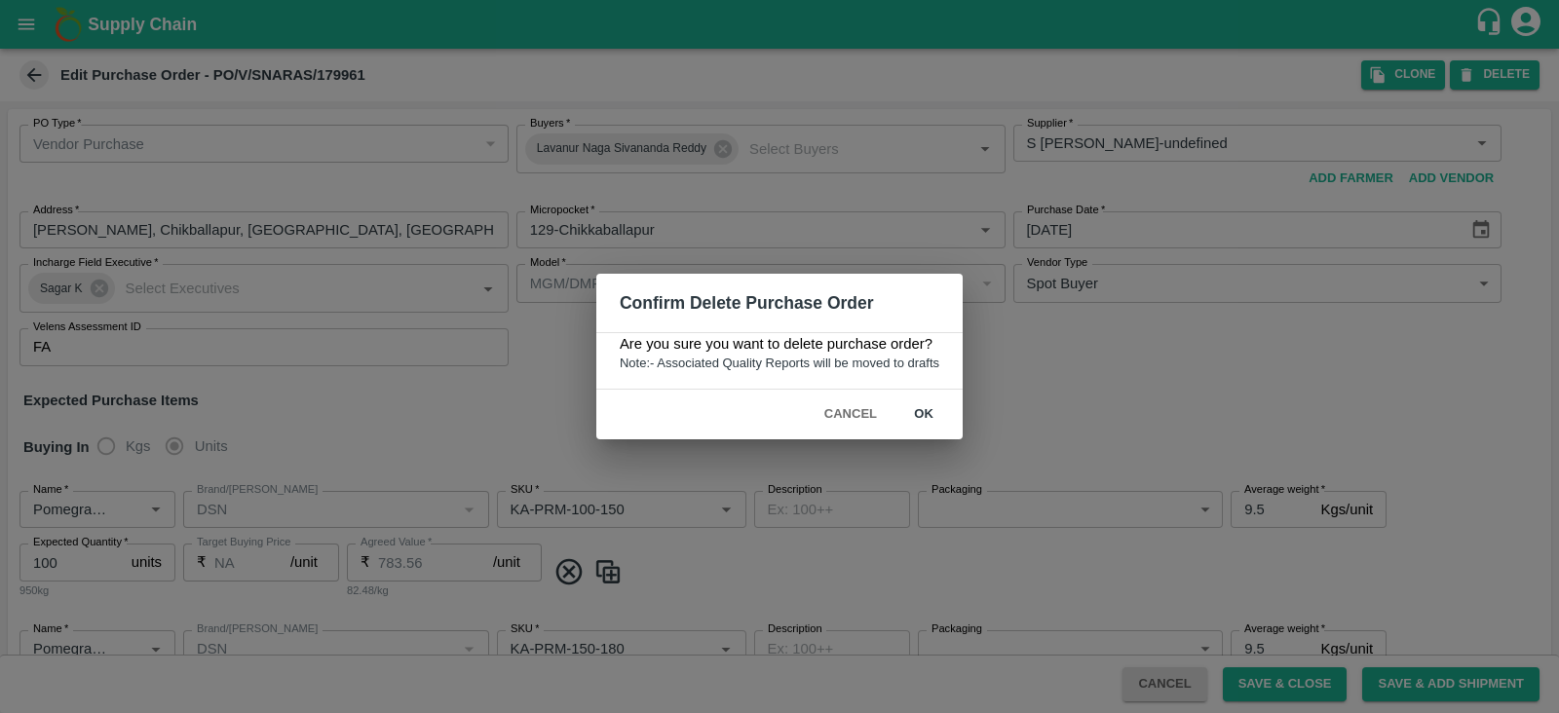
type input "NA"
type input "Pomegranate"
type input "DSN"
type input "KA-SUPR-180++"
type input "NA"
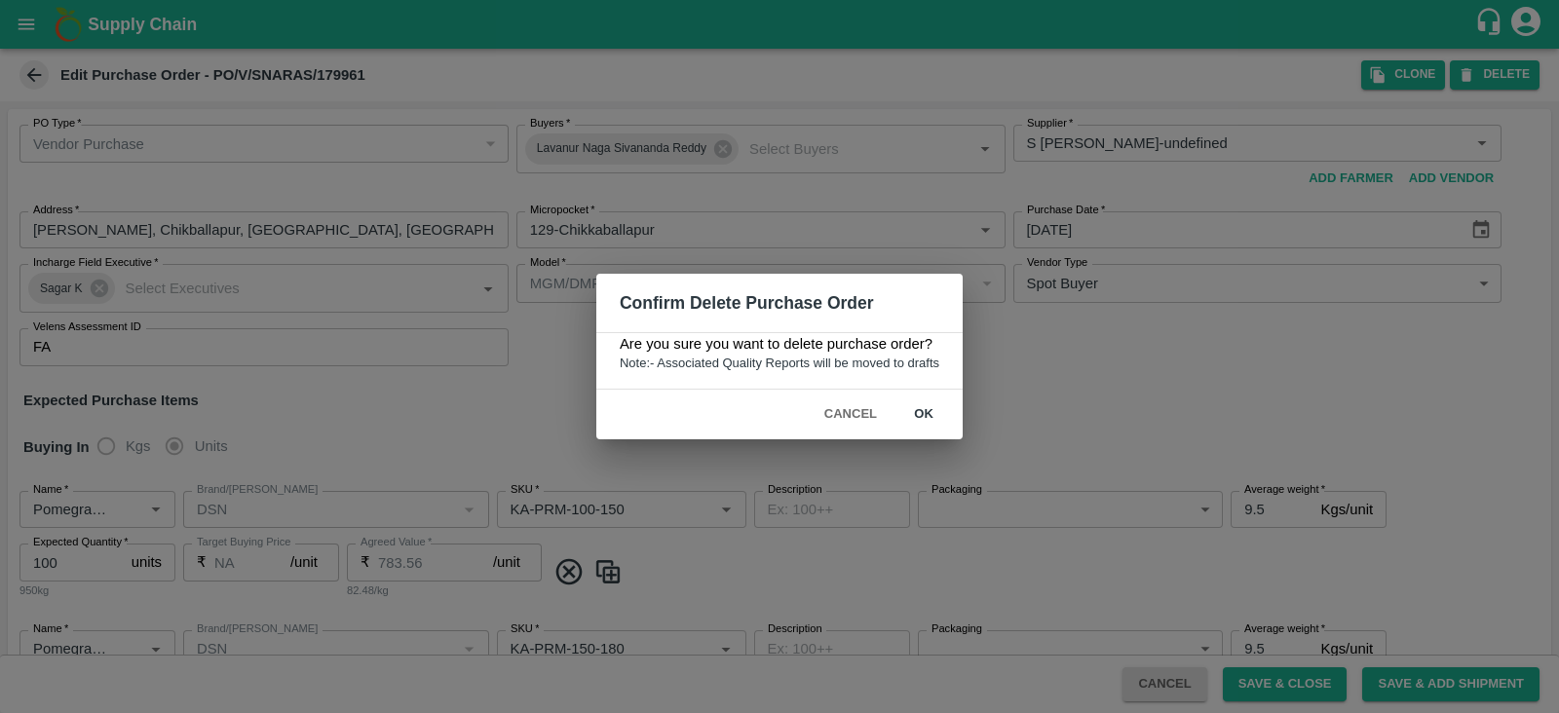
type input "Pomegranate"
type input "DSN"
type input "KA-SUPR-100++"
type input "NA"
type input "Pomegranate"
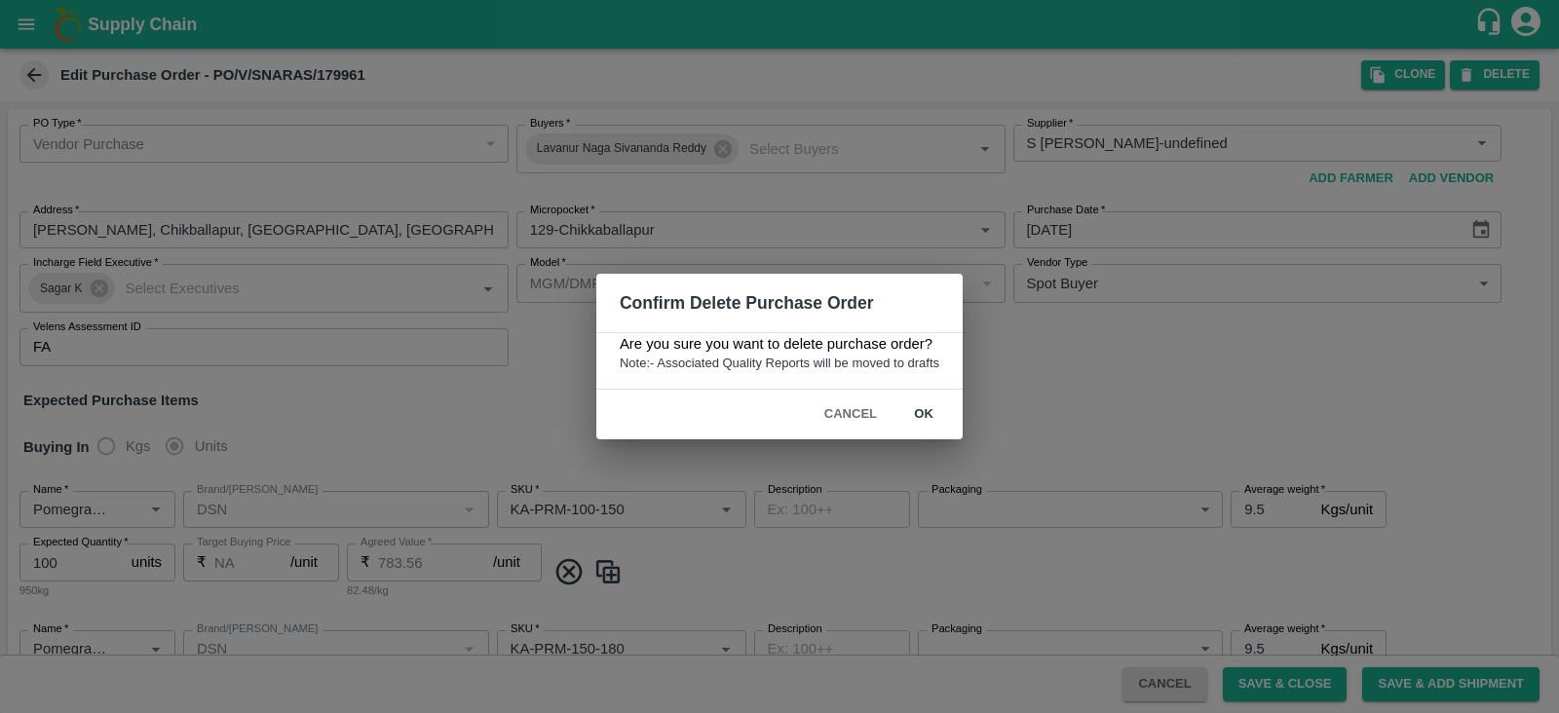
type input "DSN"
type input "KA-Loose A"
type input "NA"
type input "Pomegranate"
type input "DSN"
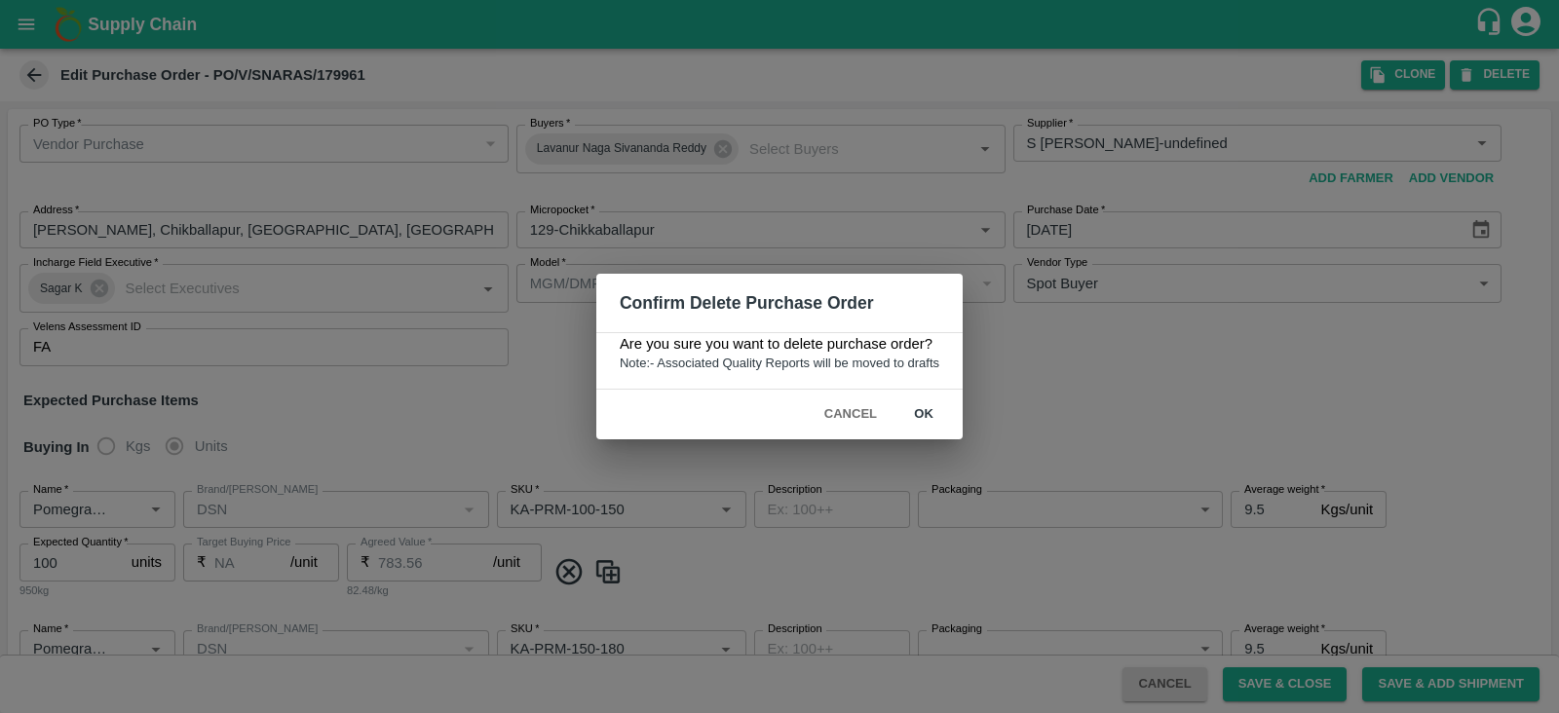
type input "KA-Green"
type input "NA"
type input "Pomegranate"
type input "DSN"
type input "KA-Loose B"
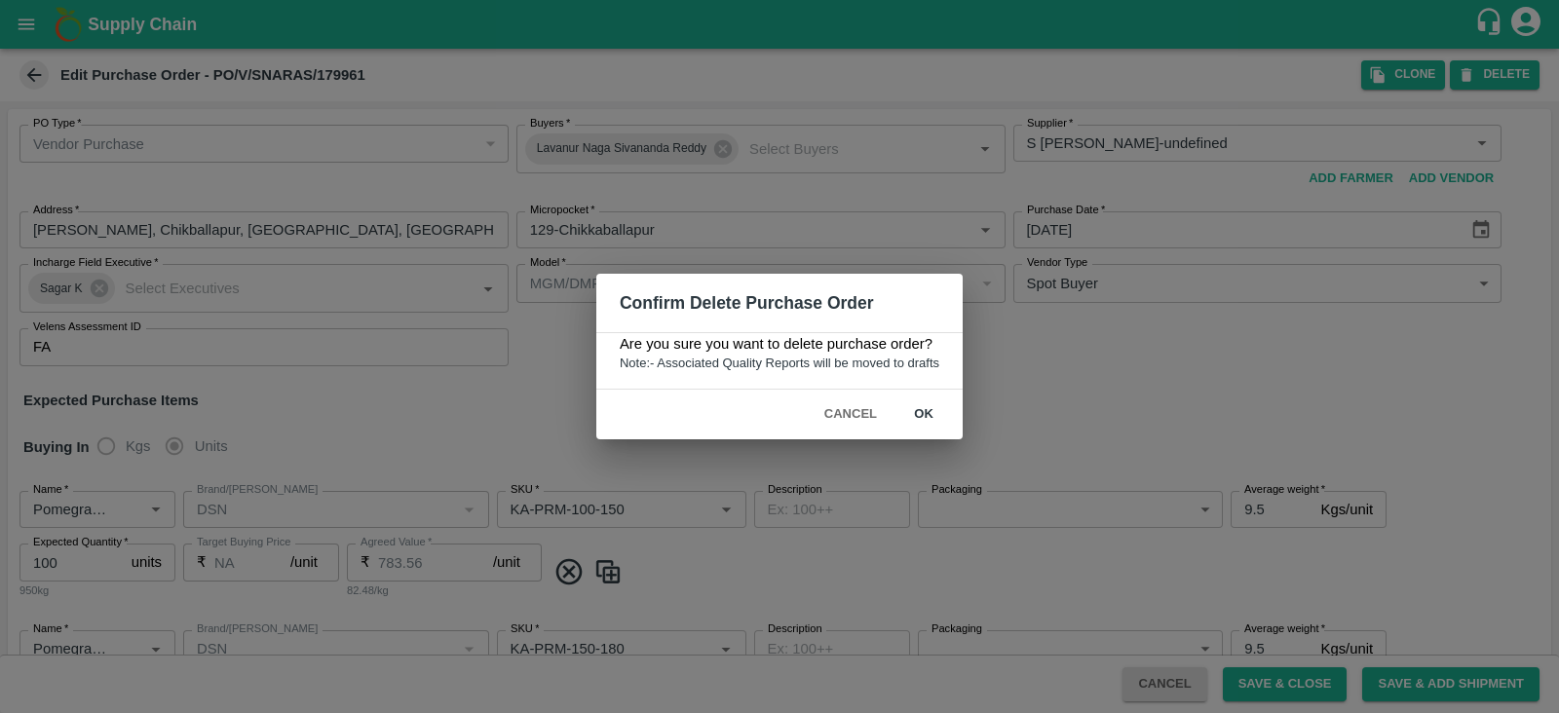
type input "NA"
type input "Pomegranate"
type input "DSN"
type input "KA-PRM-350-400"
type input "NA"
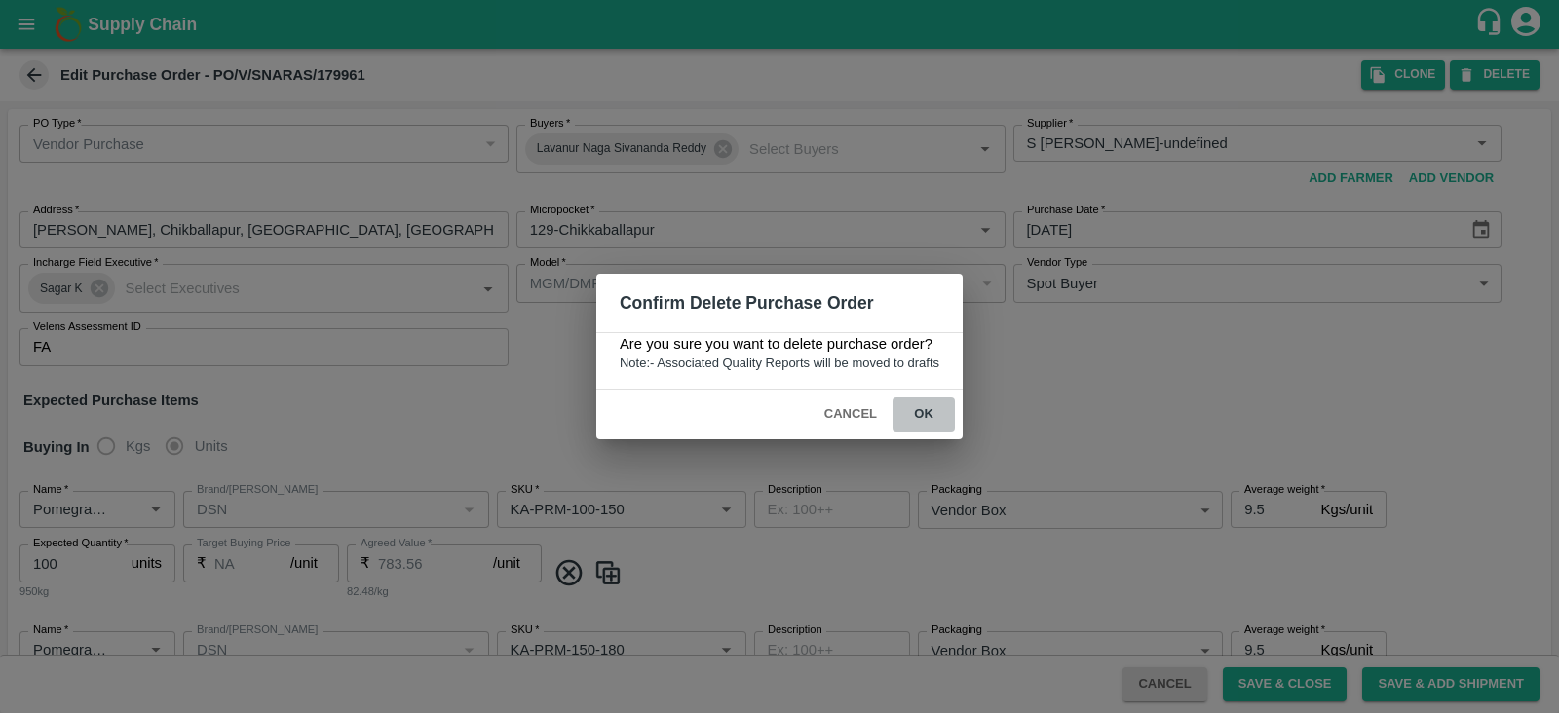
click at [930, 398] on button "ok" at bounding box center [924, 415] width 62 height 34
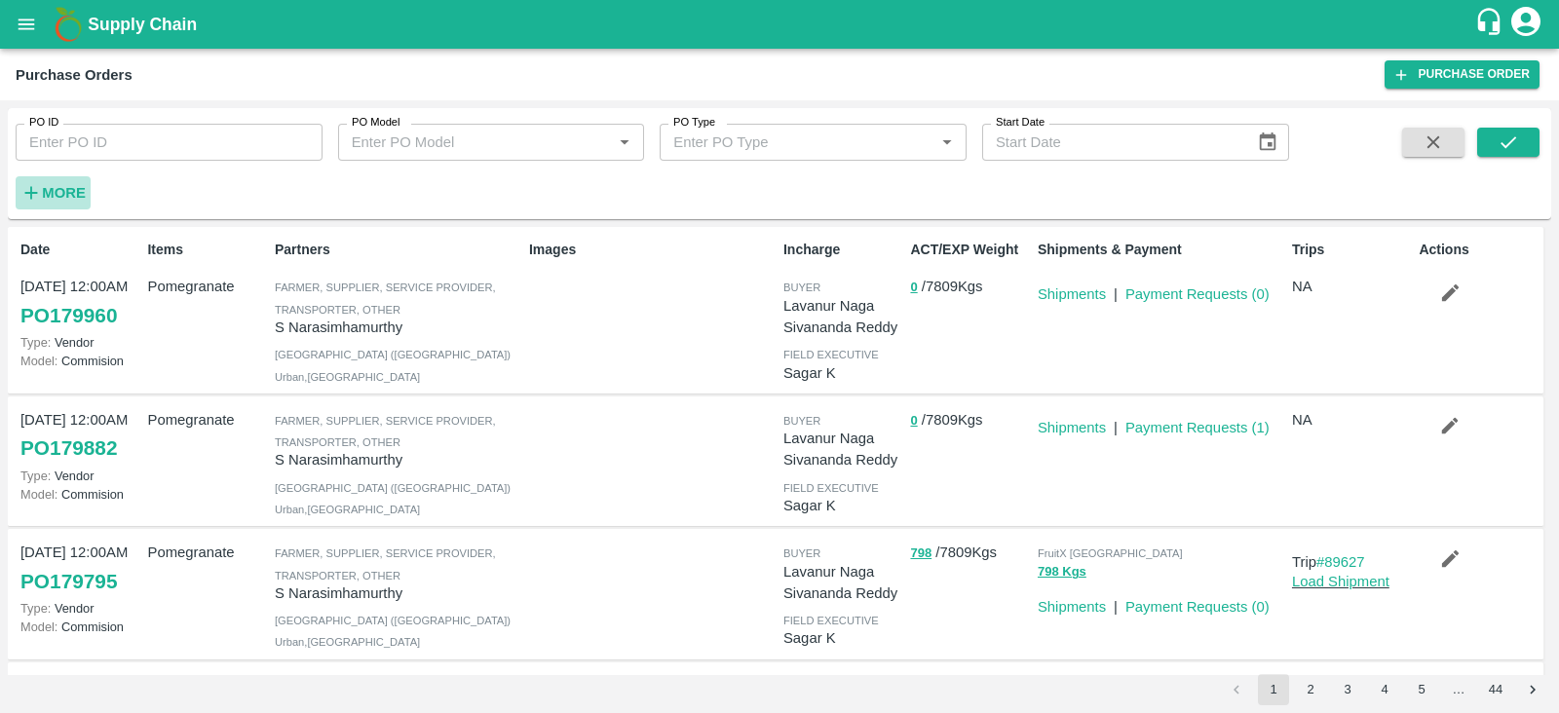
click at [33, 182] on icon "button" at bounding box center [30, 192] width 21 height 21
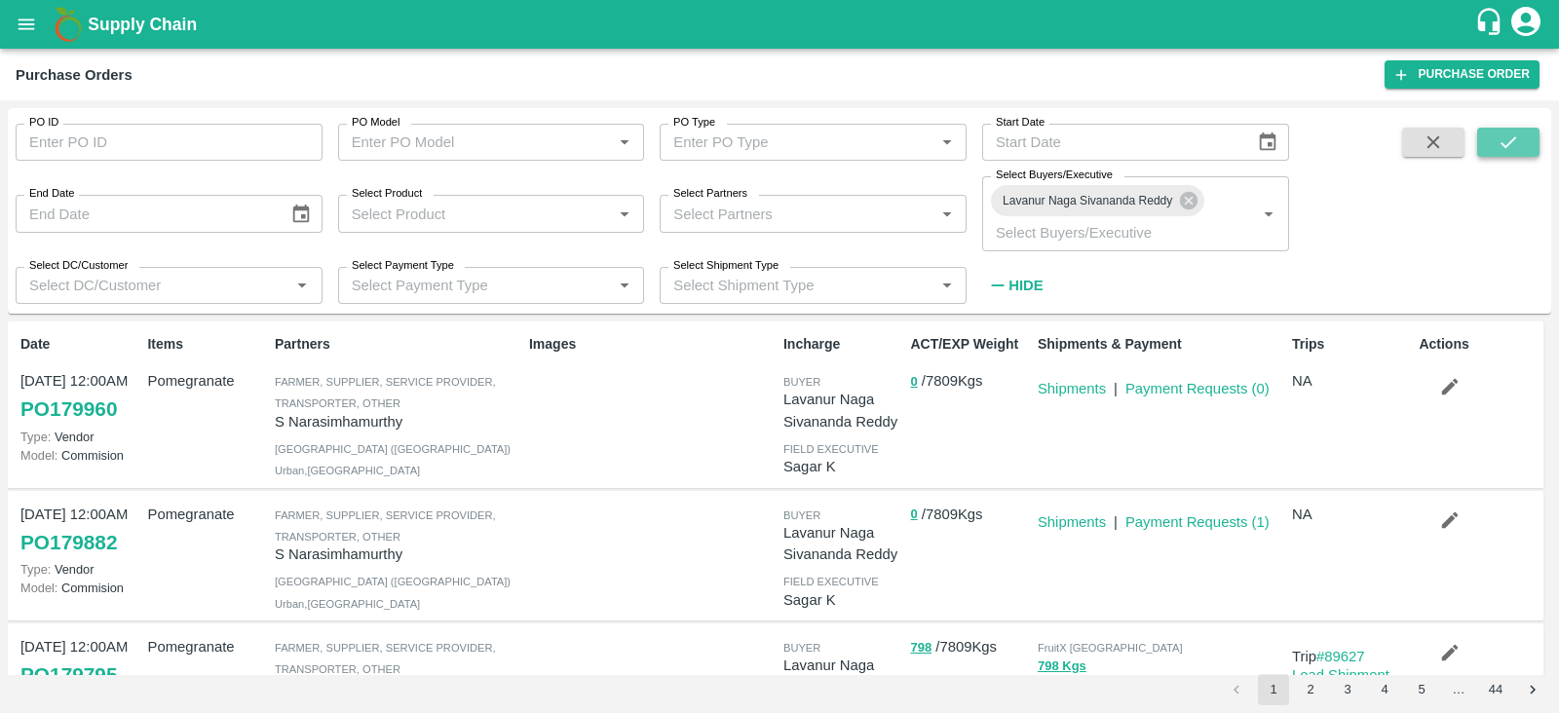
click at [1511, 135] on icon "submit" at bounding box center [1508, 142] width 21 height 21
click at [1516, 153] on icon "submit" at bounding box center [1508, 142] width 21 height 21
click at [785, 401] on p "Lavanur Naga Sivananda Reddy" at bounding box center [843, 411] width 119 height 44
